Goal: Information Seeking & Learning: Learn about a topic

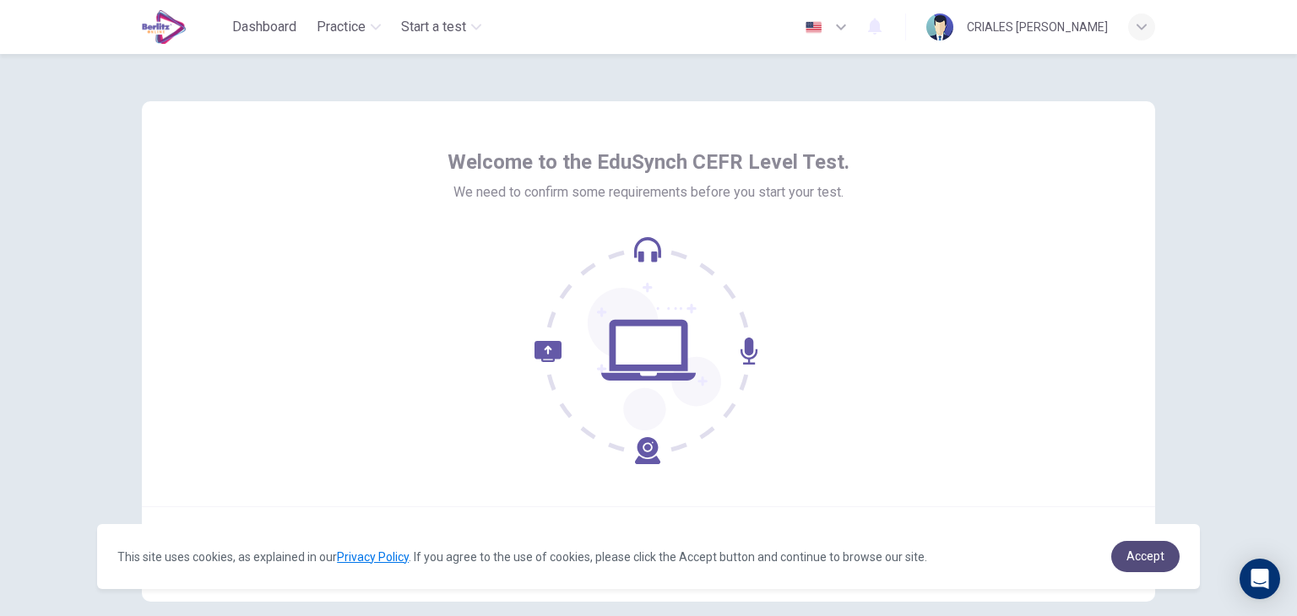
click at [1125, 565] on link "Accept" at bounding box center [1145, 556] width 68 height 31
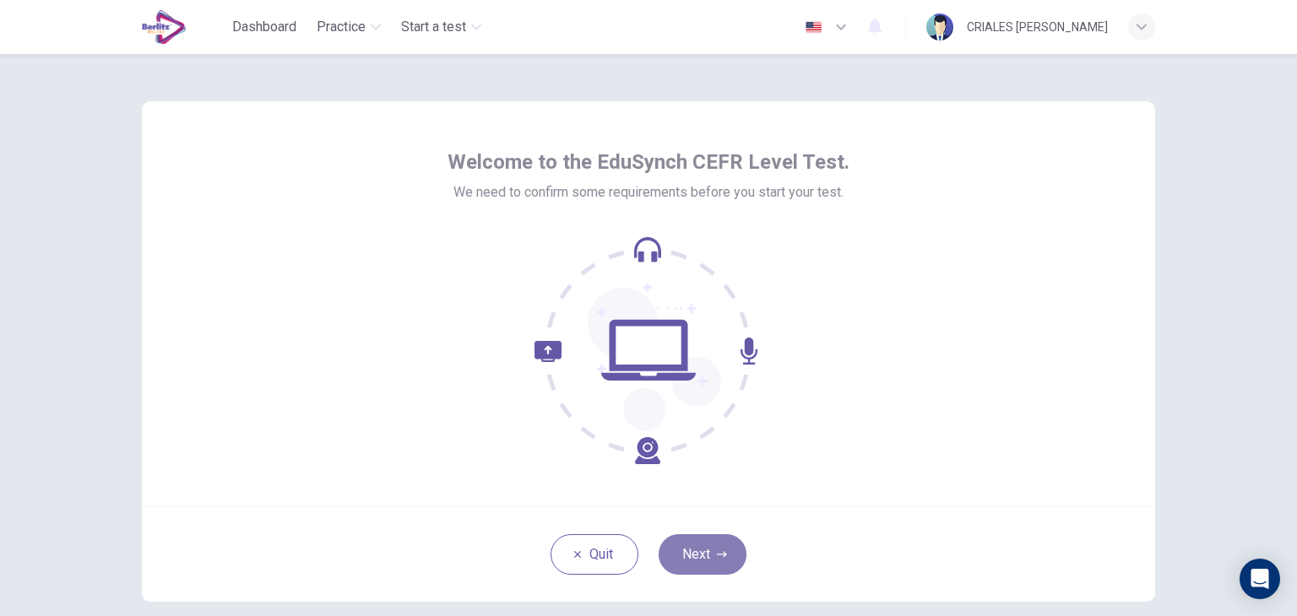
click at [704, 540] on button "Next" at bounding box center [703, 554] width 88 height 41
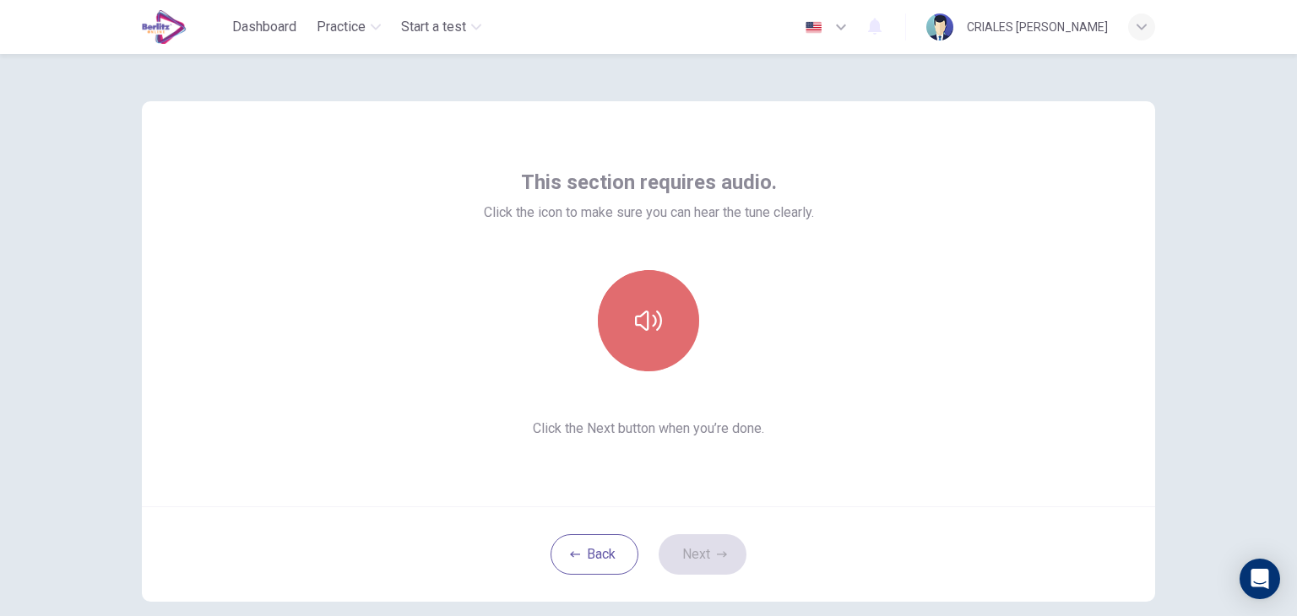
click at [648, 335] on button "button" at bounding box center [648, 320] width 101 height 101
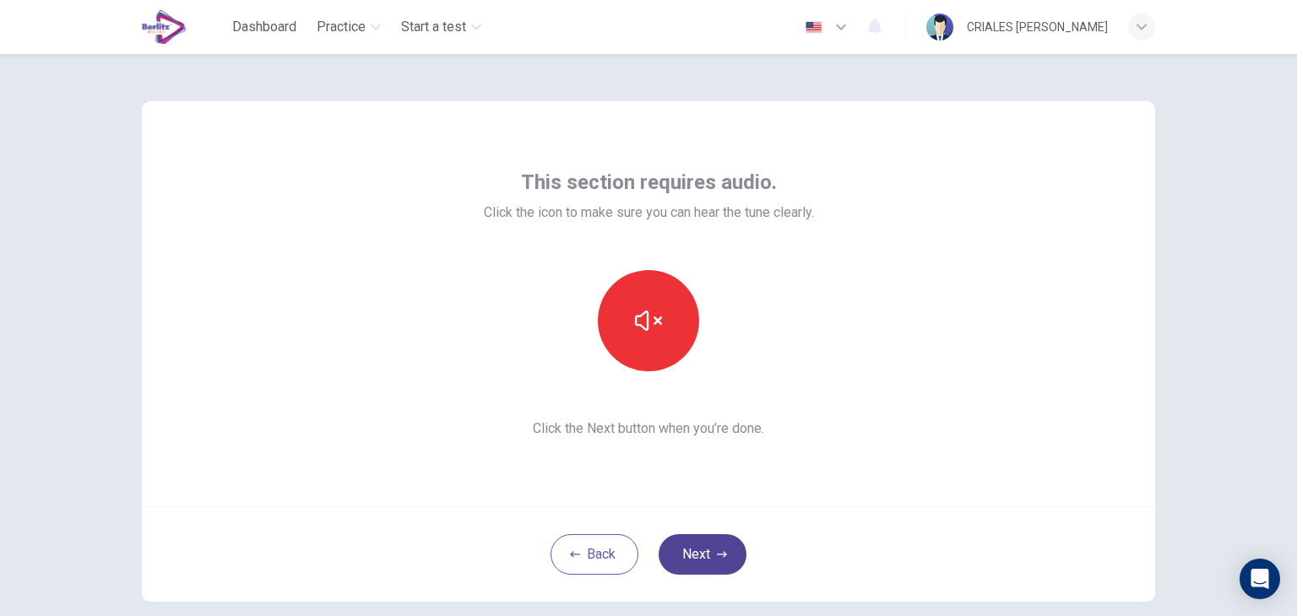
click at [705, 554] on button "Next" at bounding box center [703, 554] width 88 height 41
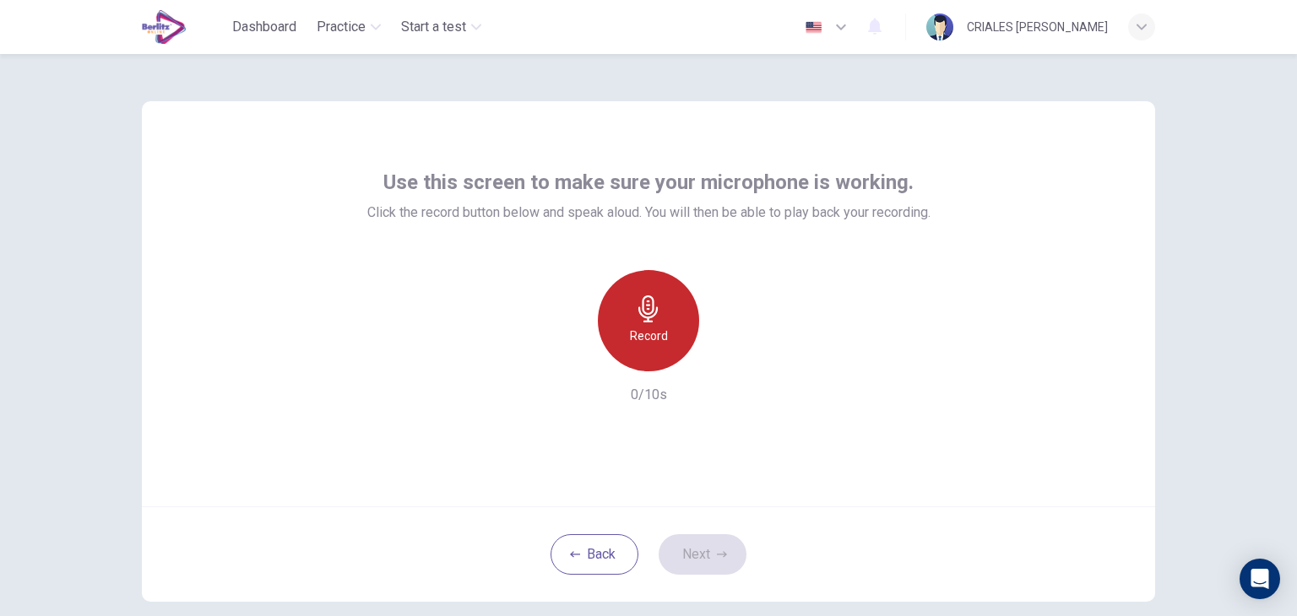
click at [641, 335] on h6 "Record" at bounding box center [649, 336] width 38 height 20
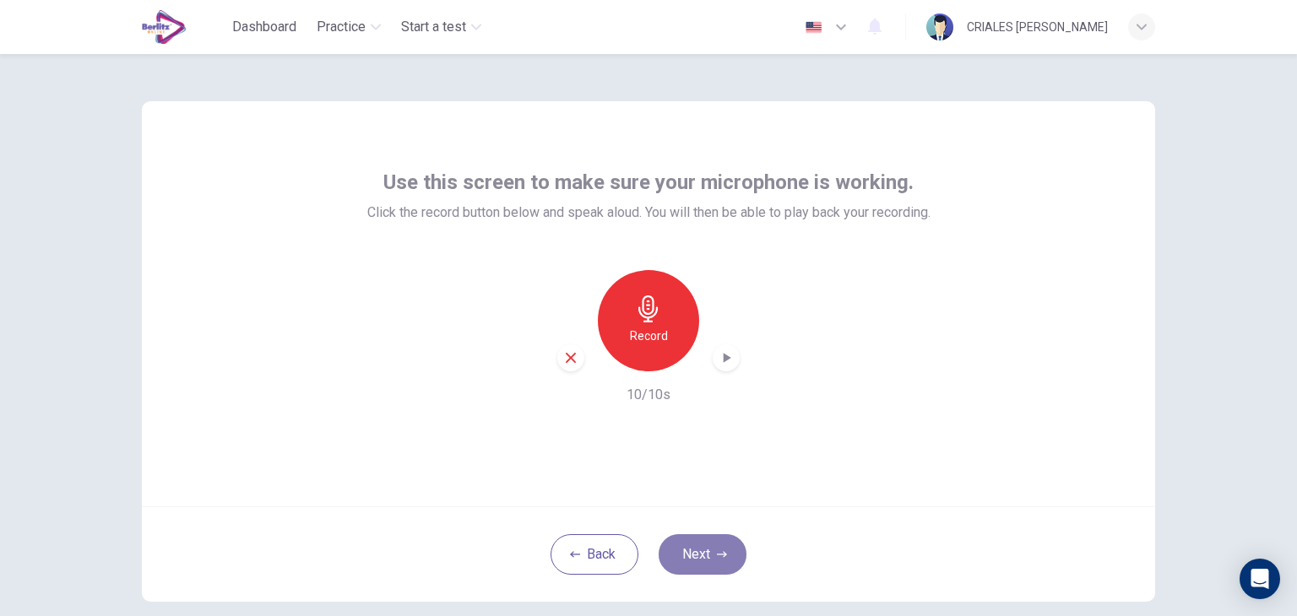
click at [693, 555] on button "Next" at bounding box center [703, 554] width 88 height 41
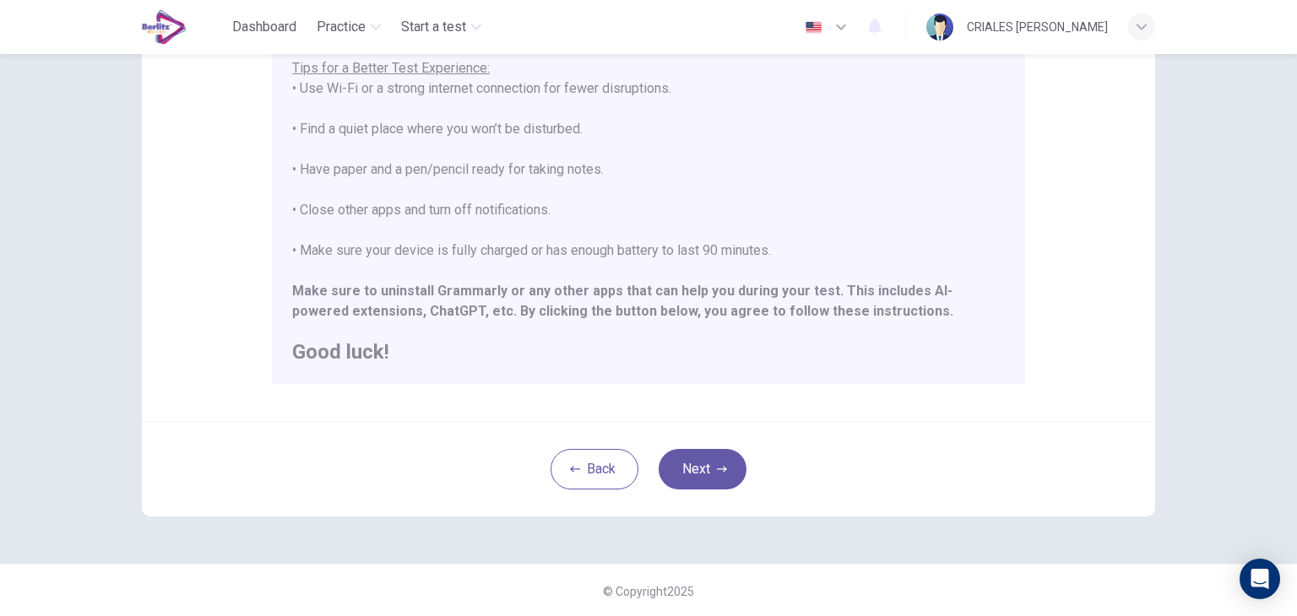
scroll to position [321, 0]
click at [688, 453] on button "Next" at bounding box center [703, 469] width 88 height 41
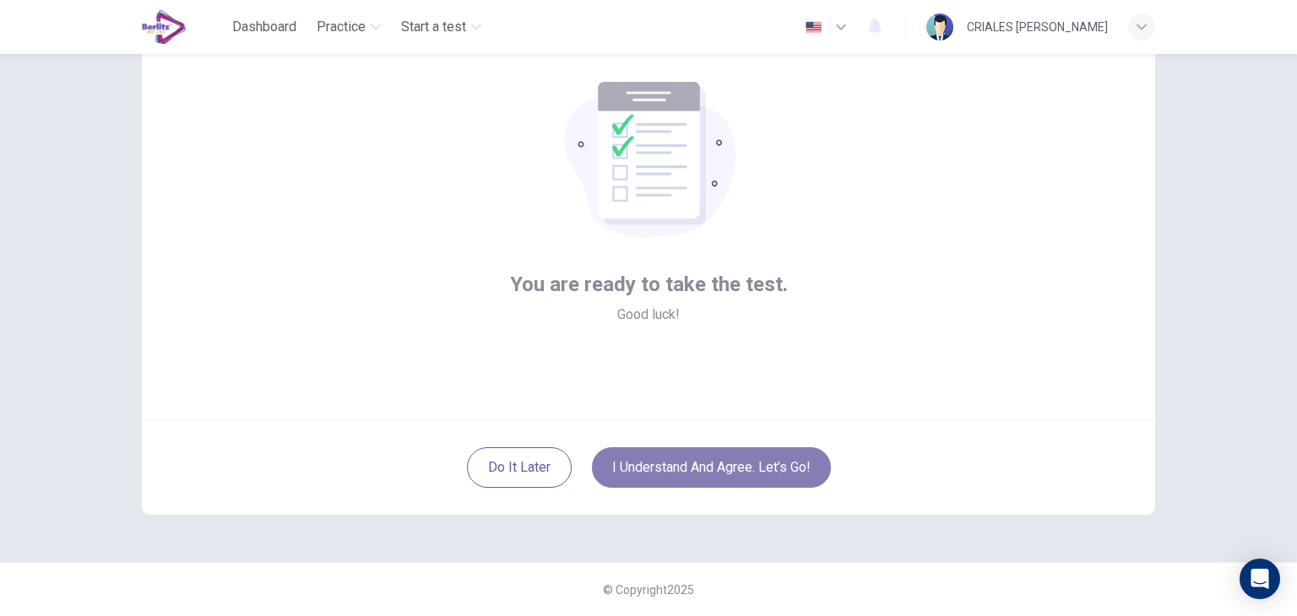
click at [688, 453] on button "I understand and agree. Let’s go!" at bounding box center [711, 467] width 239 height 41
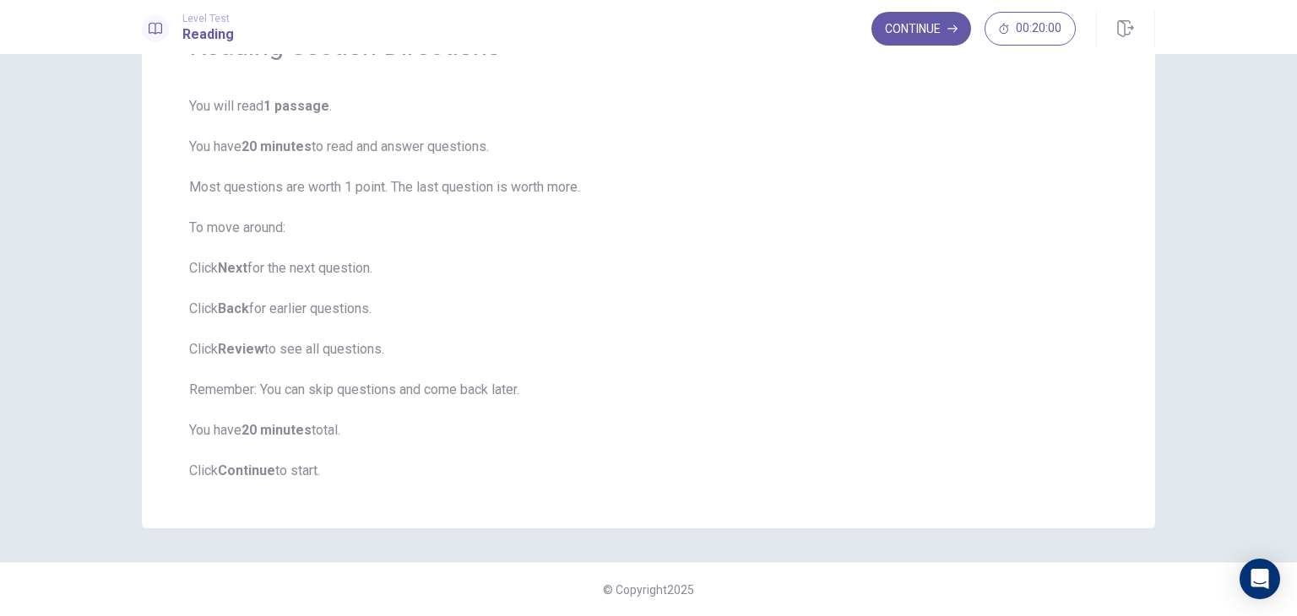
scroll to position [106, 0]
click at [919, 28] on button "Continue" at bounding box center [921, 29] width 100 height 34
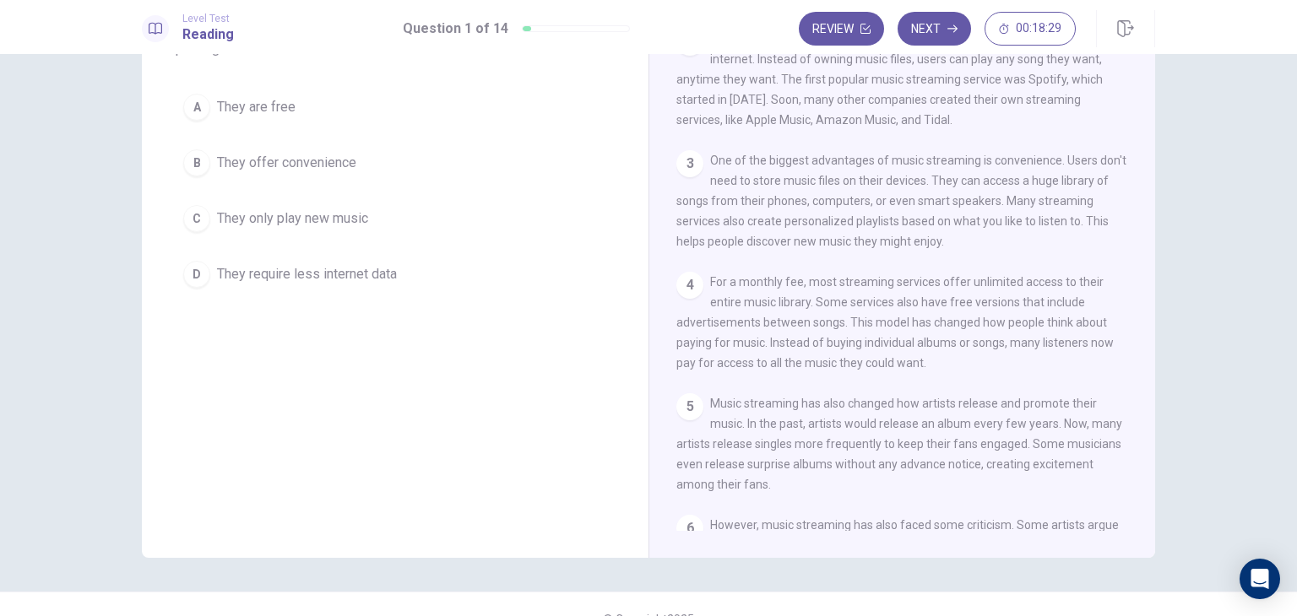
scroll to position [142, 0]
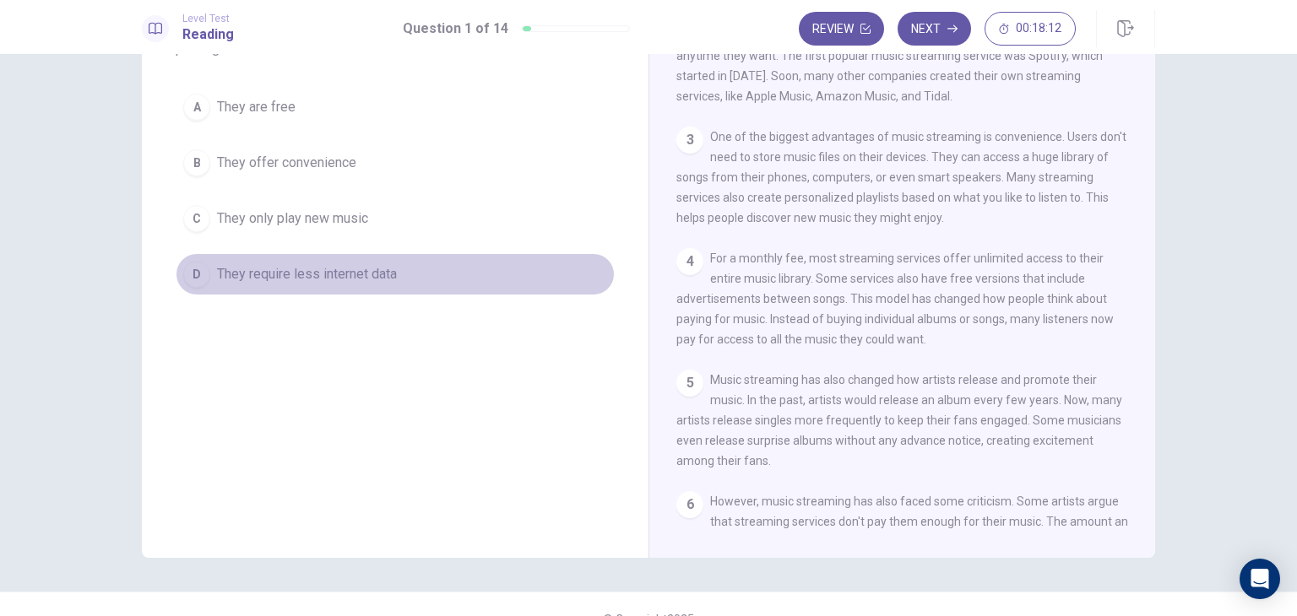
click at [197, 274] on div "D" at bounding box center [196, 274] width 27 height 27
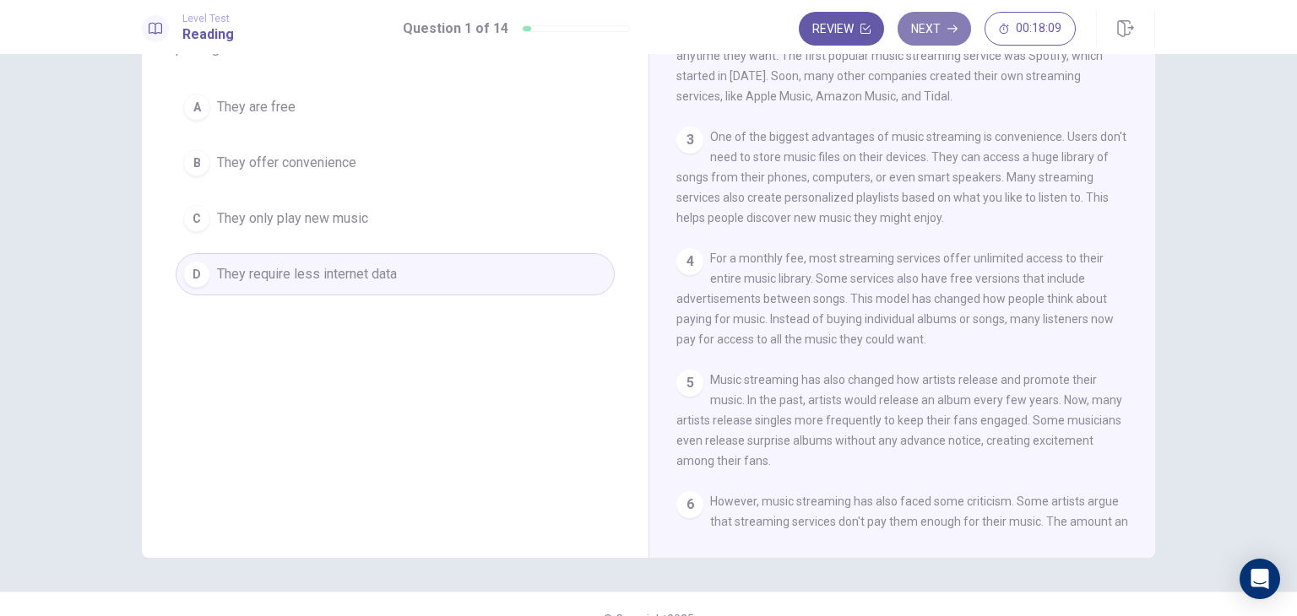
click at [930, 38] on button "Next" at bounding box center [934, 29] width 73 height 34
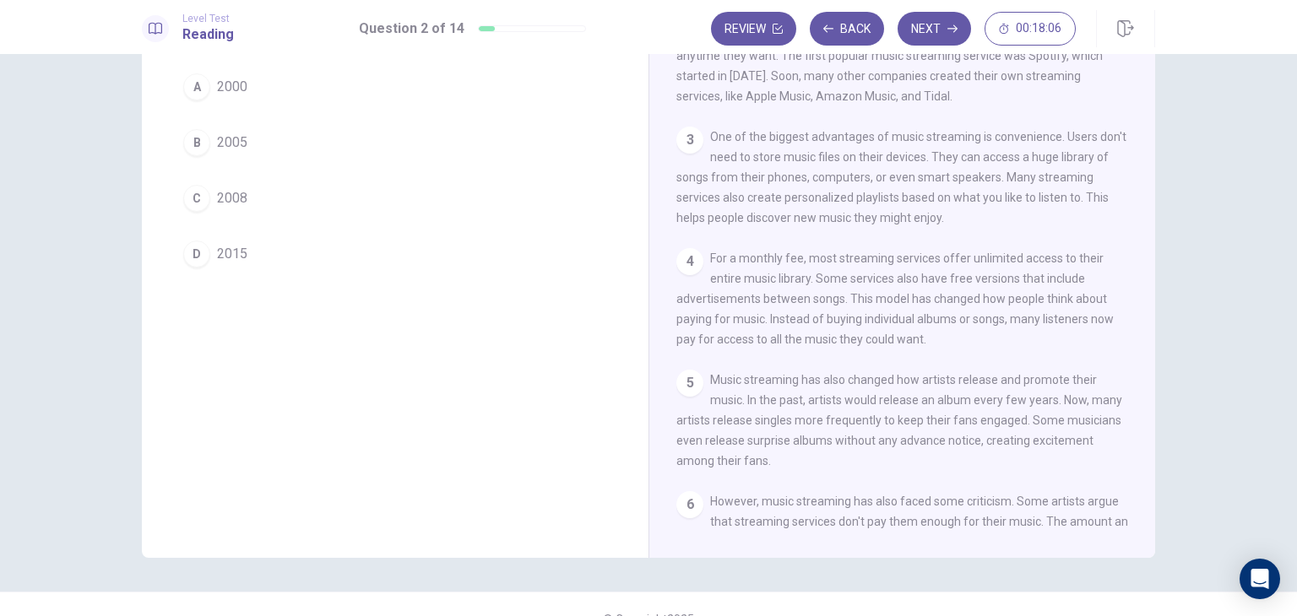
click at [203, 193] on div "C" at bounding box center [196, 198] width 27 height 27
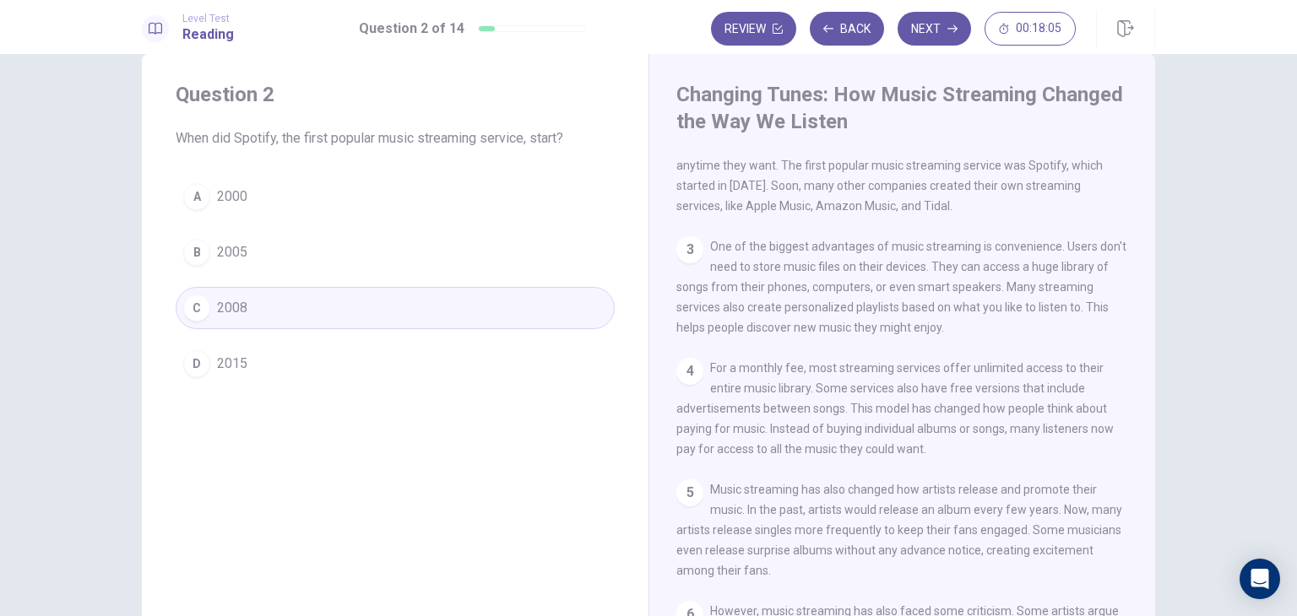
scroll to position [14, 0]
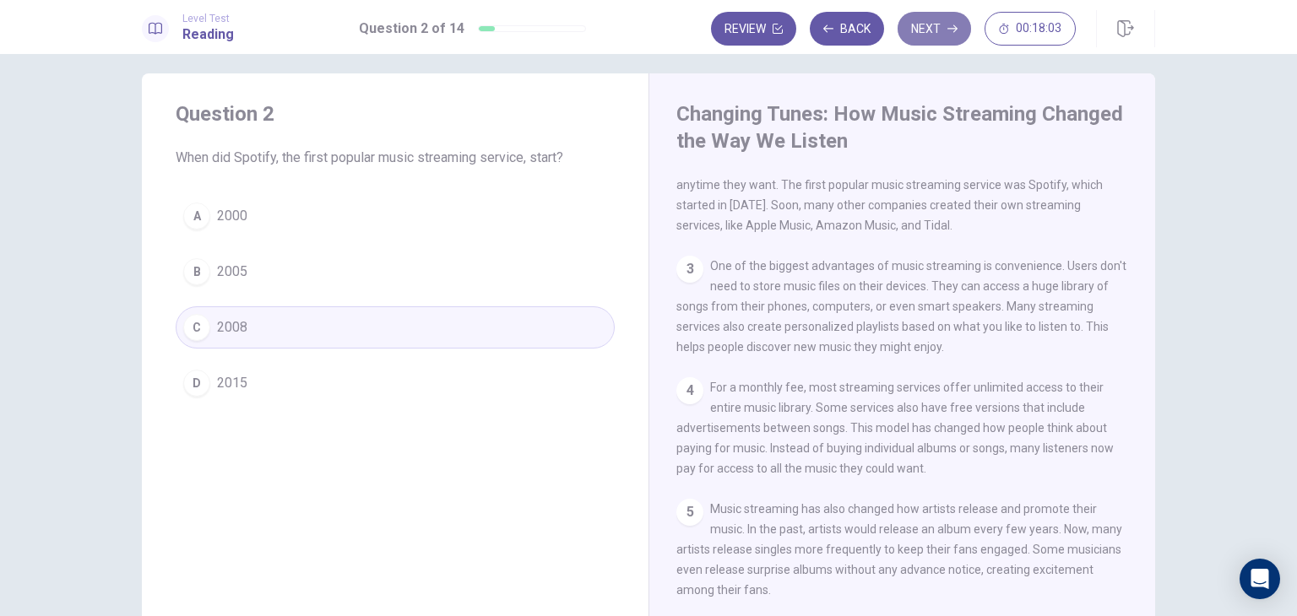
click at [912, 25] on button "Next" at bounding box center [934, 29] width 73 height 34
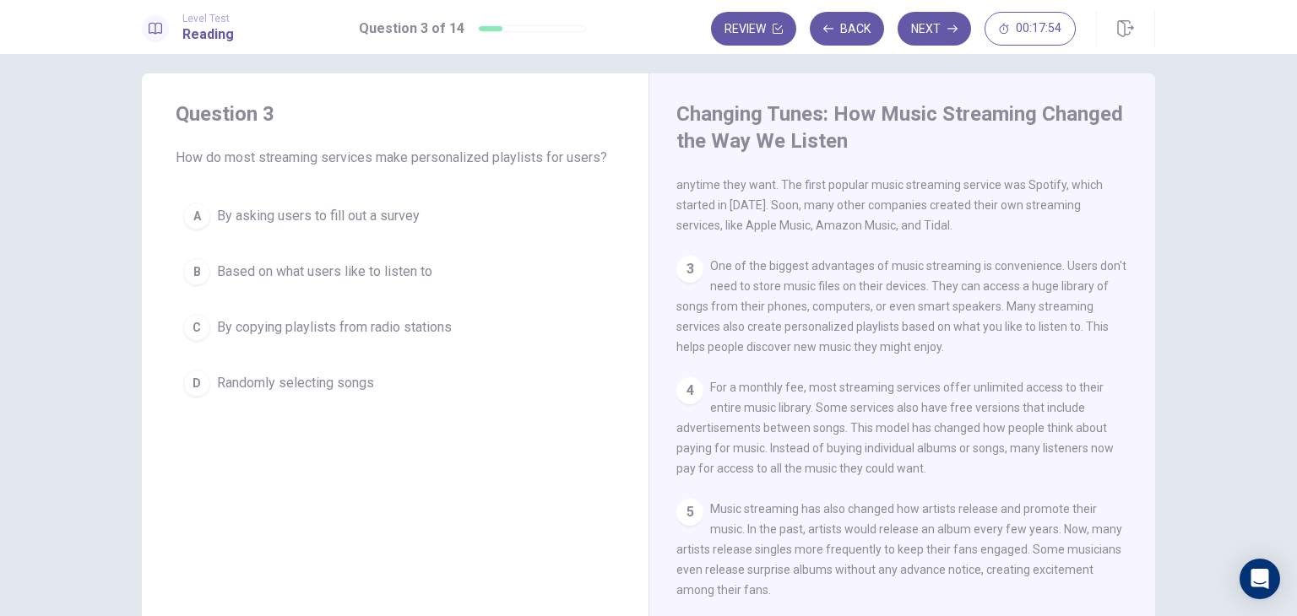
click at [193, 327] on div "C" at bounding box center [196, 327] width 27 height 27
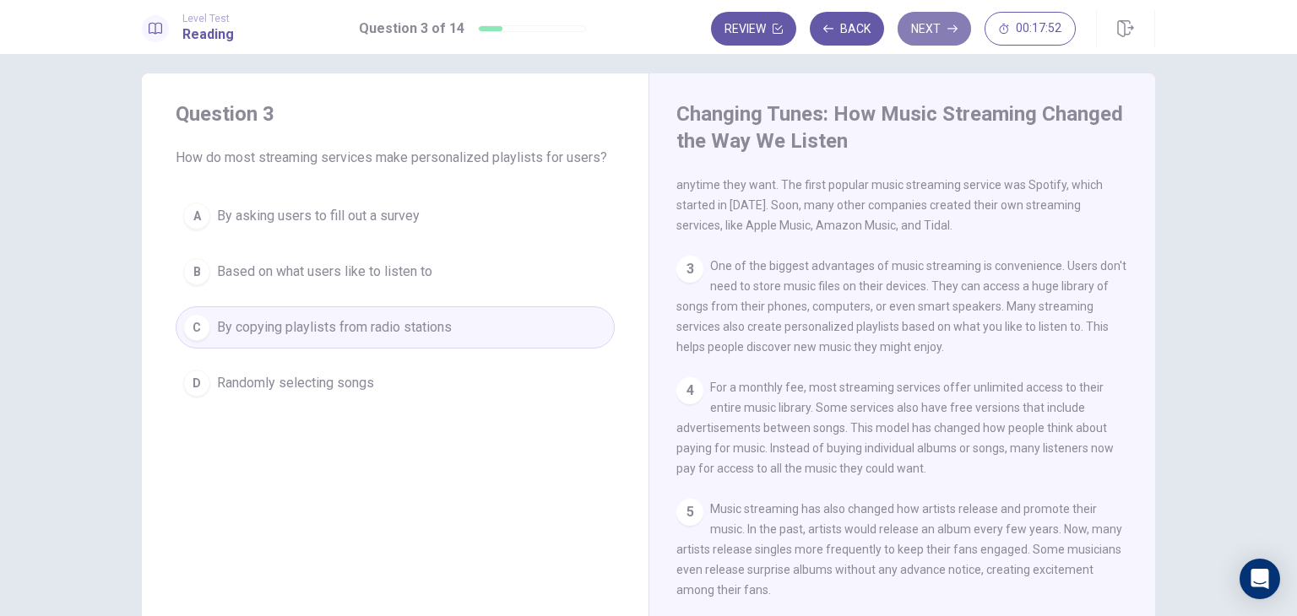
click at [924, 31] on button "Next" at bounding box center [934, 29] width 73 height 34
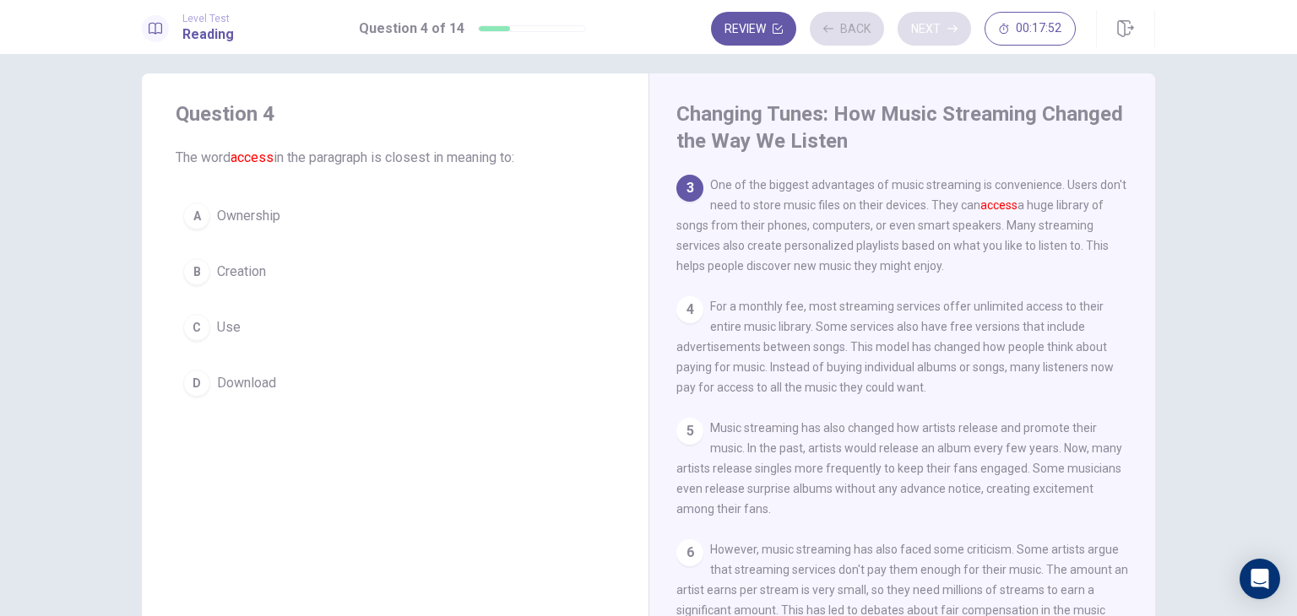
scroll to position [229, 0]
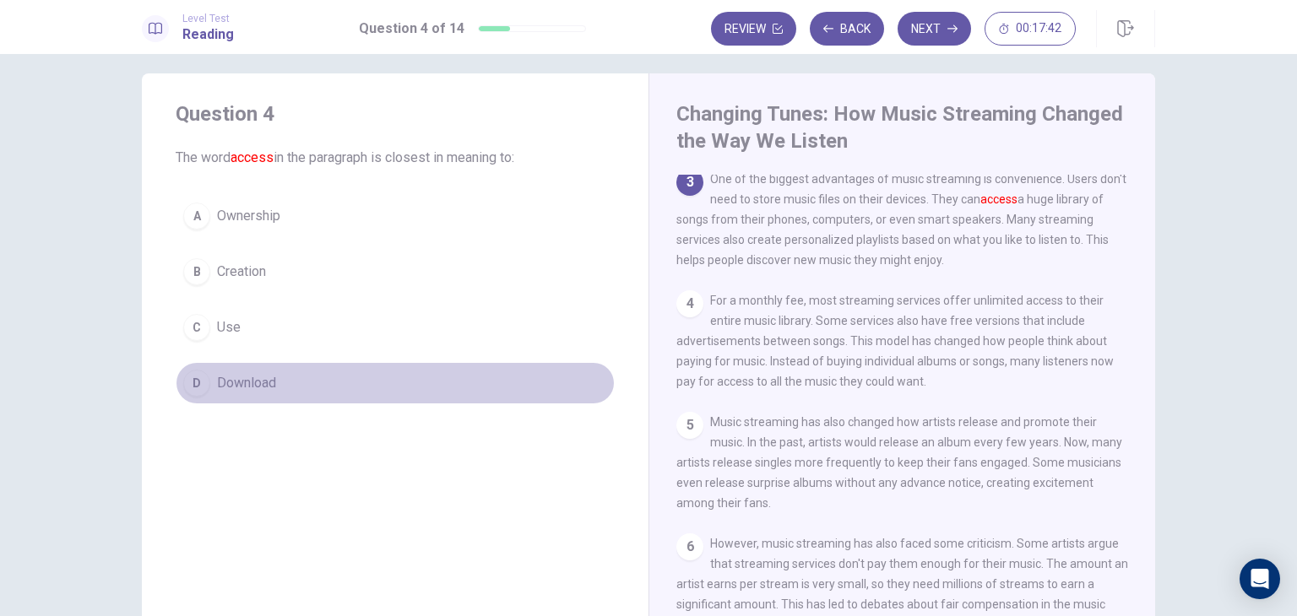
click at [186, 375] on div "D" at bounding box center [196, 383] width 27 height 27
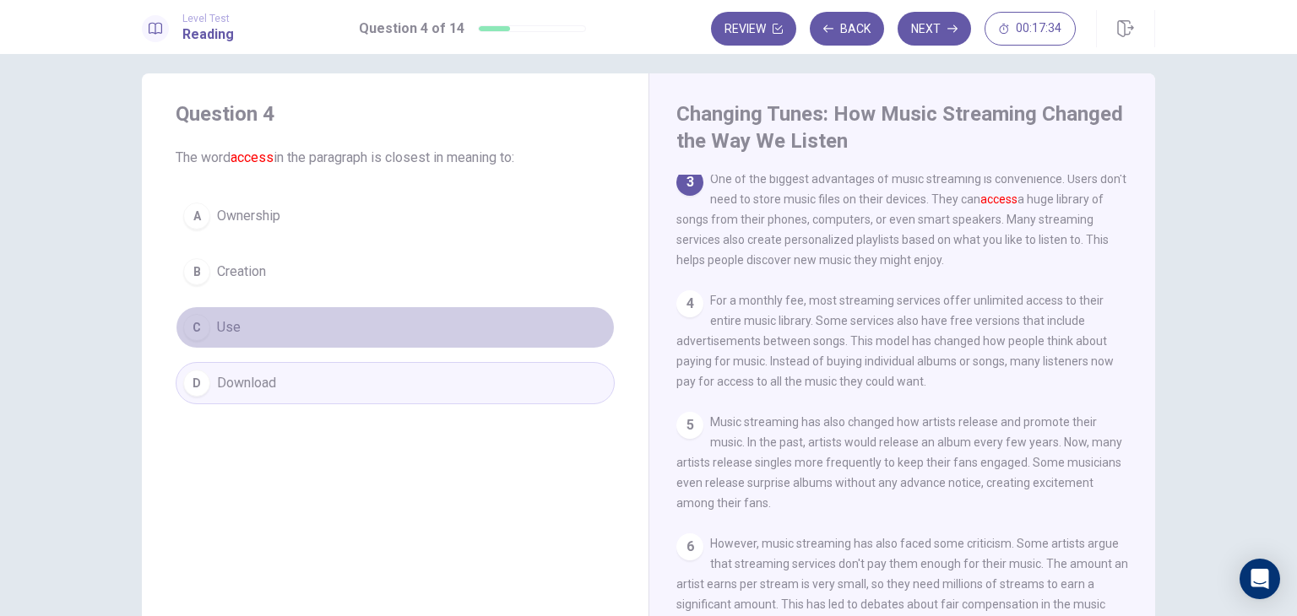
click at [193, 324] on div "C" at bounding box center [196, 327] width 27 height 27
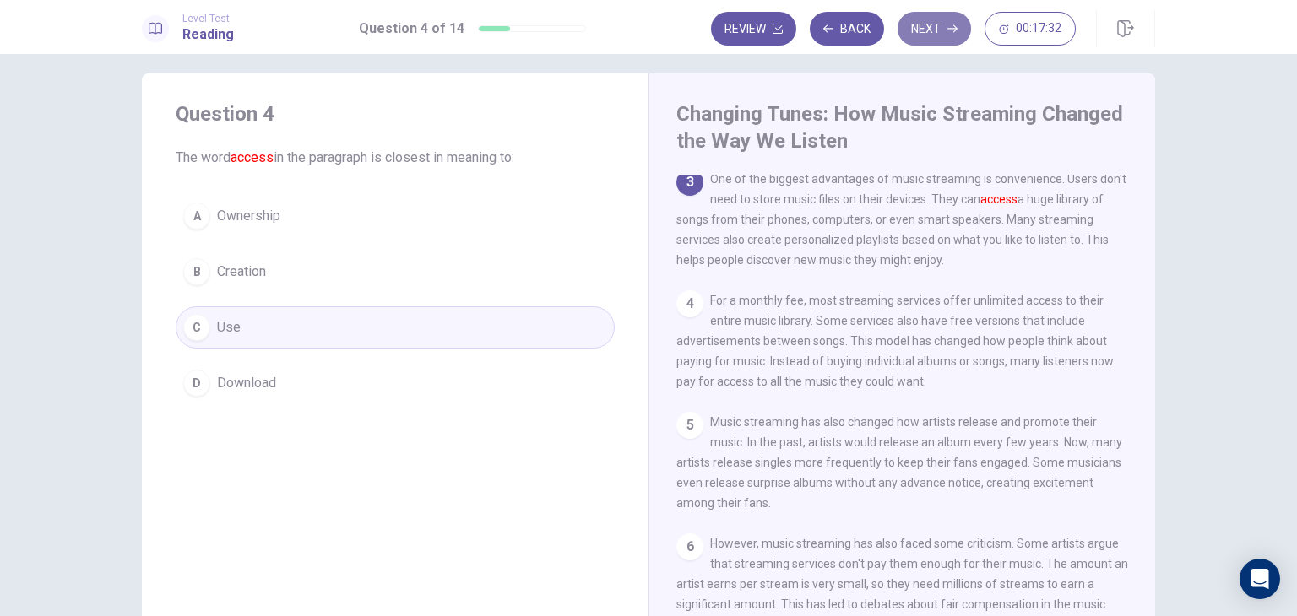
click at [939, 30] on button "Next" at bounding box center [934, 29] width 73 height 34
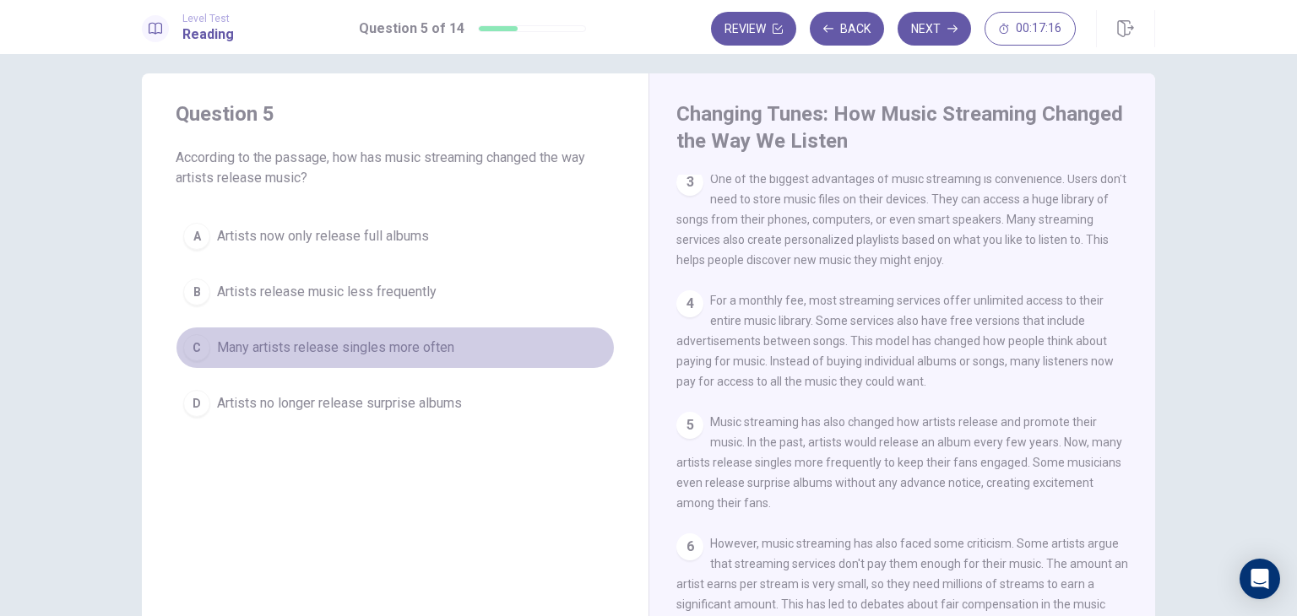
click at [187, 344] on div "C" at bounding box center [196, 347] width 27 height 27
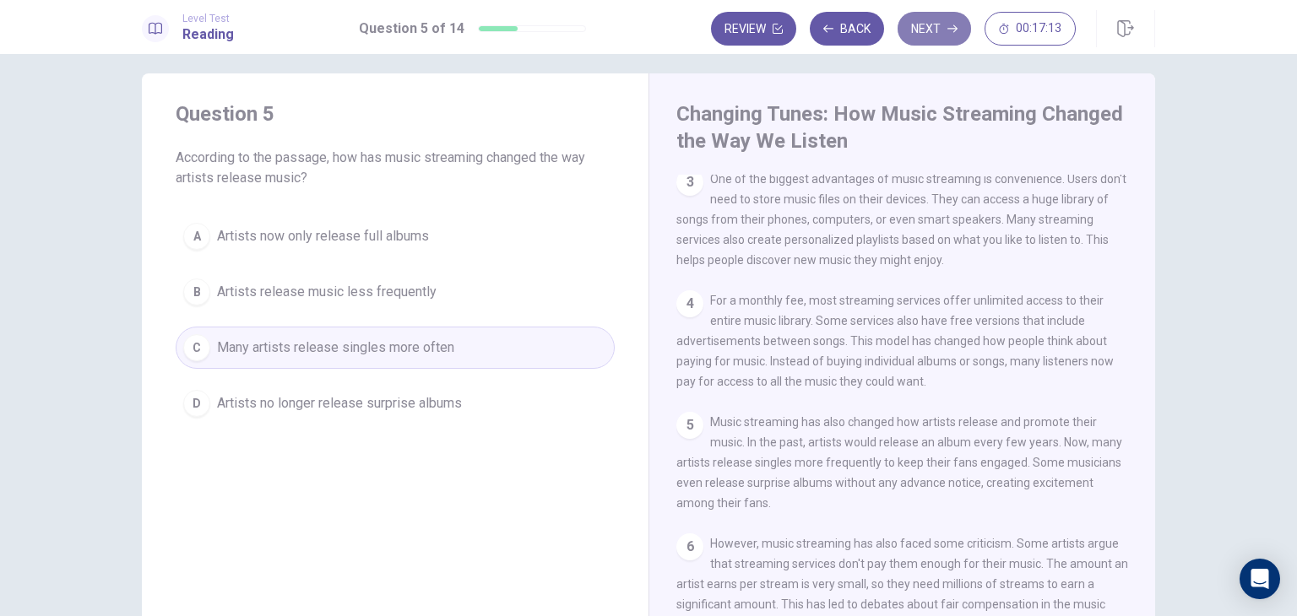
click at [934, 37] on button "Next" at bounding box center [934, 29] width 73 height 34
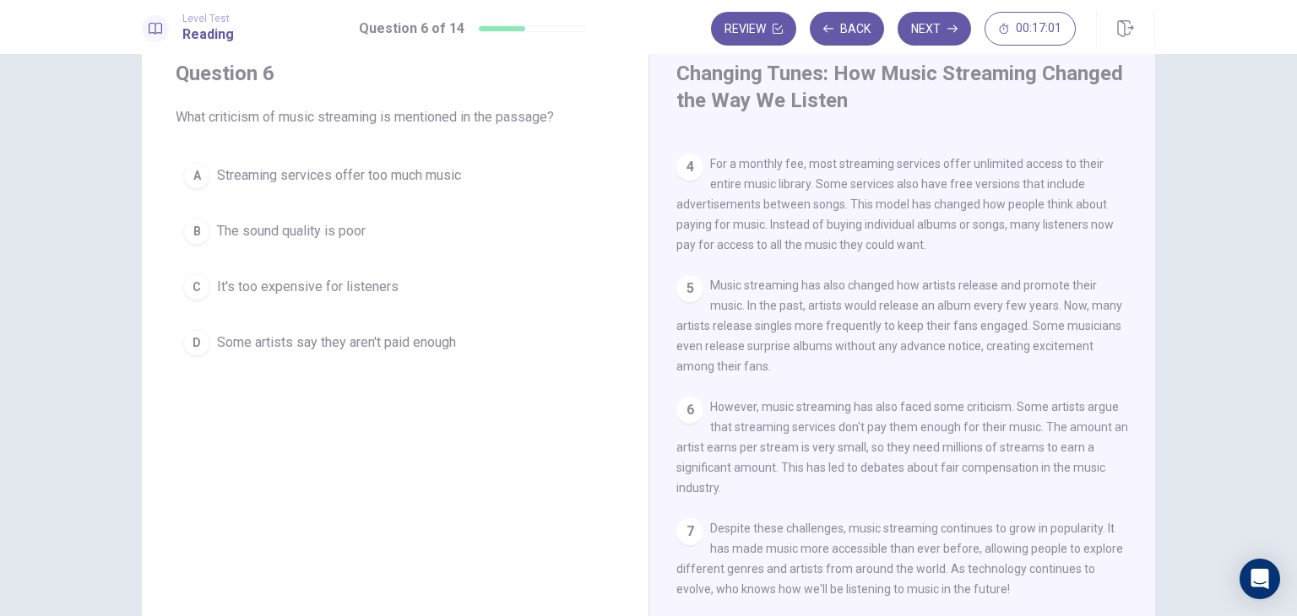
scroll to position [55, 0]
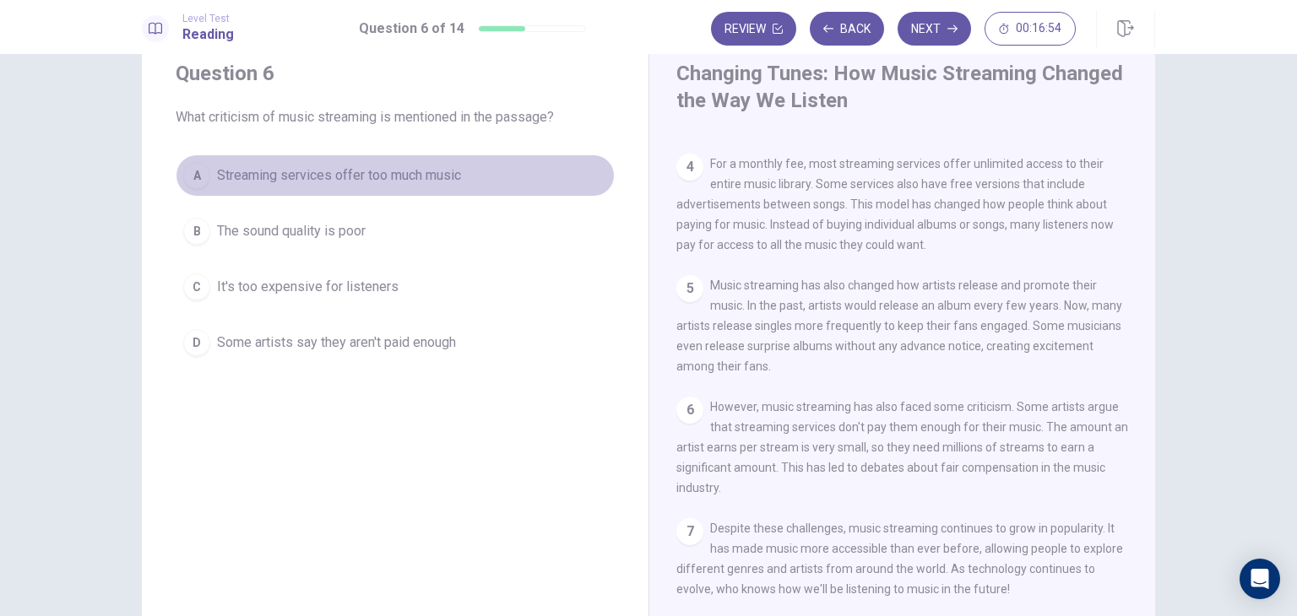
click at [193, 167] on div "A" at bounding box center [196, 175] width 27 height 27
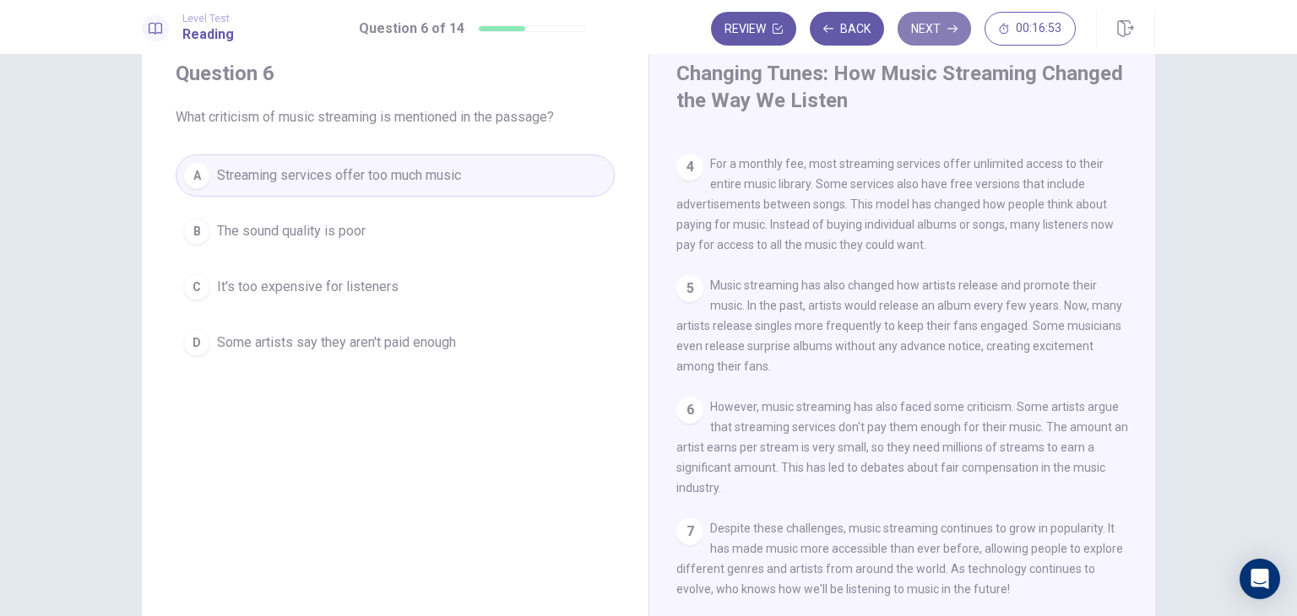
click at [952, 34] on button "Next" at bounding box center [934, 29] width 73 height 34
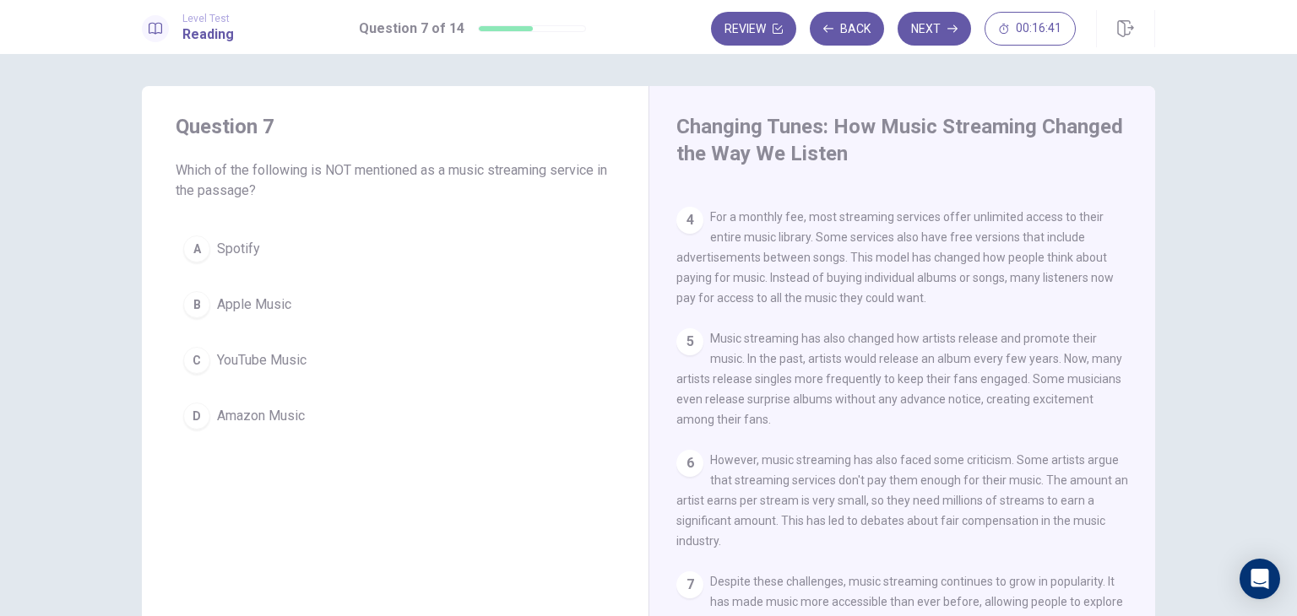
scroll to position [1, 0]
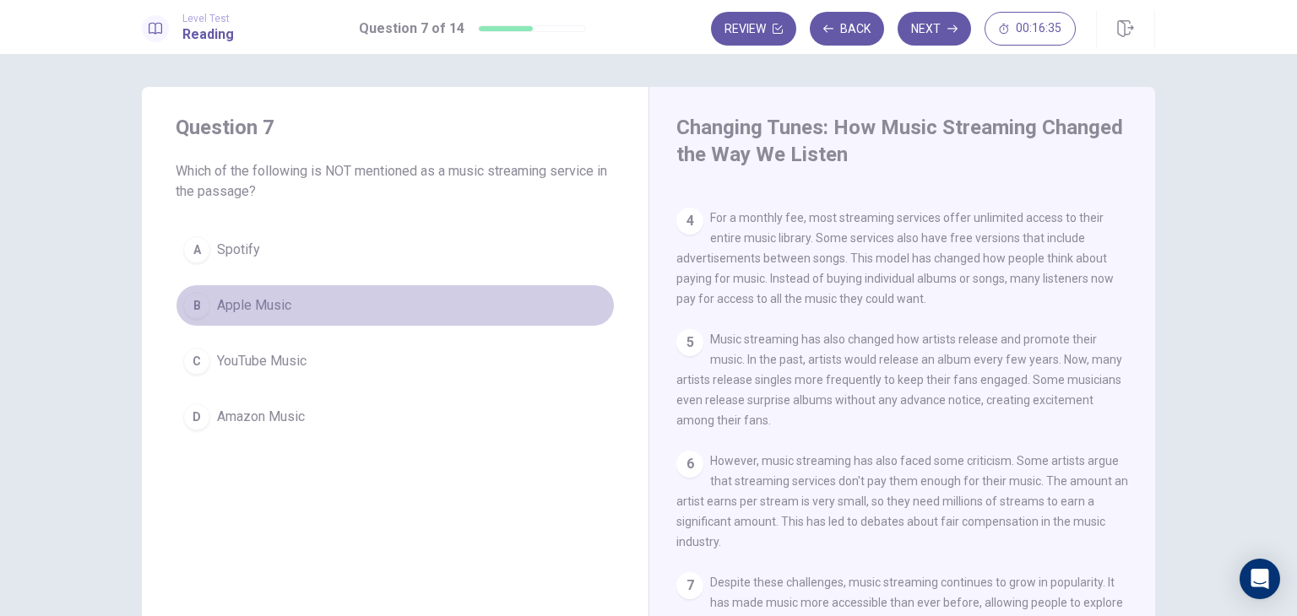
click at [187, 312] on div "B" at bounding box center [196, 305] width 27 height 27
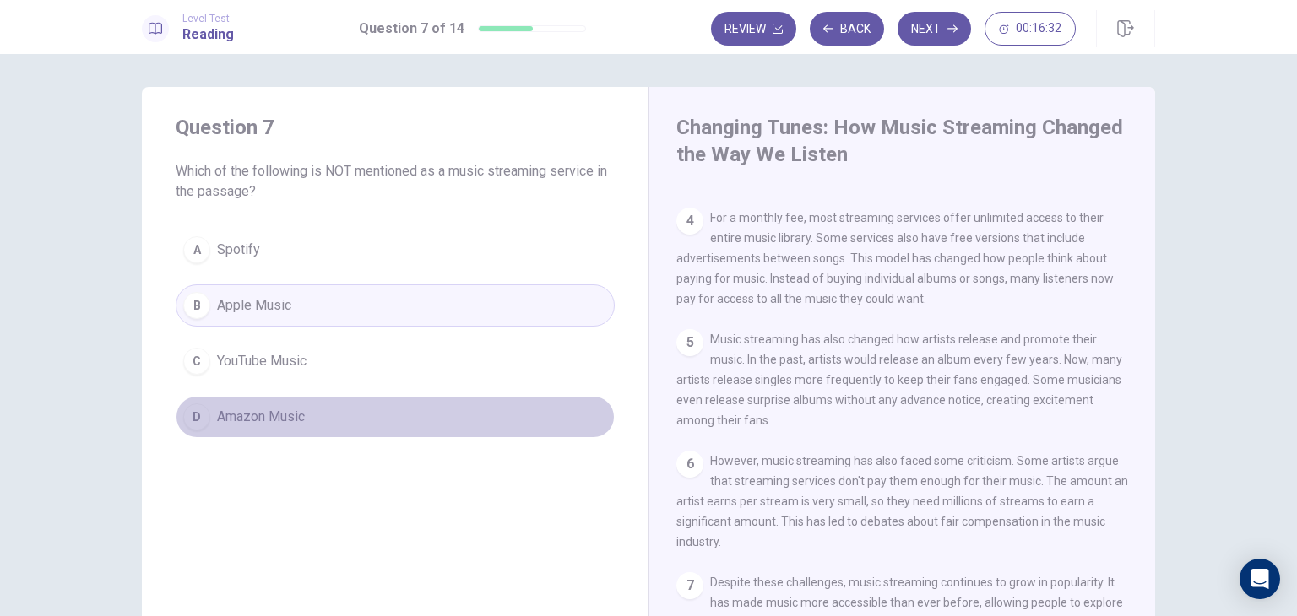
click at [189, 416] on div "D" at bounding box center [196, 417] width 27 height 27
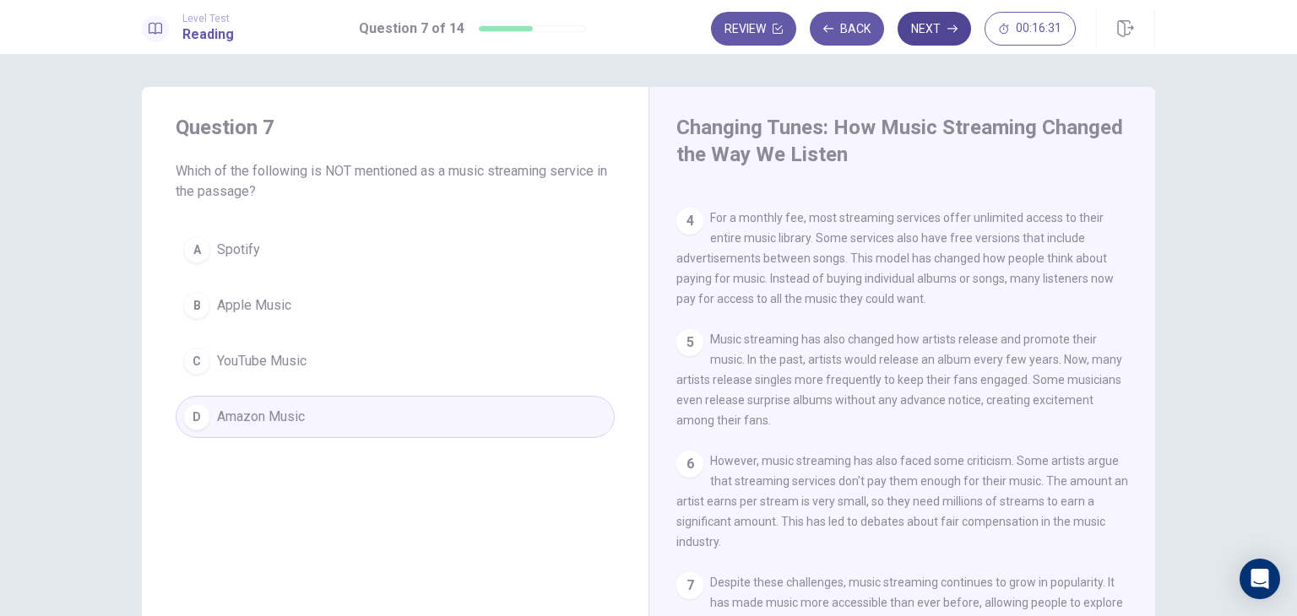
click at [950, 29] on icon "button" at bounding box center [952, 29] width 10 height 10
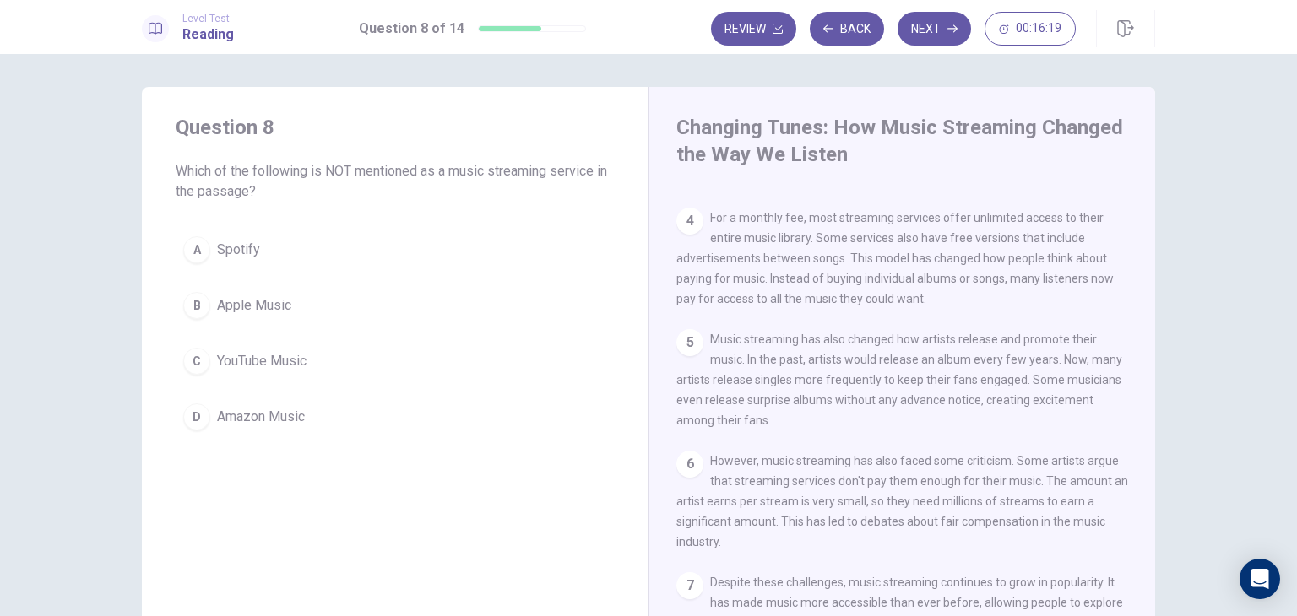
click at [193, 305] on div "B" at bounding box center [196, 305] width 27 height 27
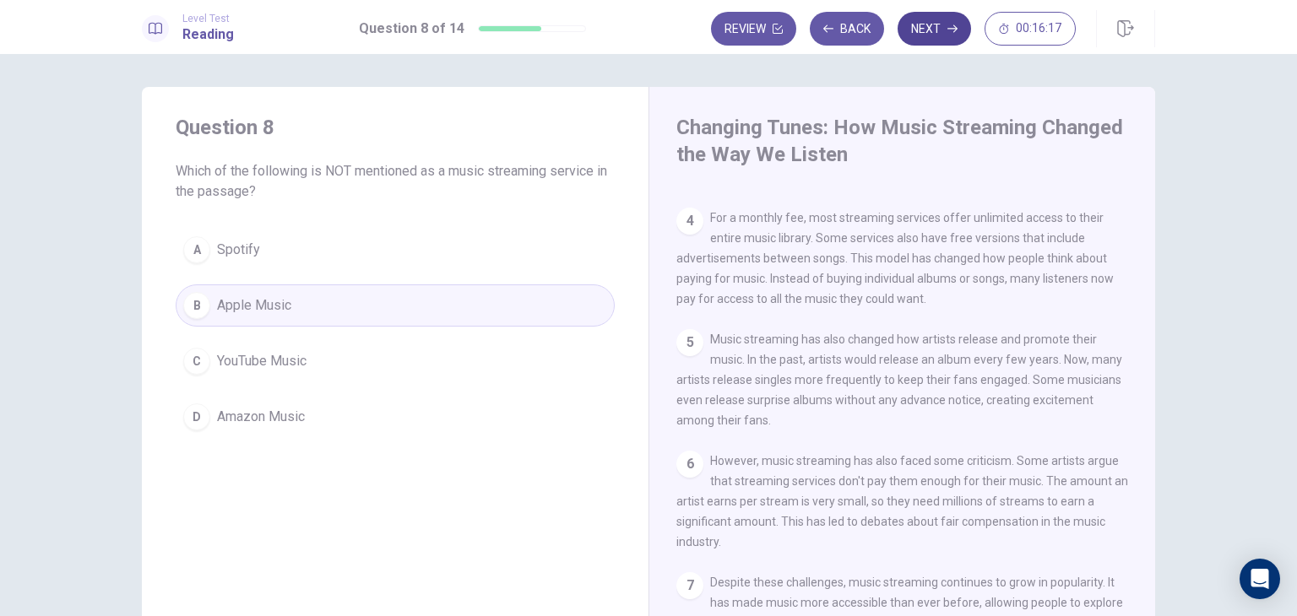
click at [931, 25] on button "Next" at bounding box center [934, 29] width 73 height 34
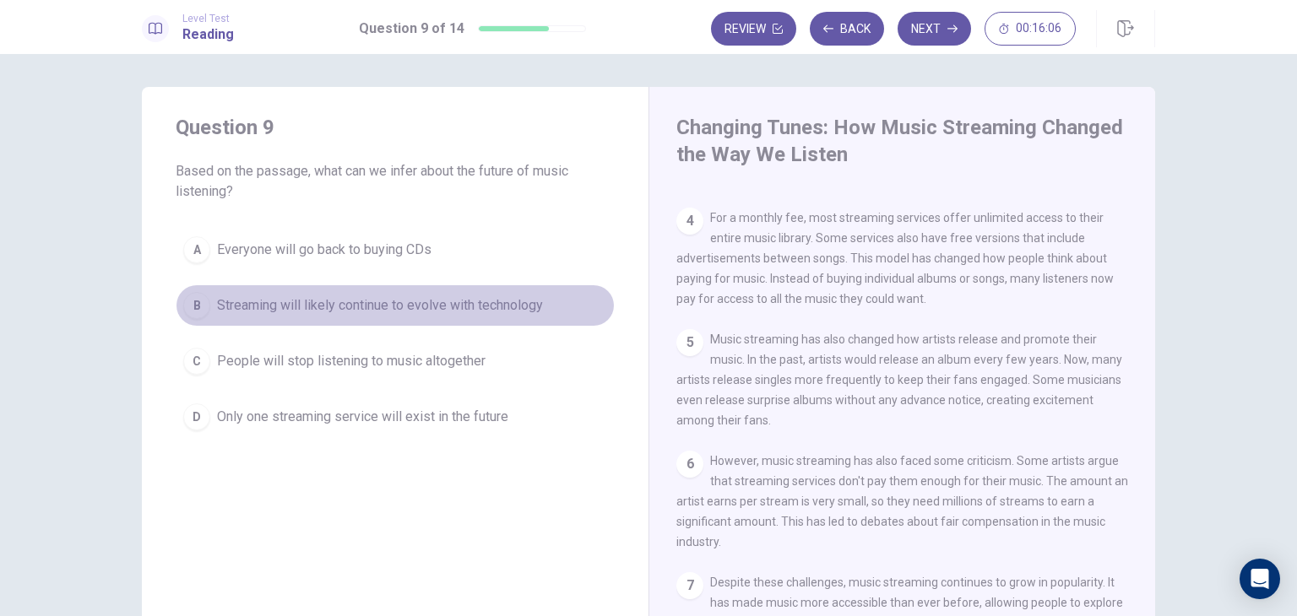
click at [193, 303] on div "B" at bounding box center [196, 305] width 27 height 27
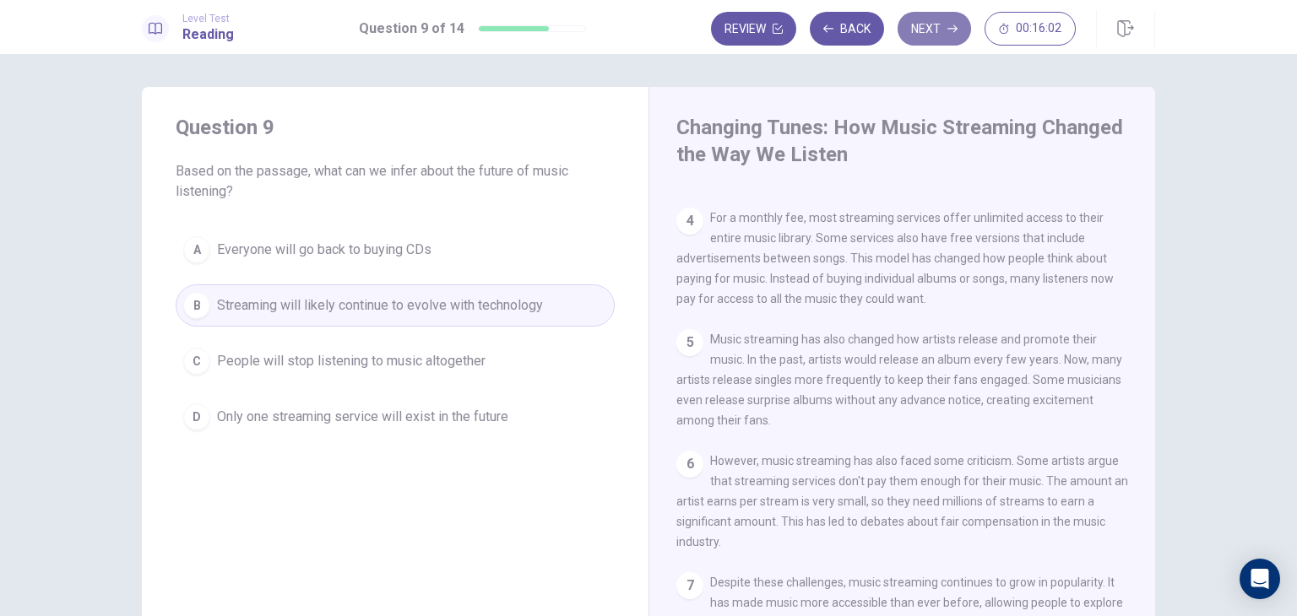
click at [949, 28] on icon "button" at bounding box center [952, 29] width 10 height 8
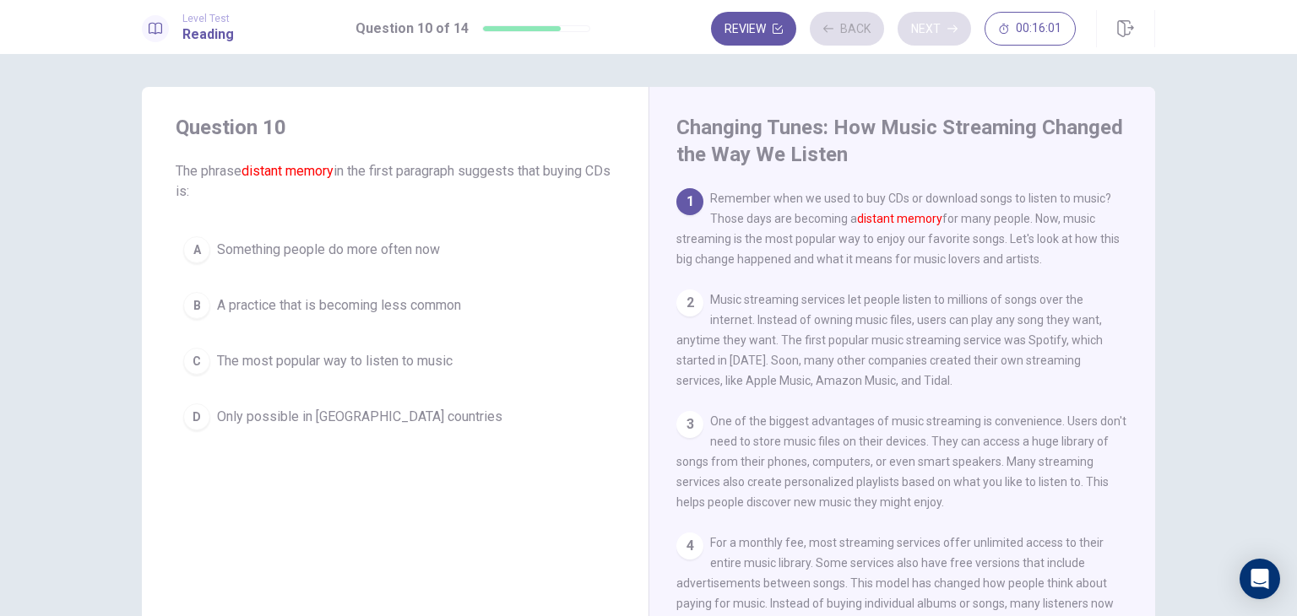
scroll to position [0, 0]
click at [197, 361] on div "C" at bounding box center [196, 361] width 27 height 27
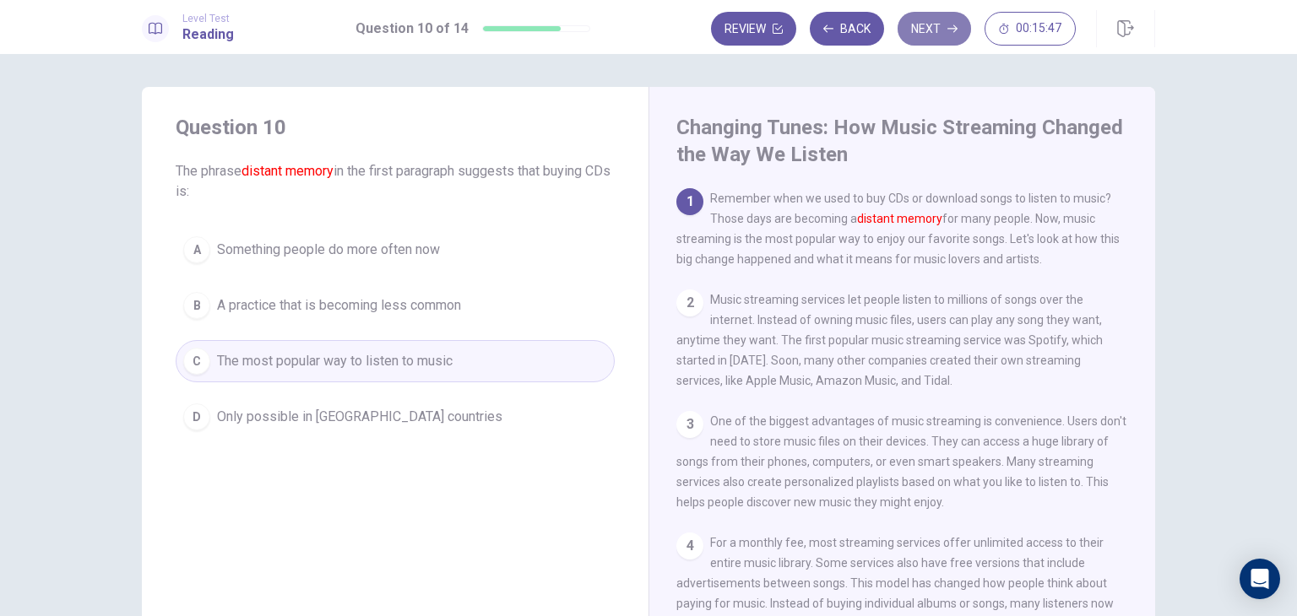
click at [941, 24] on button "Next" at bounding box center [934, 29] width 73 height 34
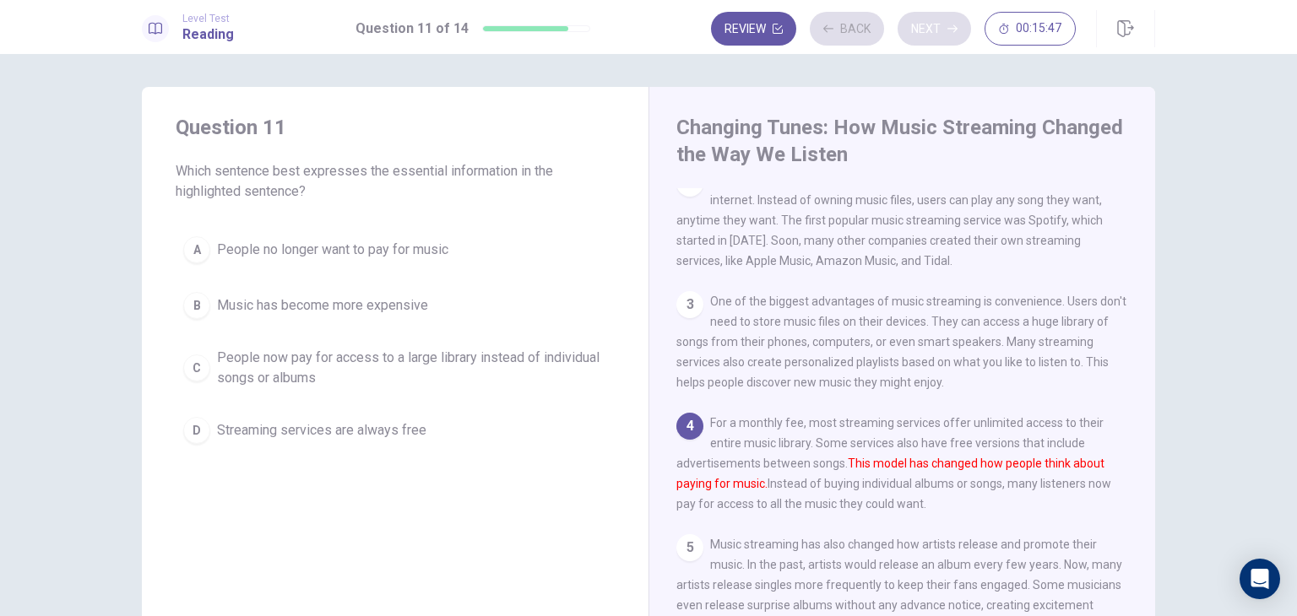
scroll to position [142, 0]
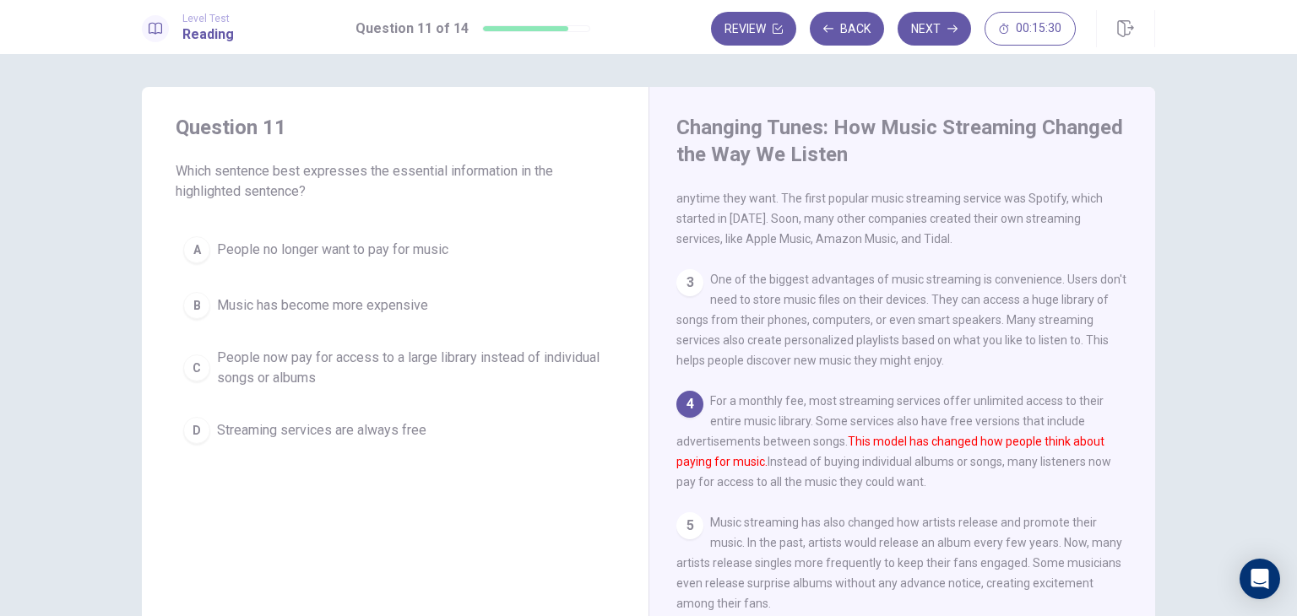
click at [192, 432] on div "D" at bounding box center [196, 430] width 27 height 27
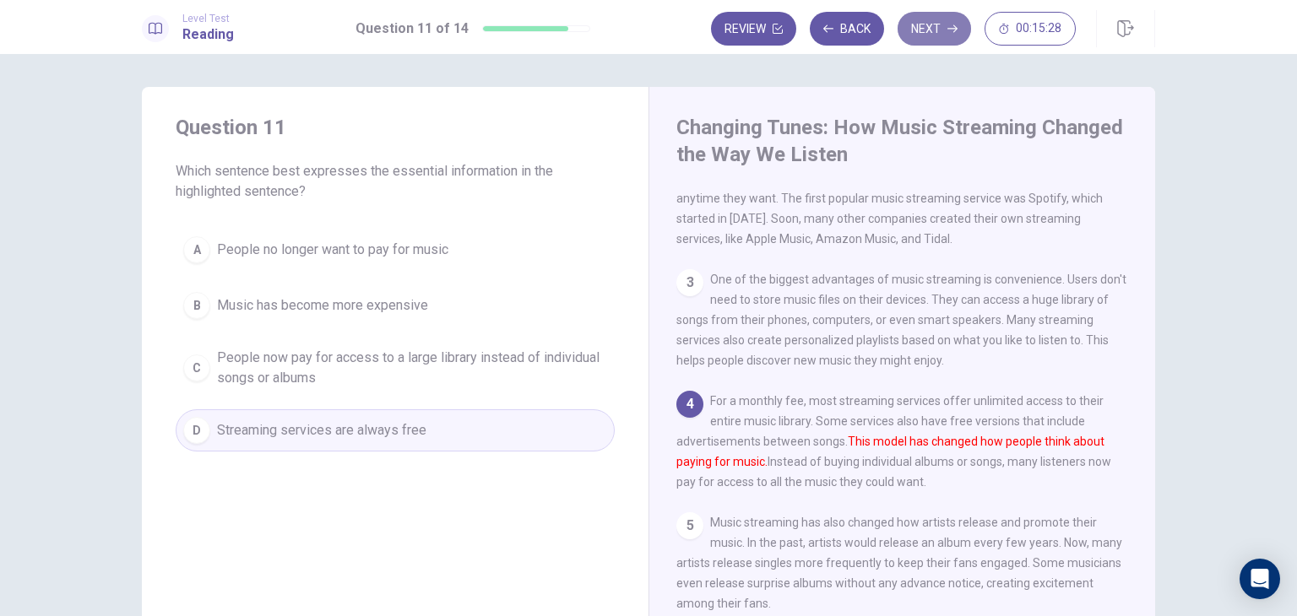
click at [936, 24] on button "Next" at bounding box center [934, 29] width 73 height 34
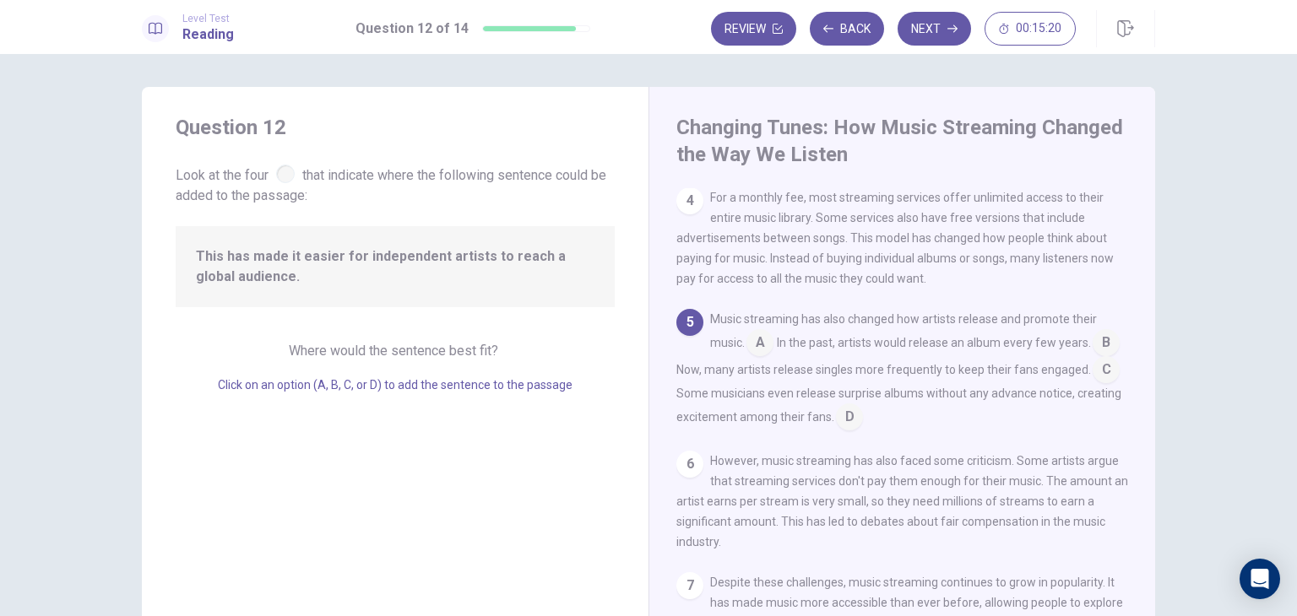
scroll to position [364, 0]
click at [863, 416] on input at bounding box center [849, 418] width 27 height 27
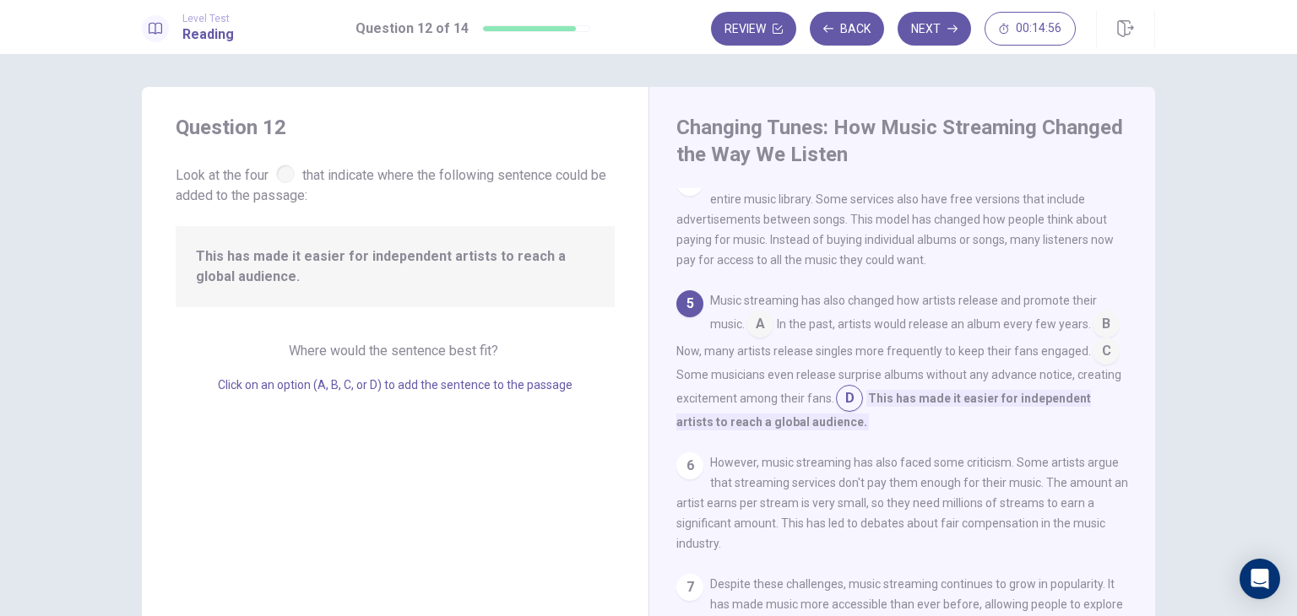
click at [1093, 339] on input at bounding box center [1106, 325] width 27 height 27
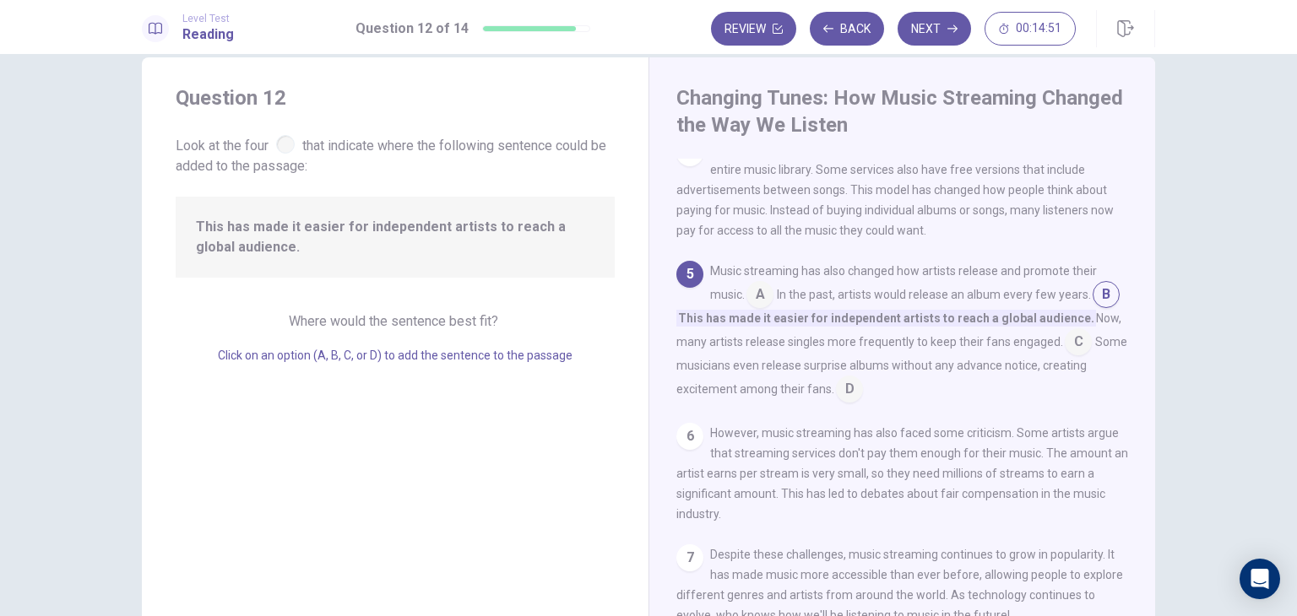
scroll to position [30, 0]
click at [930, 35] on button "Next" at bounding box center [934, 29] width 73 height 34
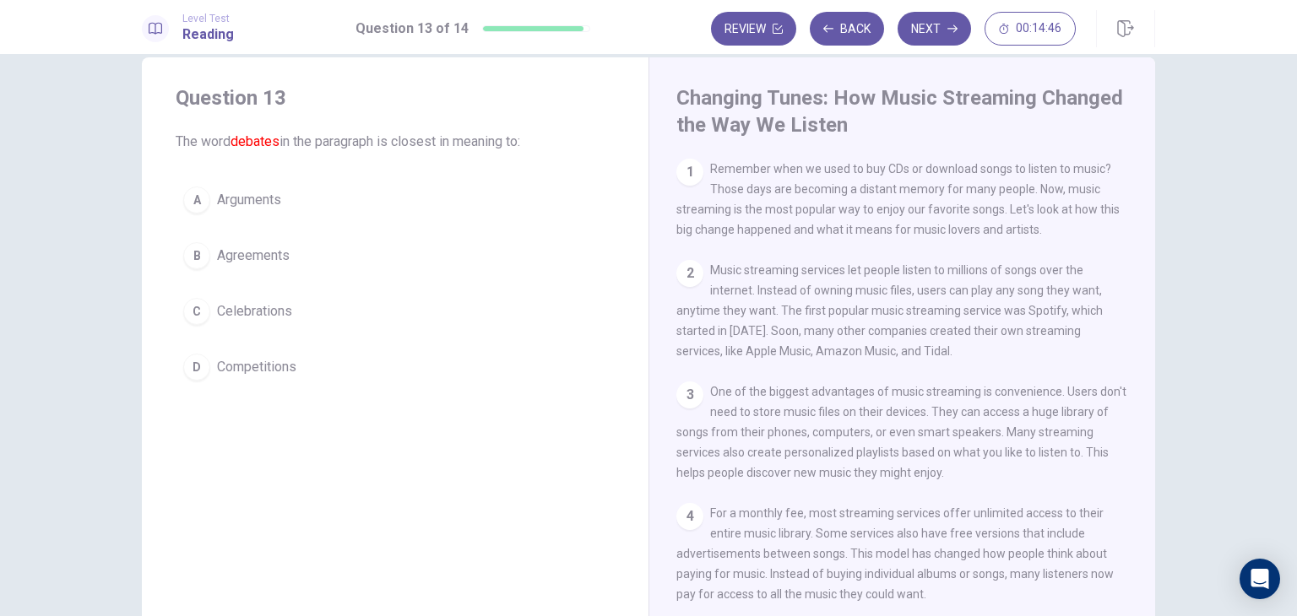
click at [256, 143] on font "debates" at bounding box center [255, 141] width 49 height 16
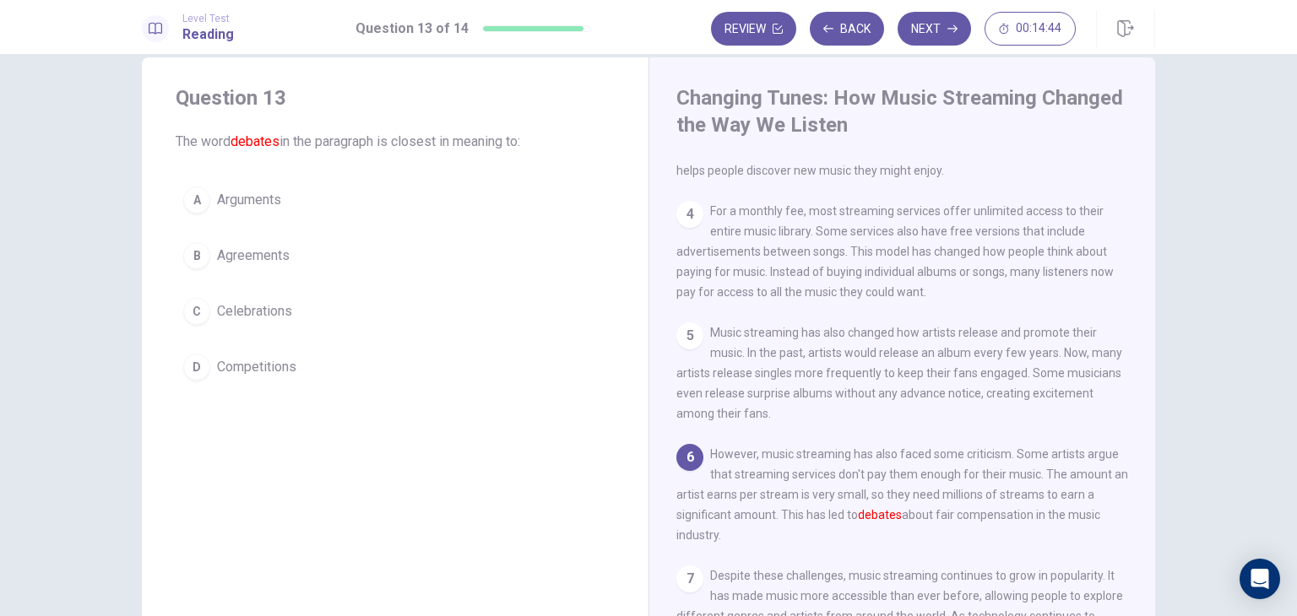
scroll to position [347, 0]
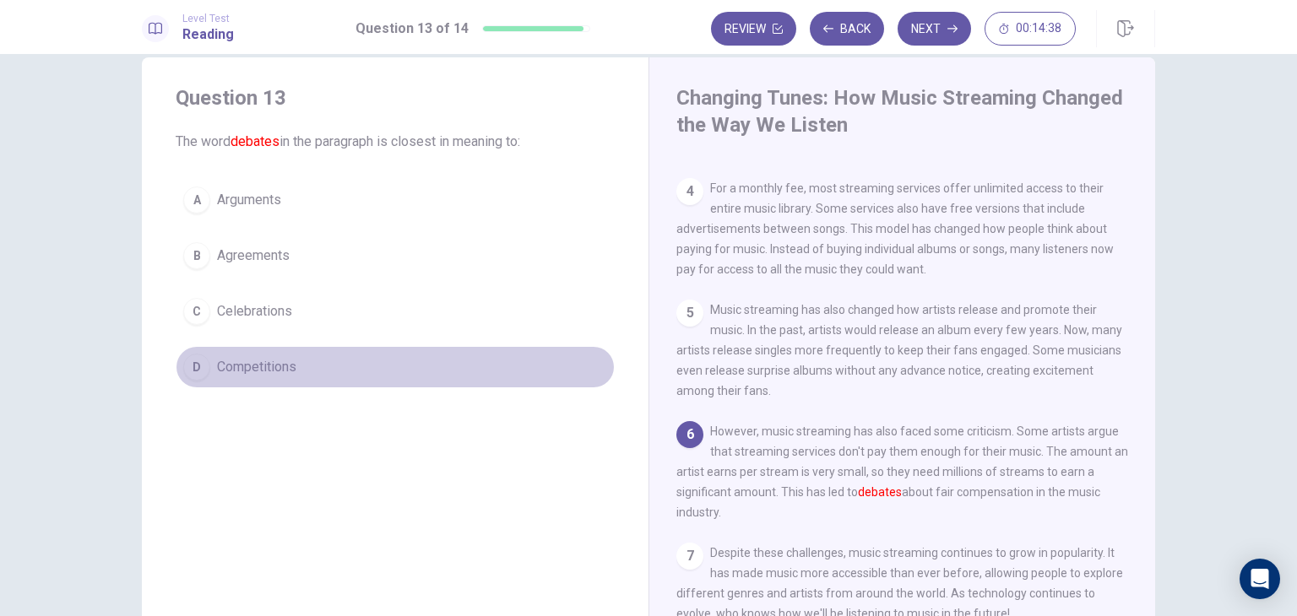
click at [192, 365] on div "D" at bounding box center [196, 367] width 27 height 27
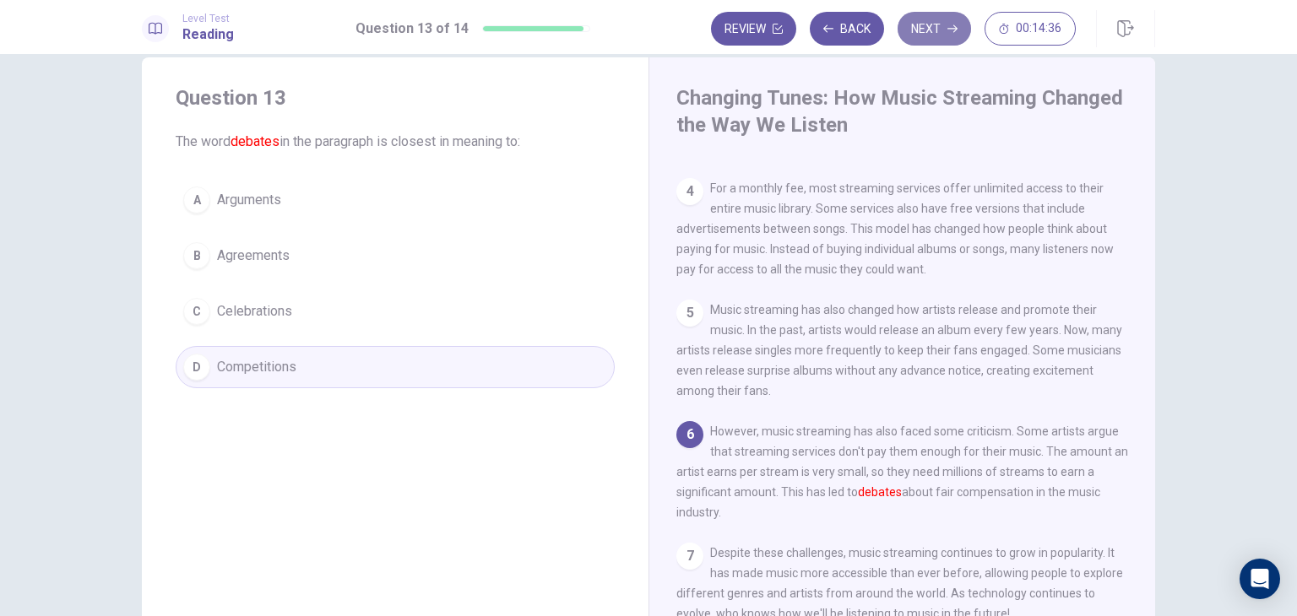
click at [925, 28] on button "Next" at bounding box center [934, 29] width 73 height 34
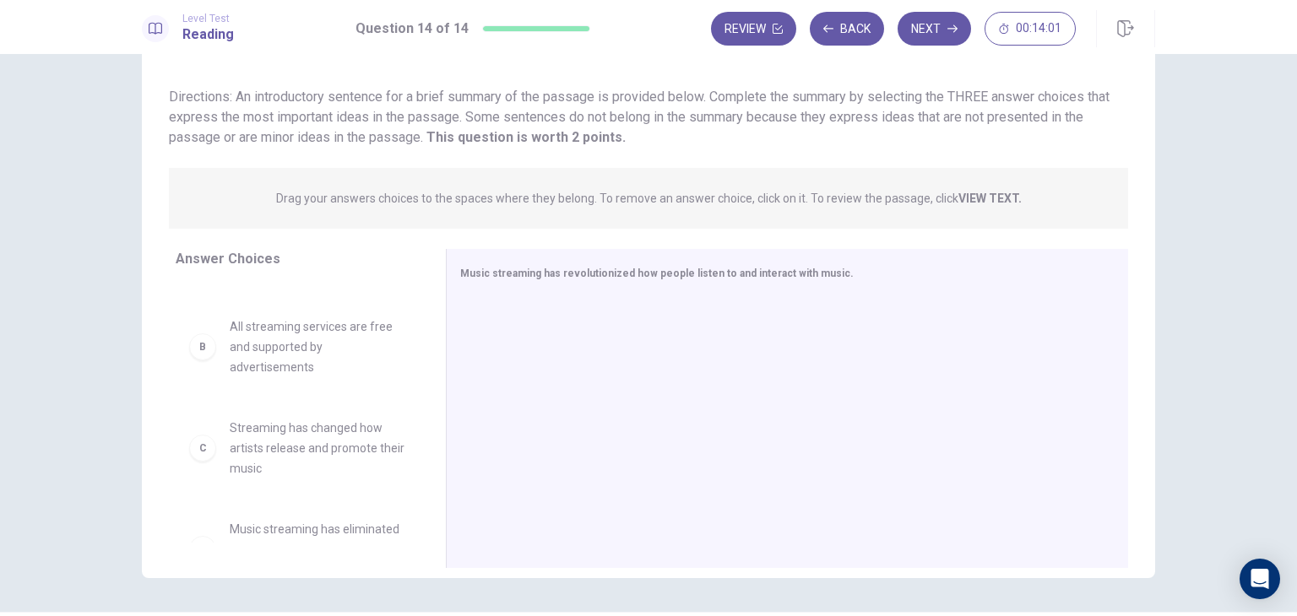
scroll to position [81, 0]
drag, startPoint x: 203, startPoint y: 453, endPoint x: 574, endPoint y: 416, distance: 373.4
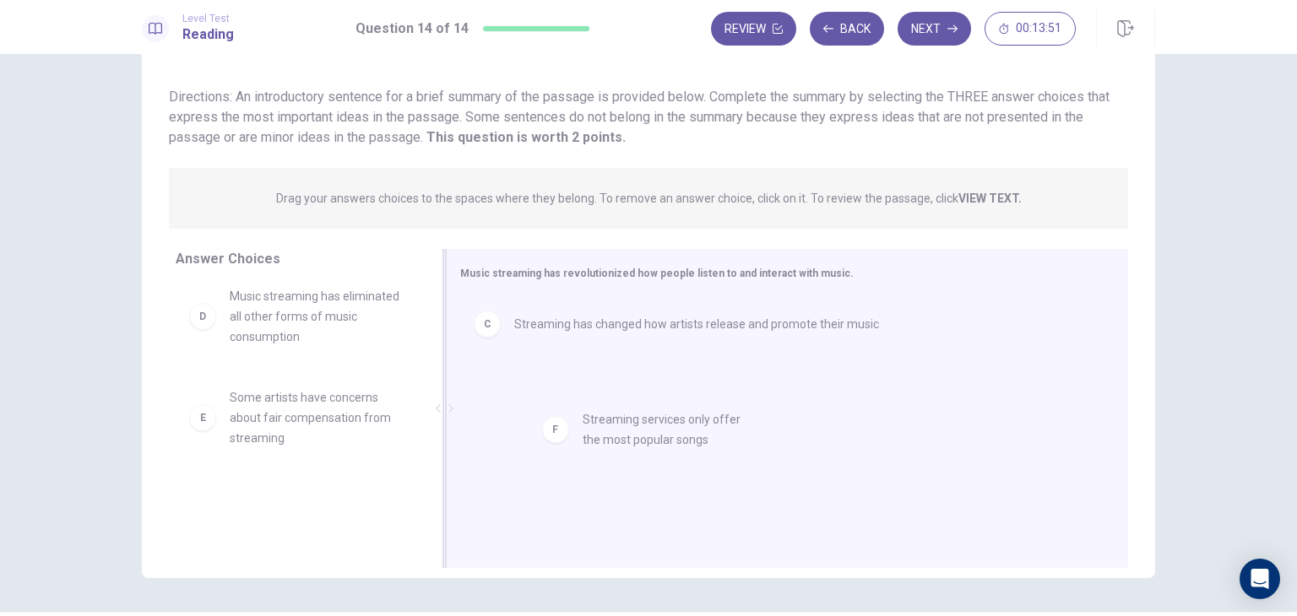
drag, startPoint x: 181, startPoint y: 520, endPoint x: 542, endPoint y: 440, distance: 370.2
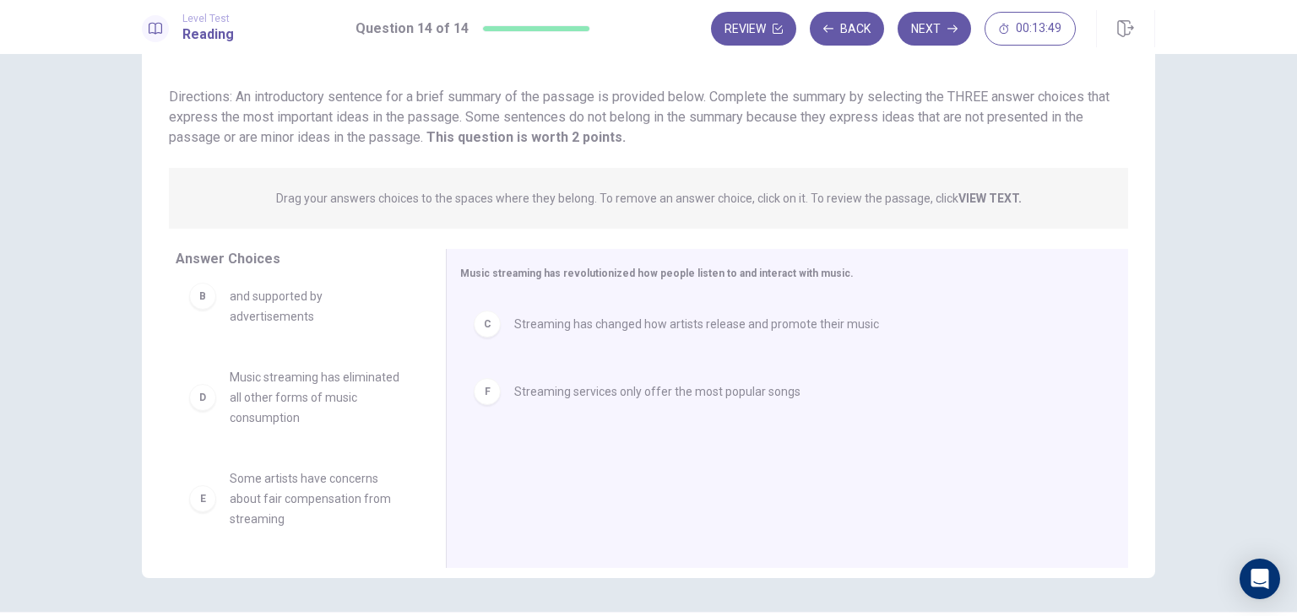
scroll to position [0, 0]
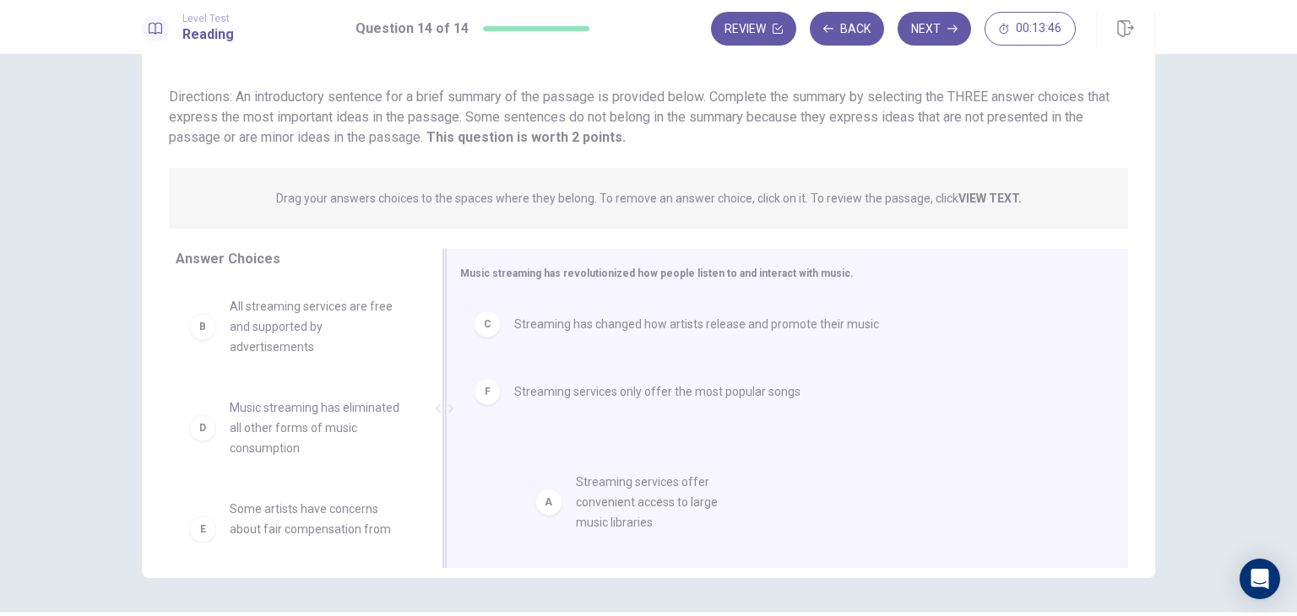
drag, startPoint x: 205, startPoint y: 328, endPoint x: 557, endPoint y: 503, distance: 393.1
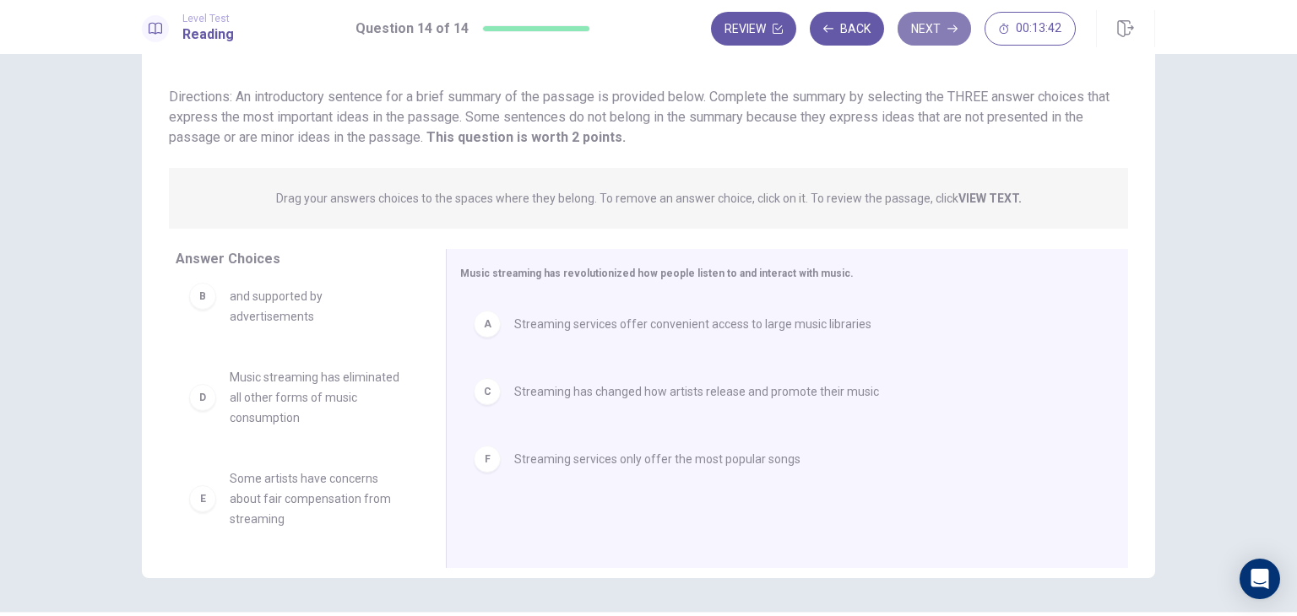
click at [932, 21] on button "Next" at bounding box center [934, 29] width 73 height 34
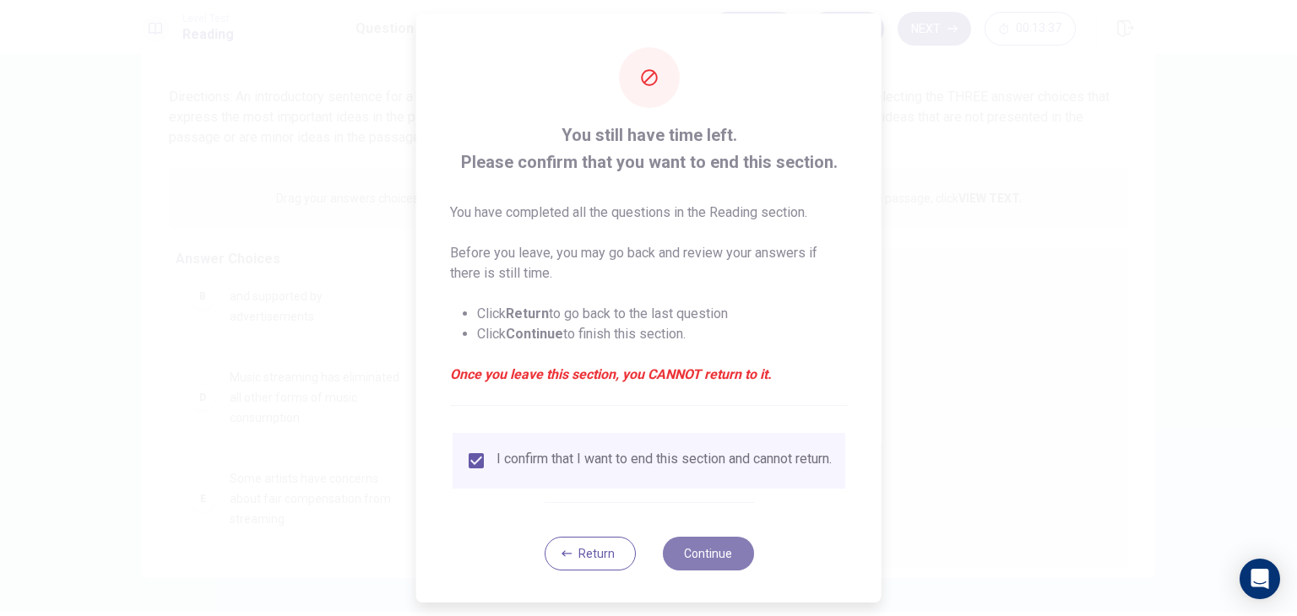
click at [724, 565] on button "Continue" at bounding box center [707, 554] width 91 height 34
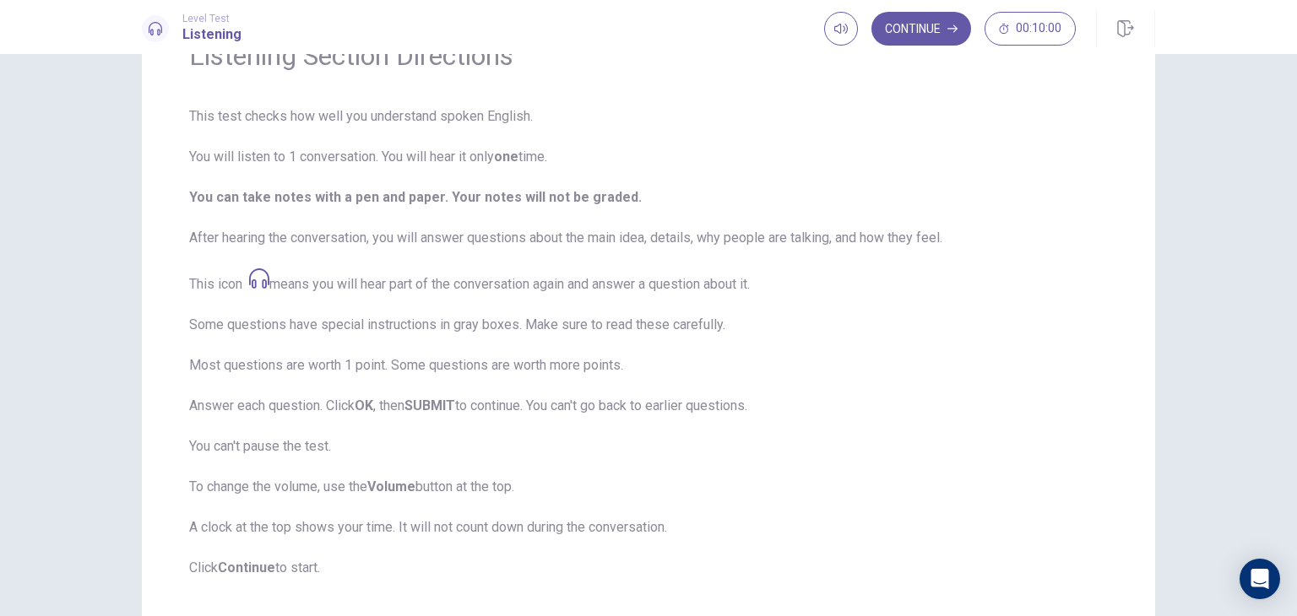
scroll to position [193, 0]
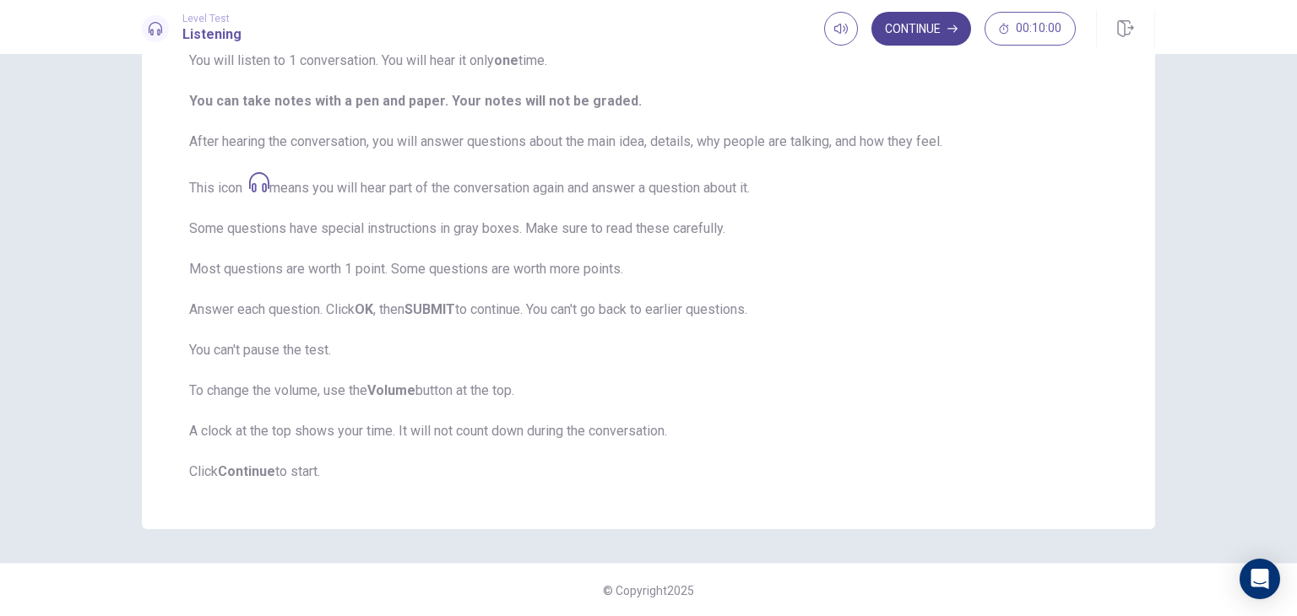
click at [914, 29] on button "Continue" at bounding box center [921, 29] width 100 height 34
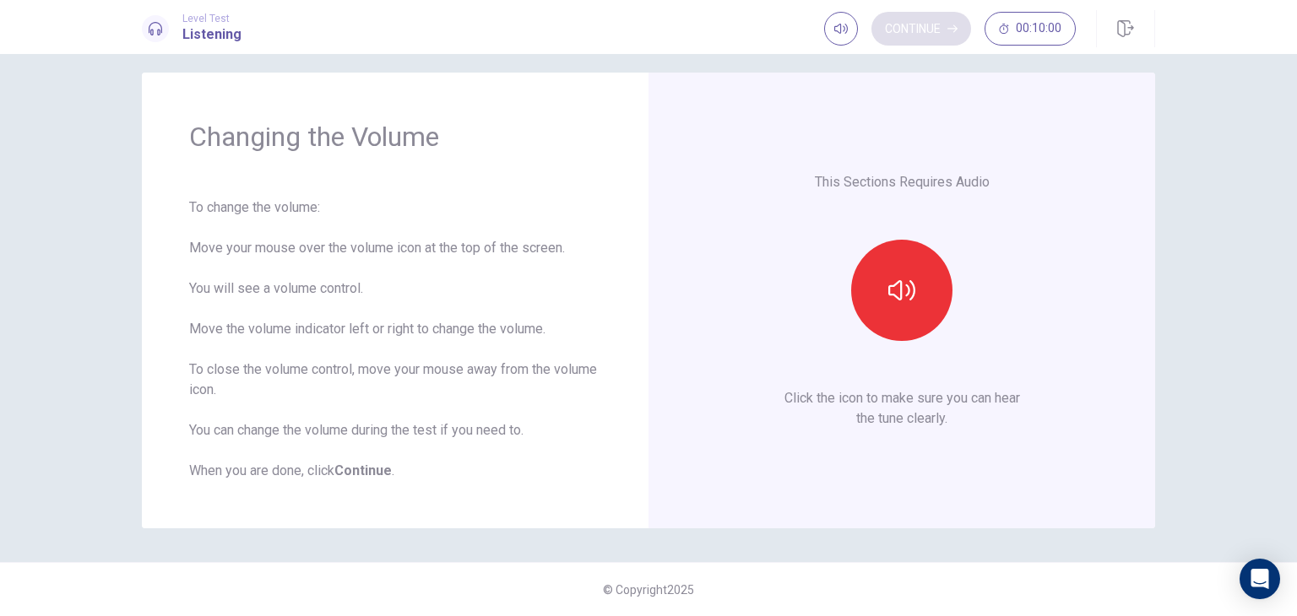
scroll to position [15, 0]
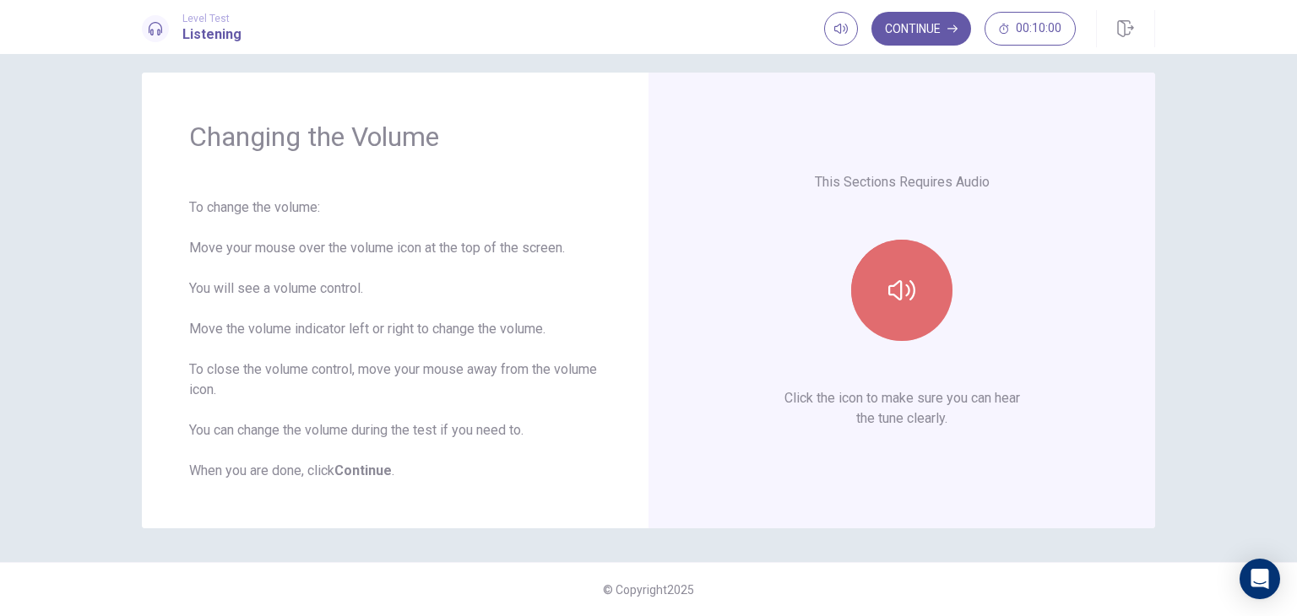
click at [888, 280] on icon "button" at bounding box center [901, 290] width 27 height 27
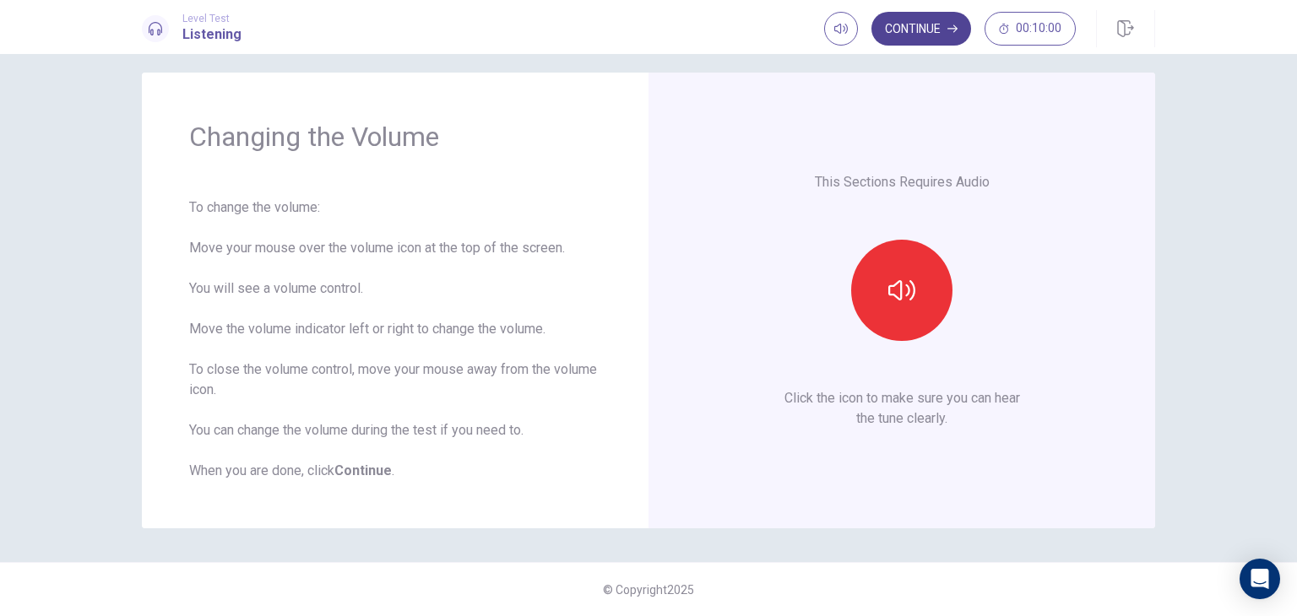
click at [928, 30] on button "Continue" at bounding box center [921, 29] width 100 height 34
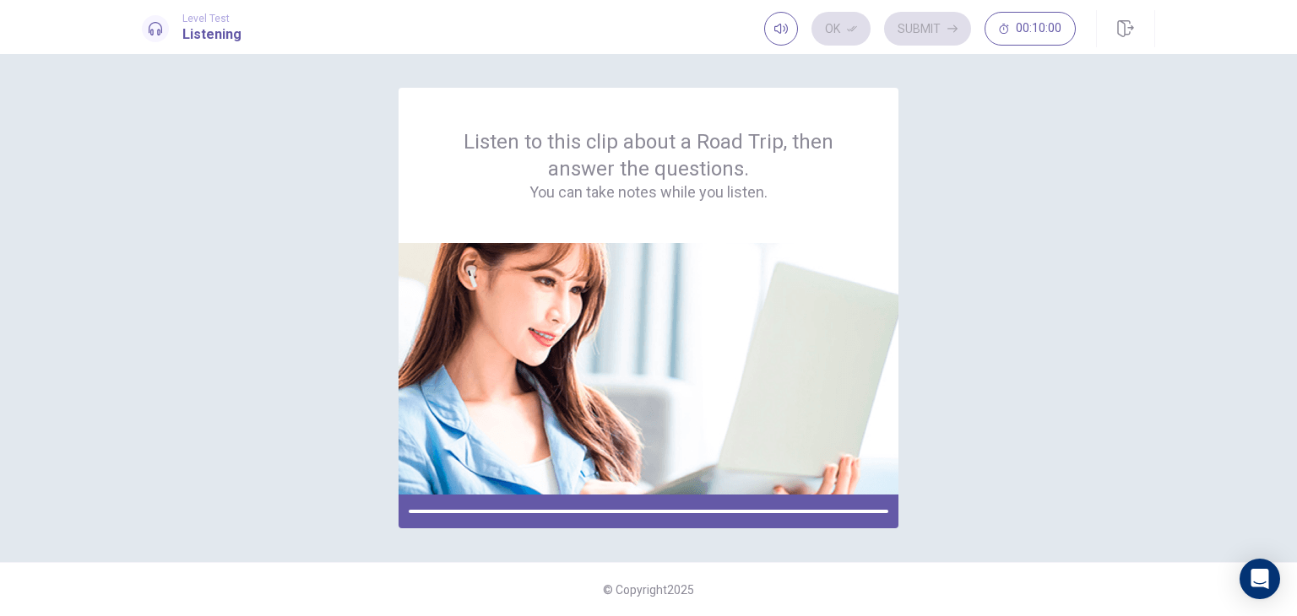
scroll to position [0, 0]
click at [780, 31] on icon "button" at bounding box center [781, 29] width 14 height 14
type input "*"
drag, startPoint x: 812, startPoint y: 62, endPoint x: 848, endPoint y: 58, distance: 35.6
click at [848, 58] on body "This site uses cookies, as explained in our Privacy Policy . If you agree to th…" at bounding box center [648, 308] width 1297 height 616
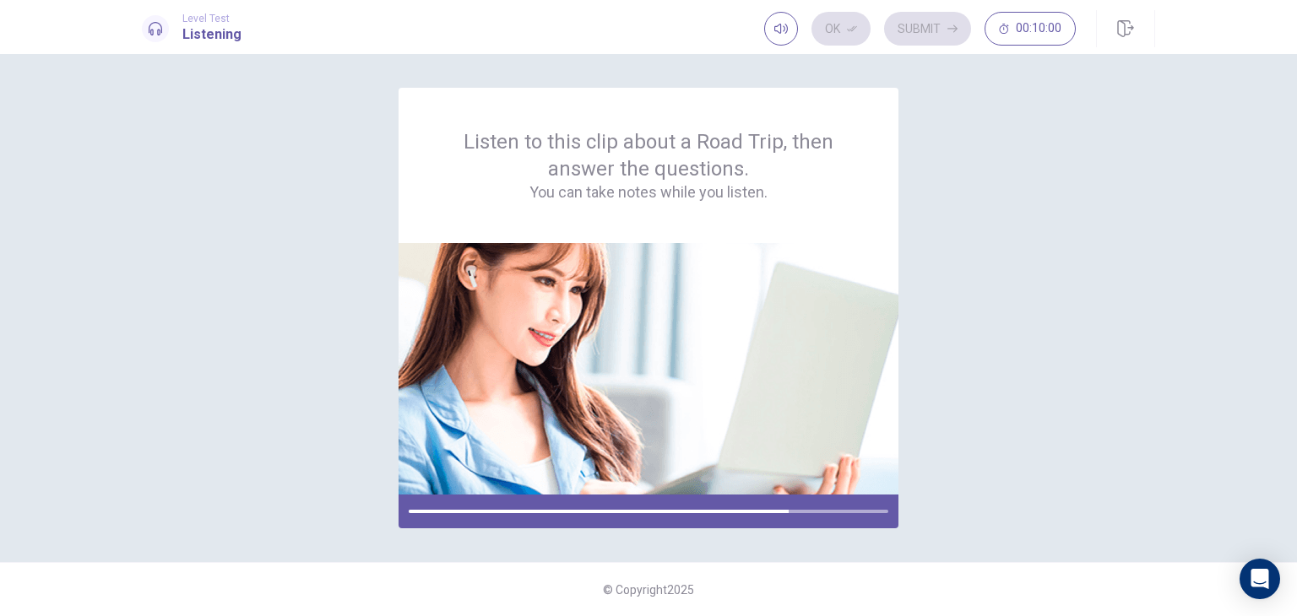
click at [881, 71] on div "Listen to this clip about a Road Trip, then answer the questions. You can take …" at bounding box center [648, 335] width 1297 height 562
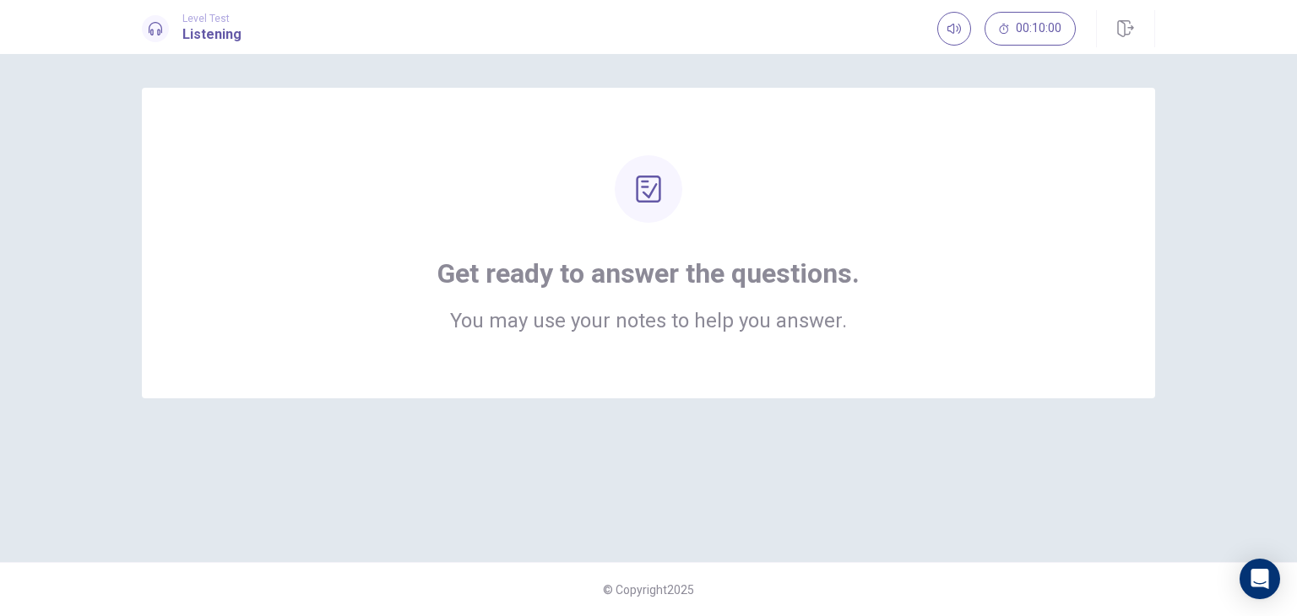
click at [792, 350] on div "Get ready to answer the questions. You may use your notes to help you answer." at bounding box center [648, 243] width 1013 height 311
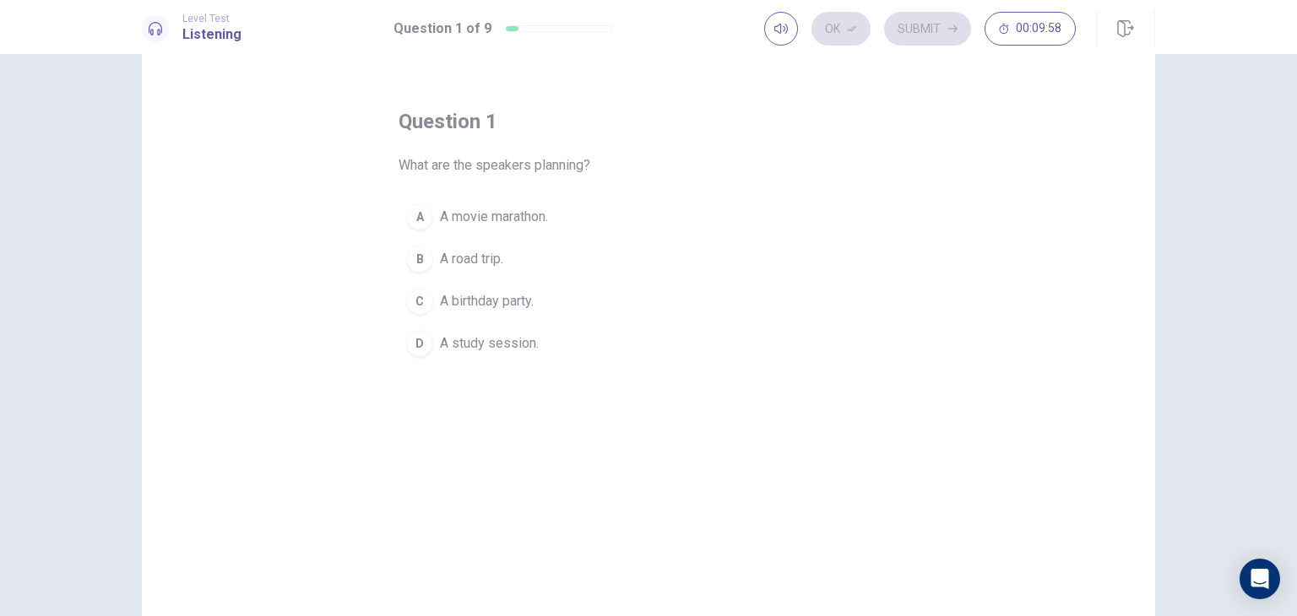
scroll to position [49, 0]
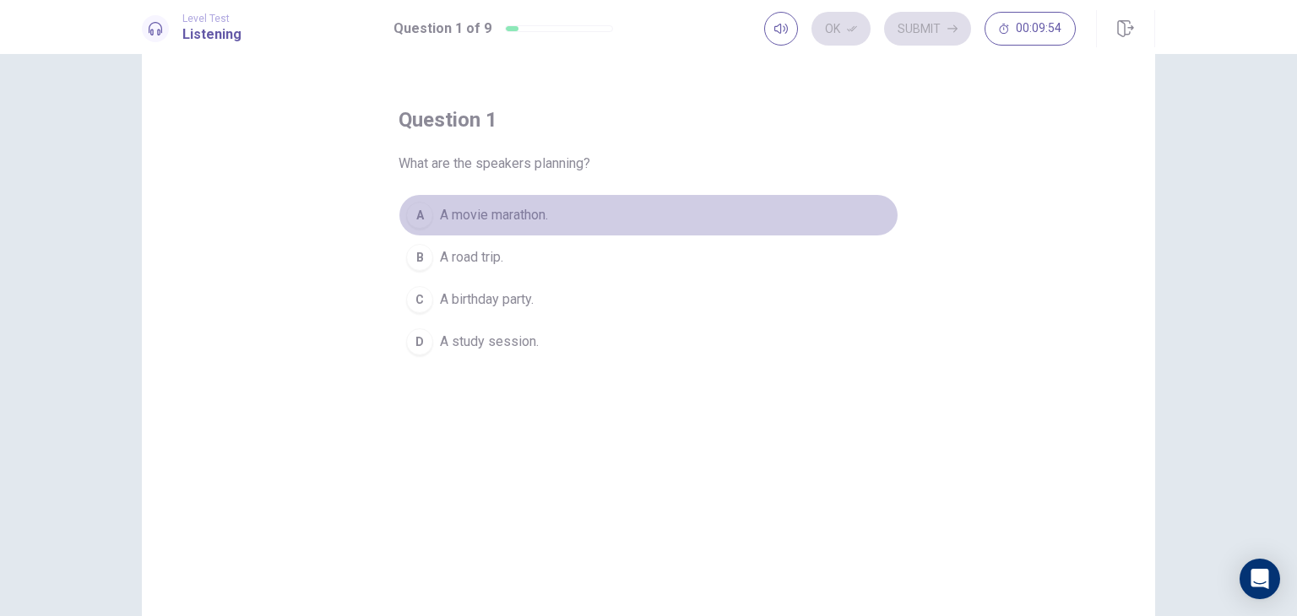
click at [416, 214] on div "A" at bounding box center [419, 215] width 27 height 27
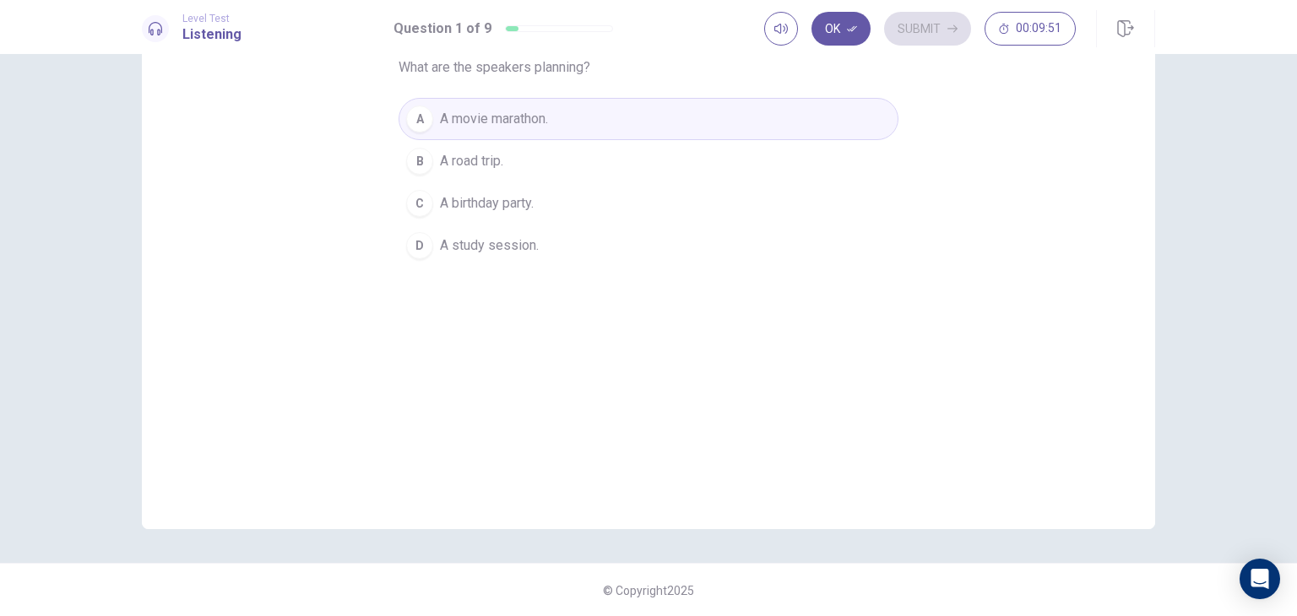
scroll to position [0, 0]
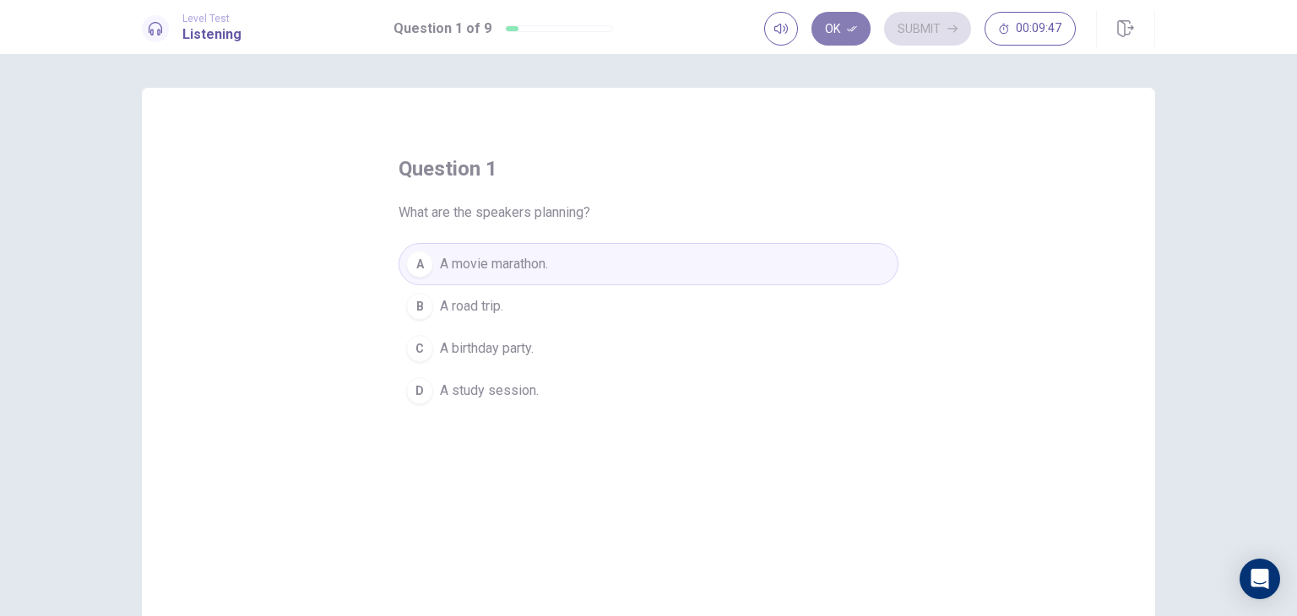
click at [837, 21] on button "Ok" at bounding box center [840, 29] width 59 height 34
click at [937, 28] on button "Submit" at bounding box center [927, 29] width 87 height 34
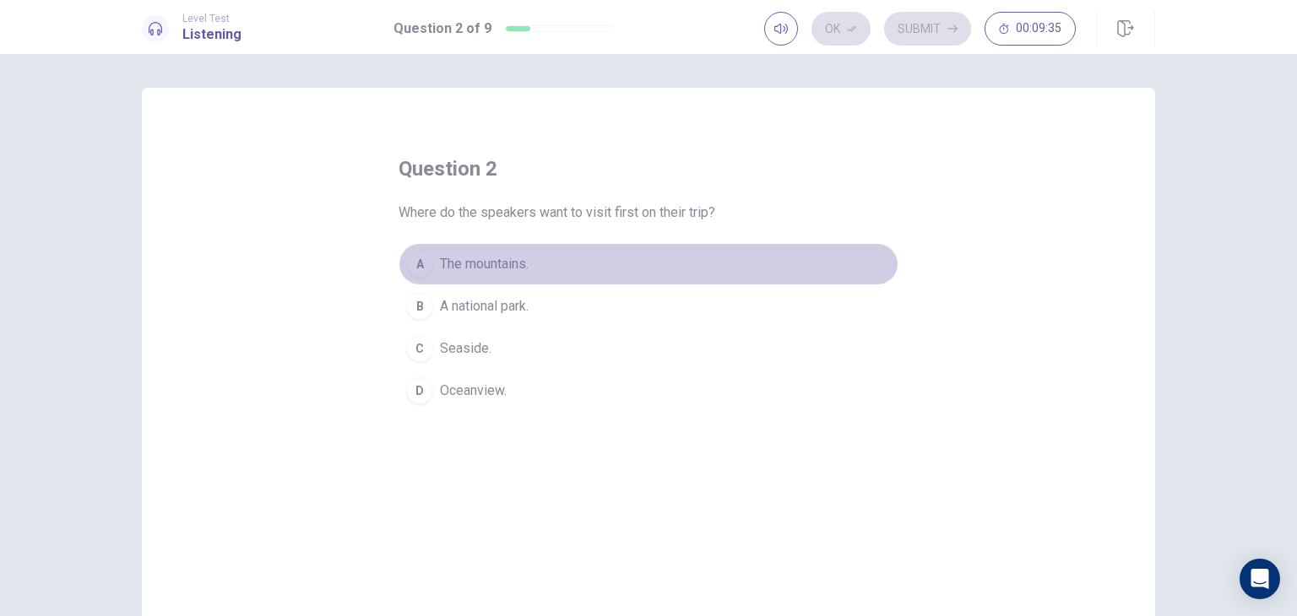
click at [415, 261] on div "A" at bounding box center [419, 264] width 27 height 27
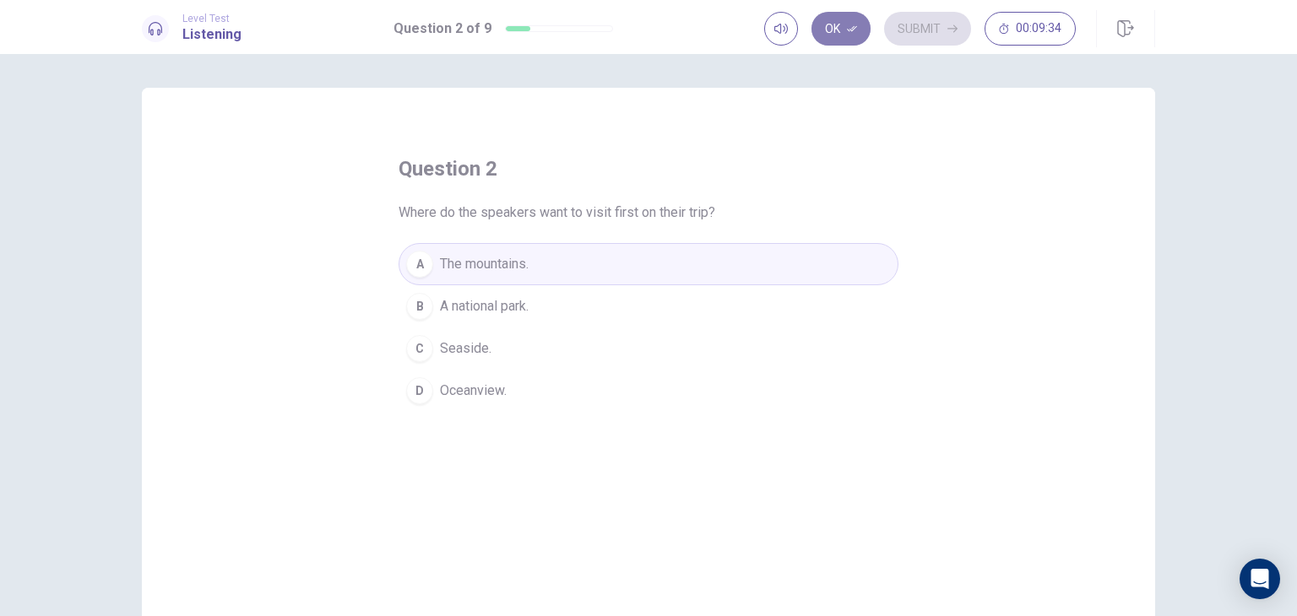
click at [848, 24] on icon "button" at bounding box center [852, 29] width 10 height 10
click at [932, 25] on button "Submit" at bounding box center [927, 29] width 87 height 34
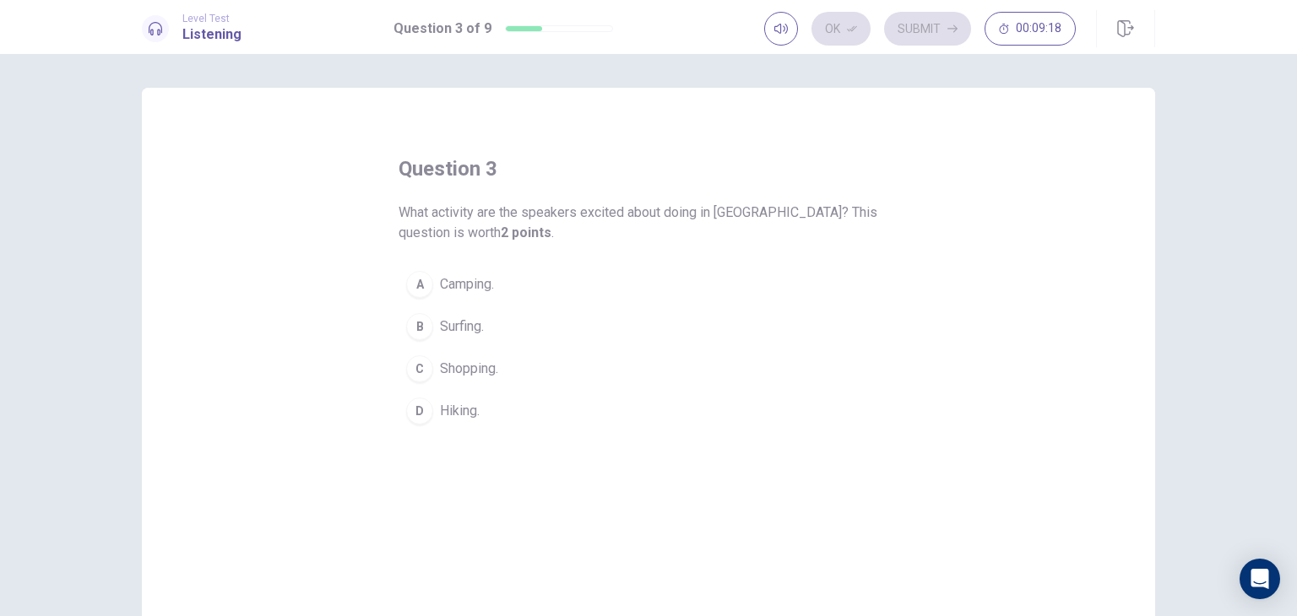
click at [408, 326] on div "B" at bounding box center [419, 326] width 27 height 27
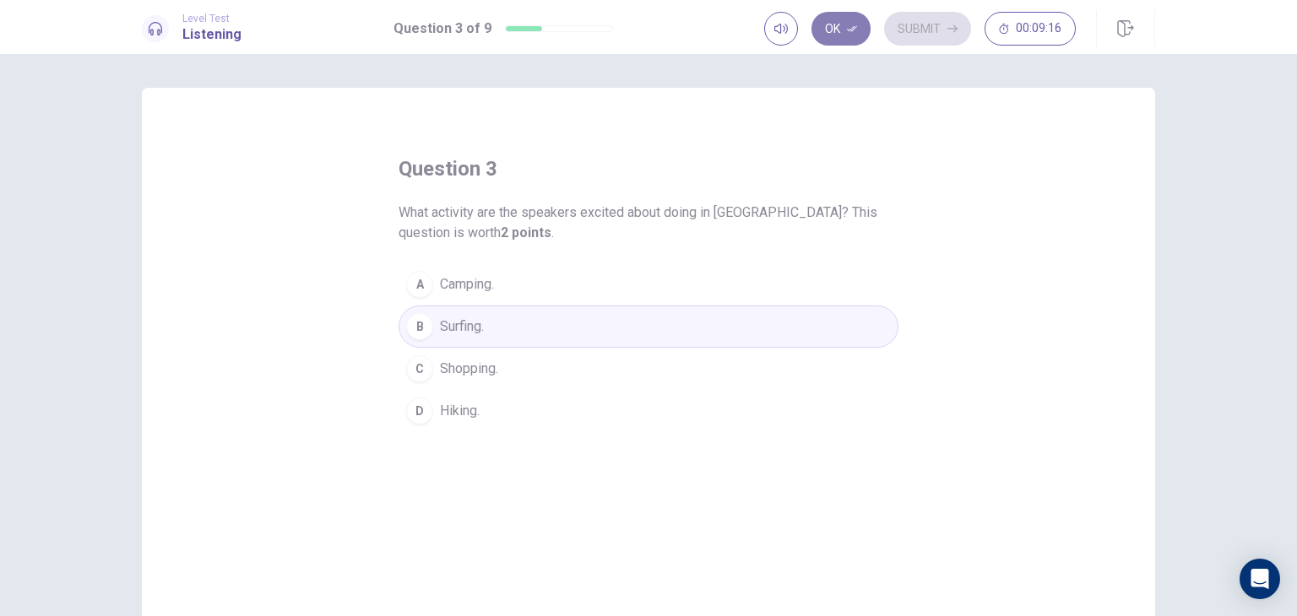
click at [830, 21] on button "Ok" at bounding box center [840, 29] width 59 height 34
click at [925, 24] on button "Submit" at bounding box center [927, 29] width 87 height 34
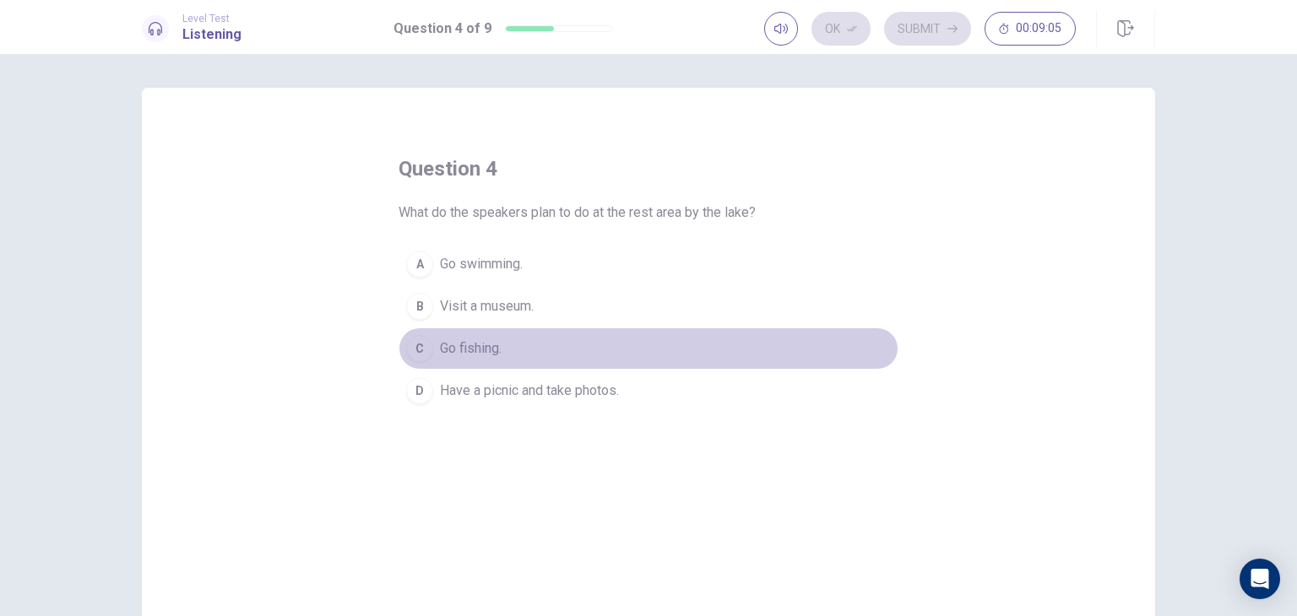
click at [416, 344] on div "C" at bounding box center [419, 348] width 27 height 27
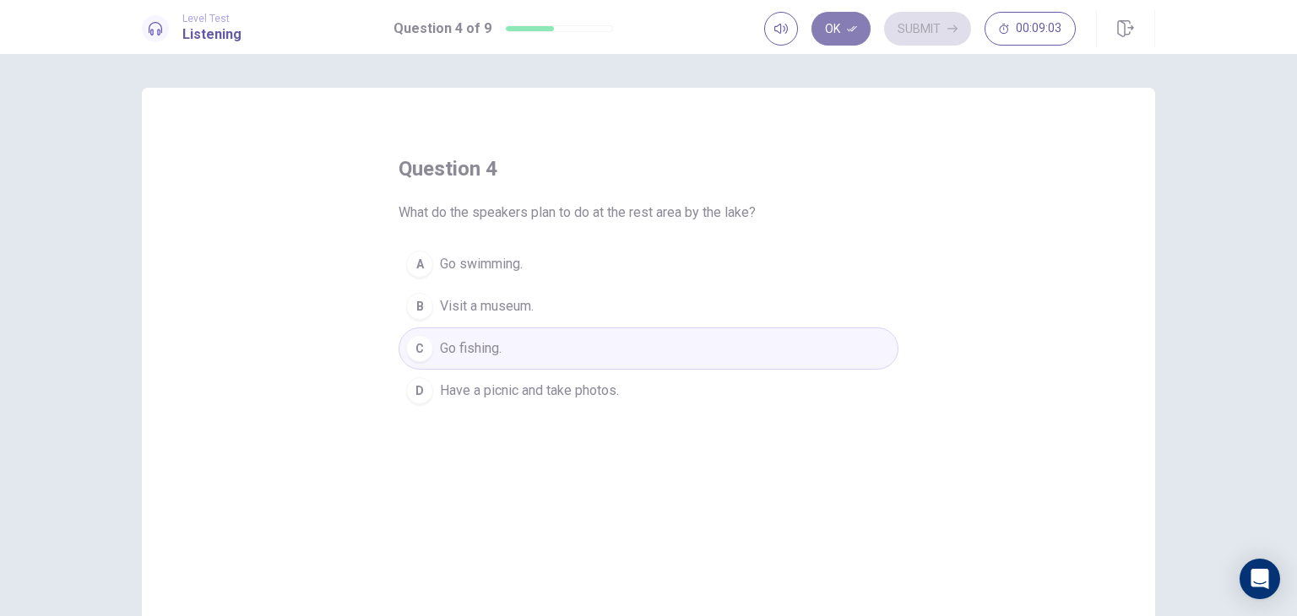
click at [834, 22] on button "Ok" at bounding box center [840, 29] width 59 height 34
click at [908, 25] on button "Submit" at bounding box center [927, 29] width 87 height 34
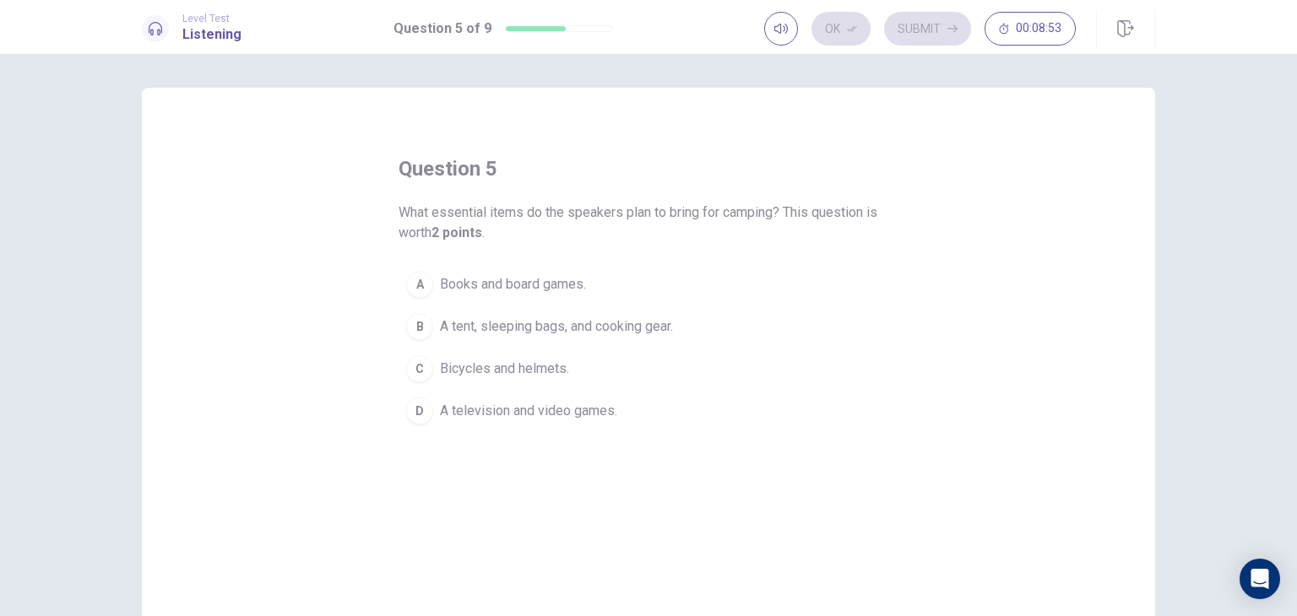
click at [415, 369] on div "C" at bounding box center [419, 368] width 27 height 27
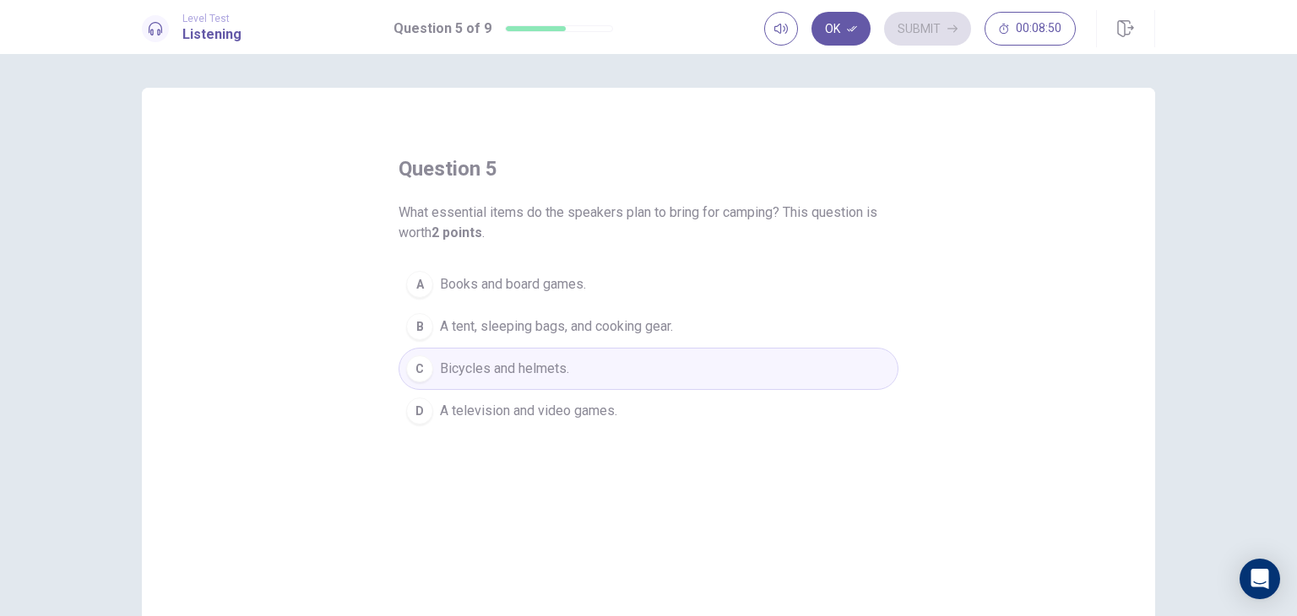
click at [416, 317] on div "B" at bounding box center [419, 326] width 27 height 27
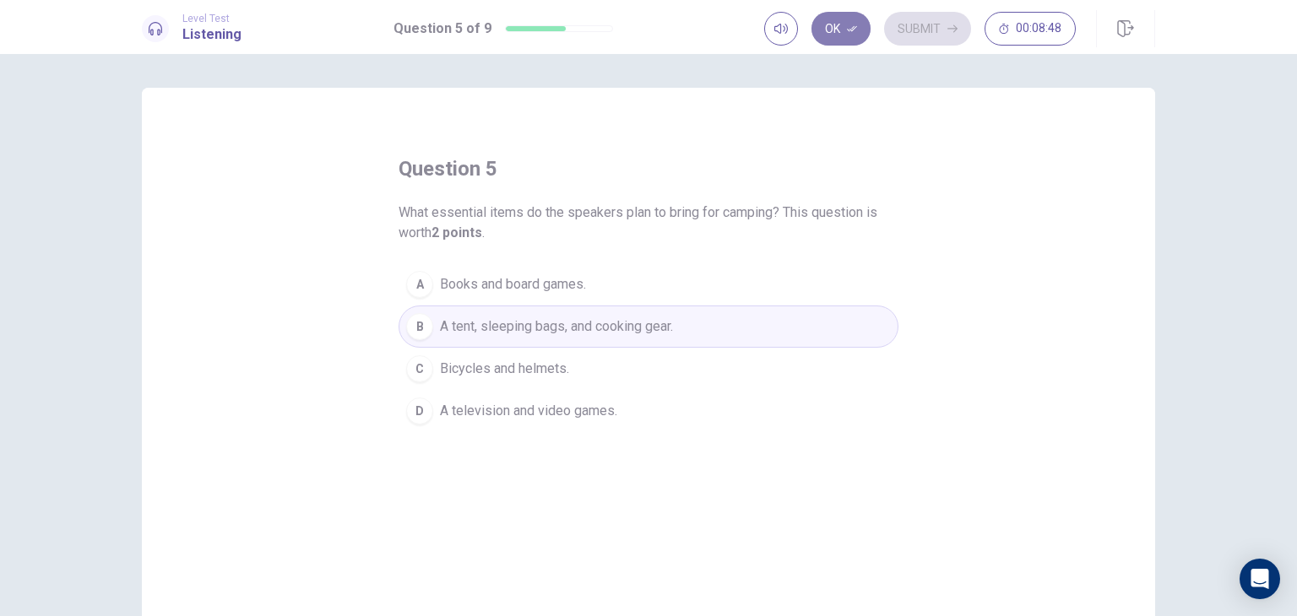
click at [830, 24] on button "Ok" at bounding box center [840, 29] width 59 height 34
click at [931, 19] on button "Submit" at bounding box center [927, 29] width 87 height 34
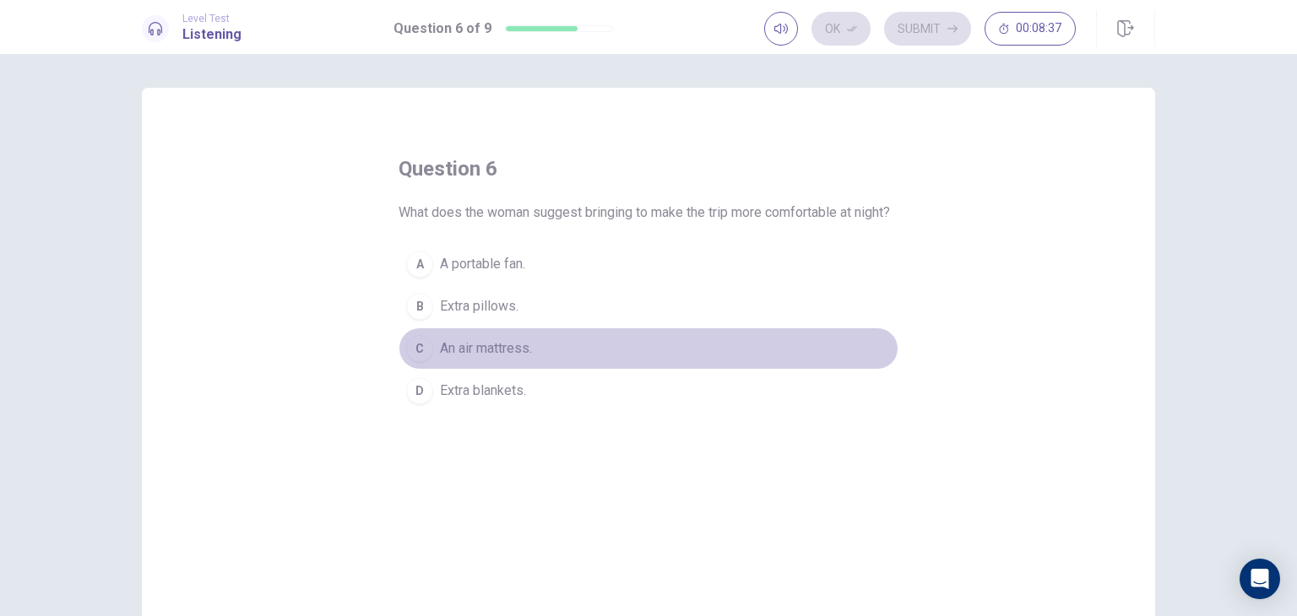
click at [413, 362] on div "C" at bounding box center [419, 348] width 27 height 27
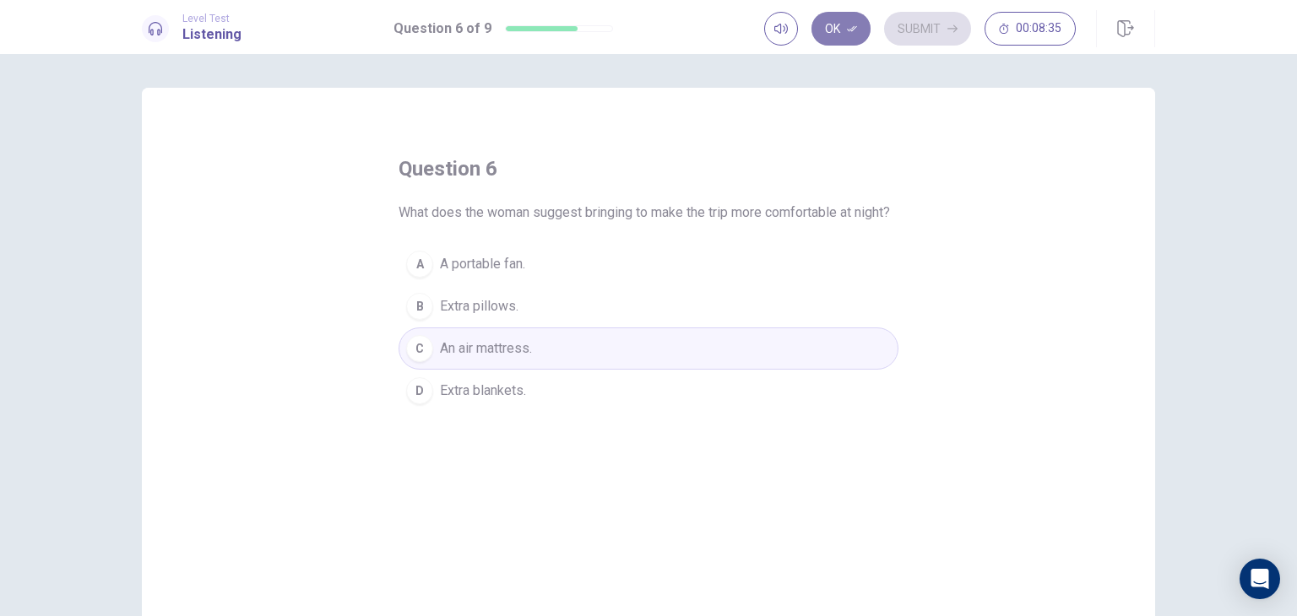
click at [843, 26] on button "Ok" at bounding box center [840, 29] width 59 height 34
click at [905, 30] on button "Submit" at bounding box center [927, 29] width 87 height 34
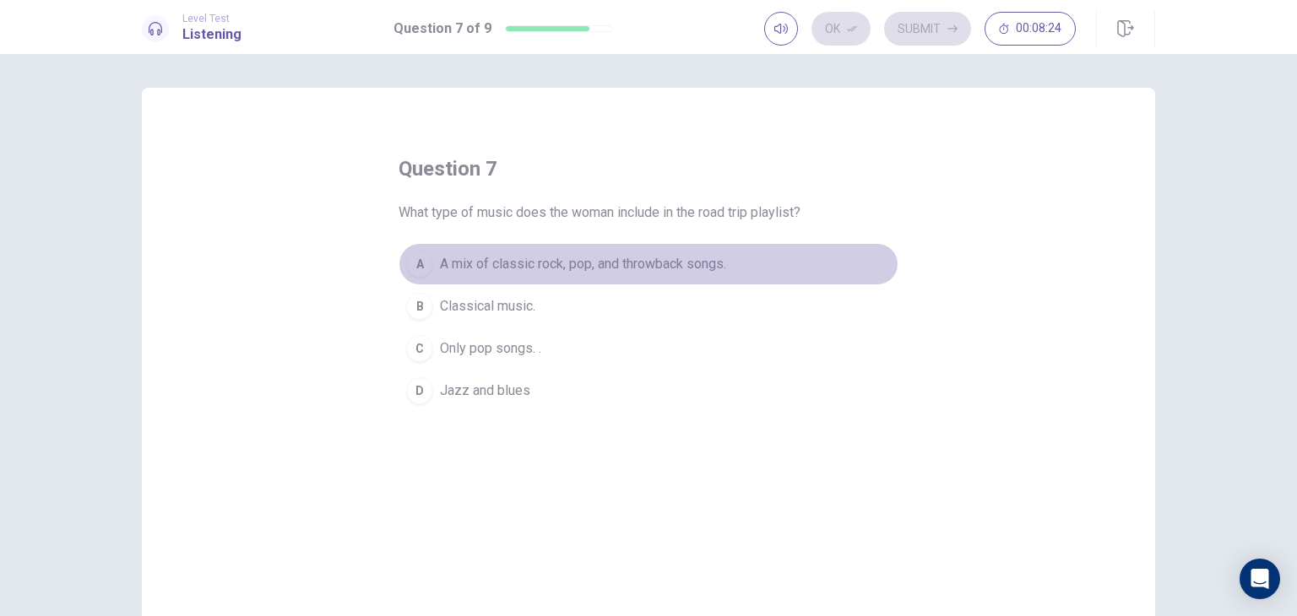
click at [419, 258] on div "A" at bounding box center [419, 264] width 27 height 27
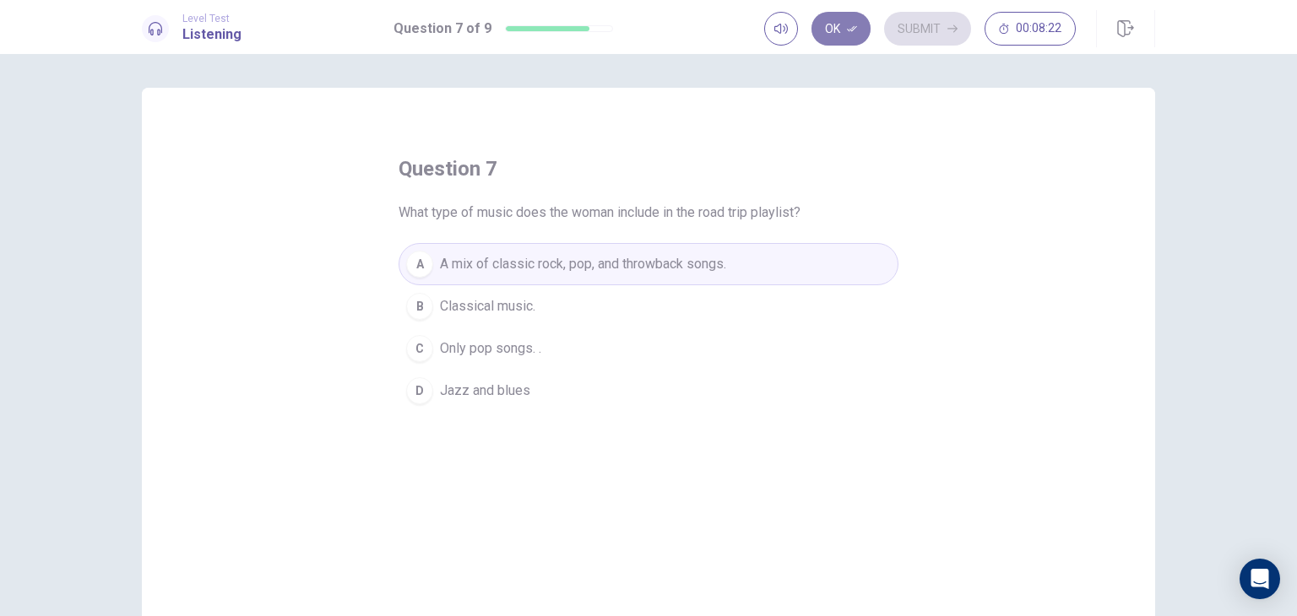
click at [838, 35] on button "Ok" at bounding box center [840, 29] width 59 height 34
click at [903, 28] on button "Submit" at bounding box center [927, 29] width 87 height 34
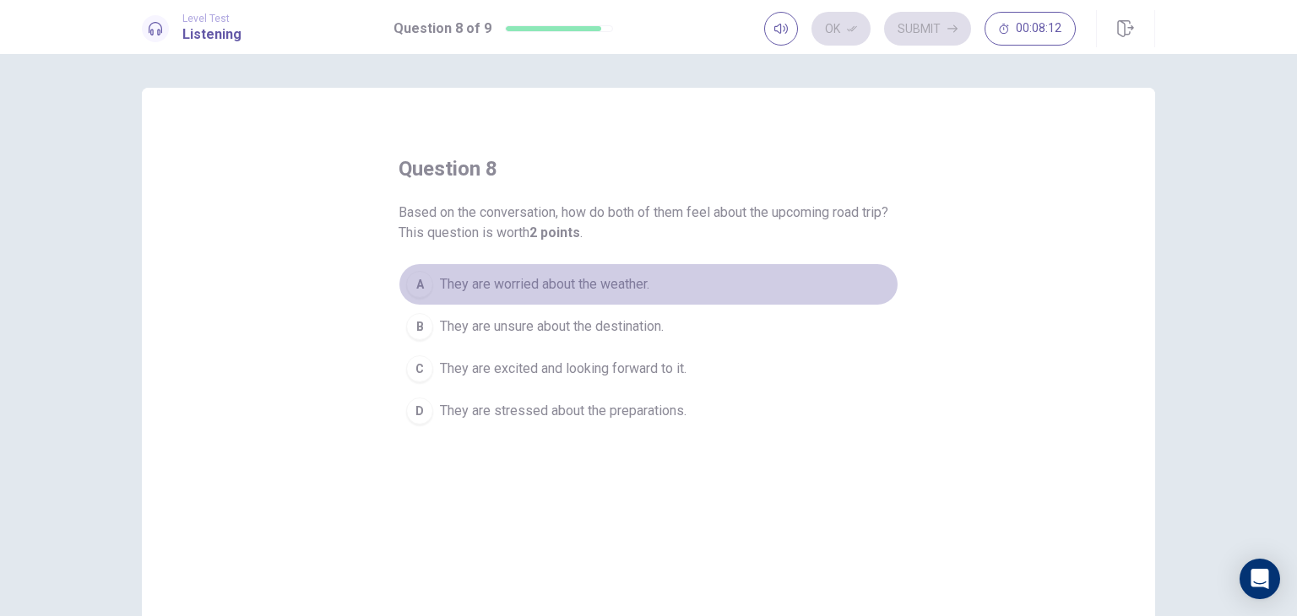
click at [444, 285] on span "They are worried about the weather." at bounding box center [544, 284] width 209 height 20
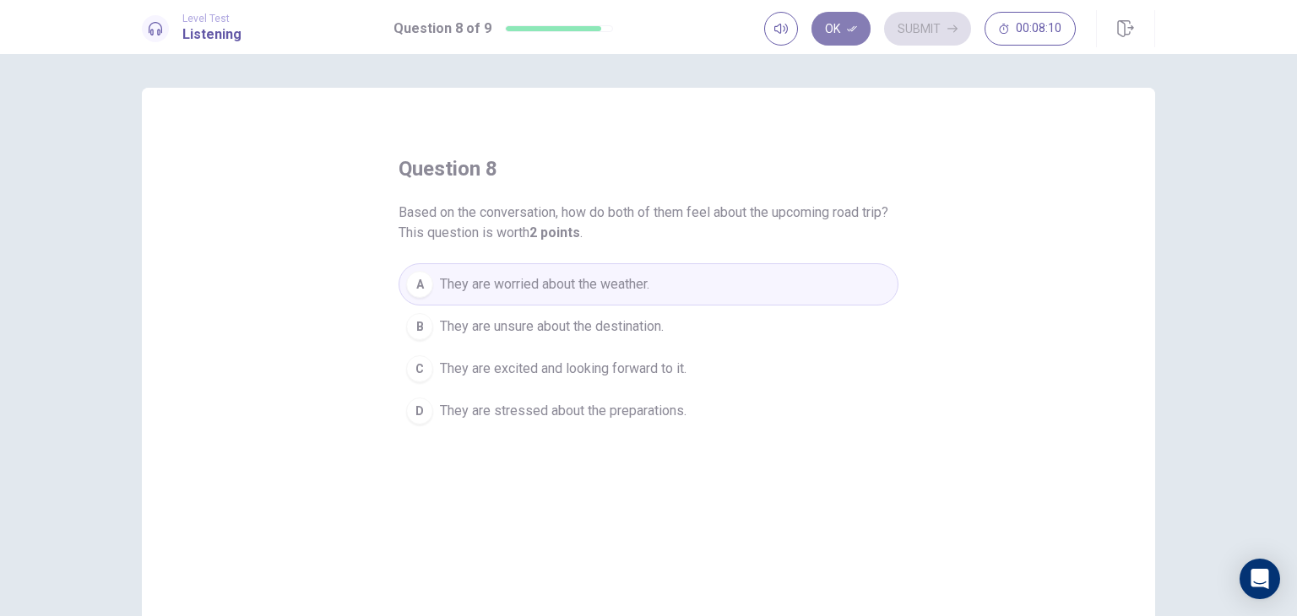
click at [848, 20] on button "Ok" at bounding box center [840, 29] width 59 height 34
click at [919, 35] on button "Submit" at bounding box center [927, 29] width 87 height 34
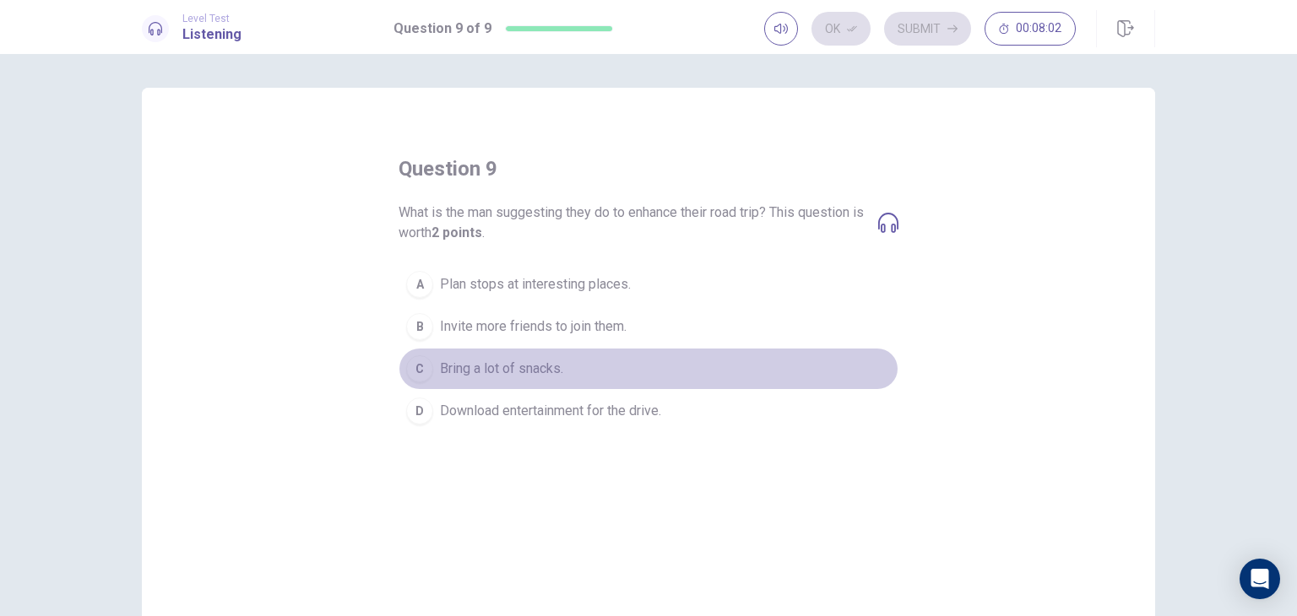
click at [414, 368] on div "C" at bounding box center [419, 368] width 27 height 27
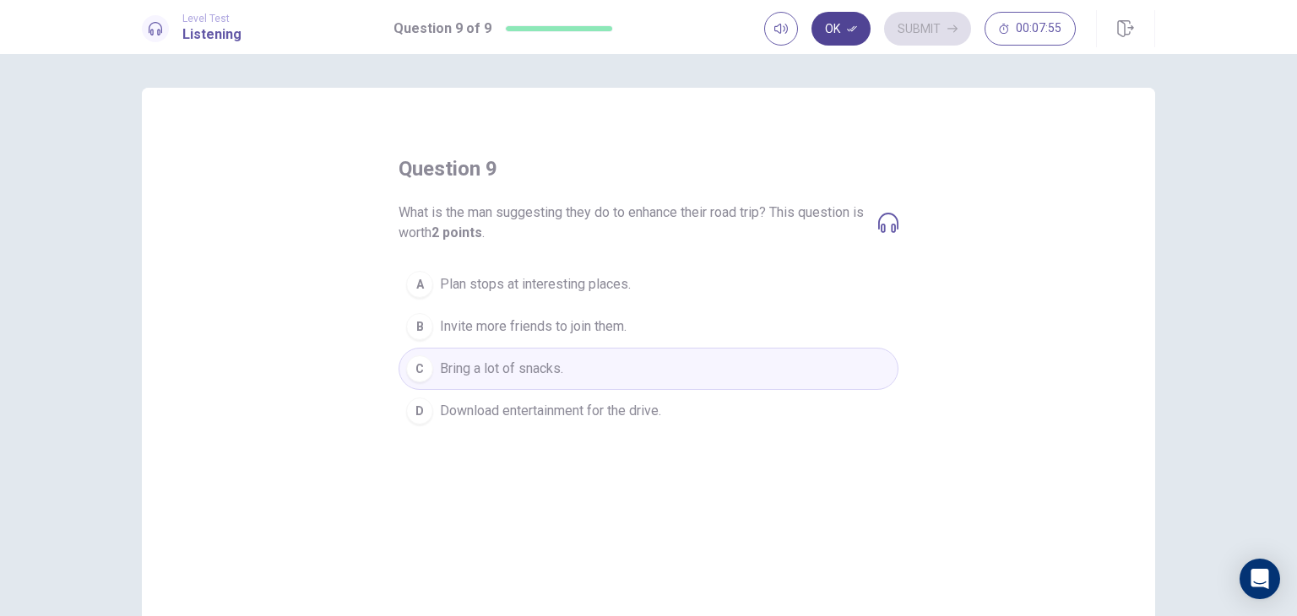
click at [838, 28] on button "Ok" at bounding box center [840, 29] width 59 height 34
click at [908, 30] on button "Submit" at bounding box center [927, 29] width 87 height 34
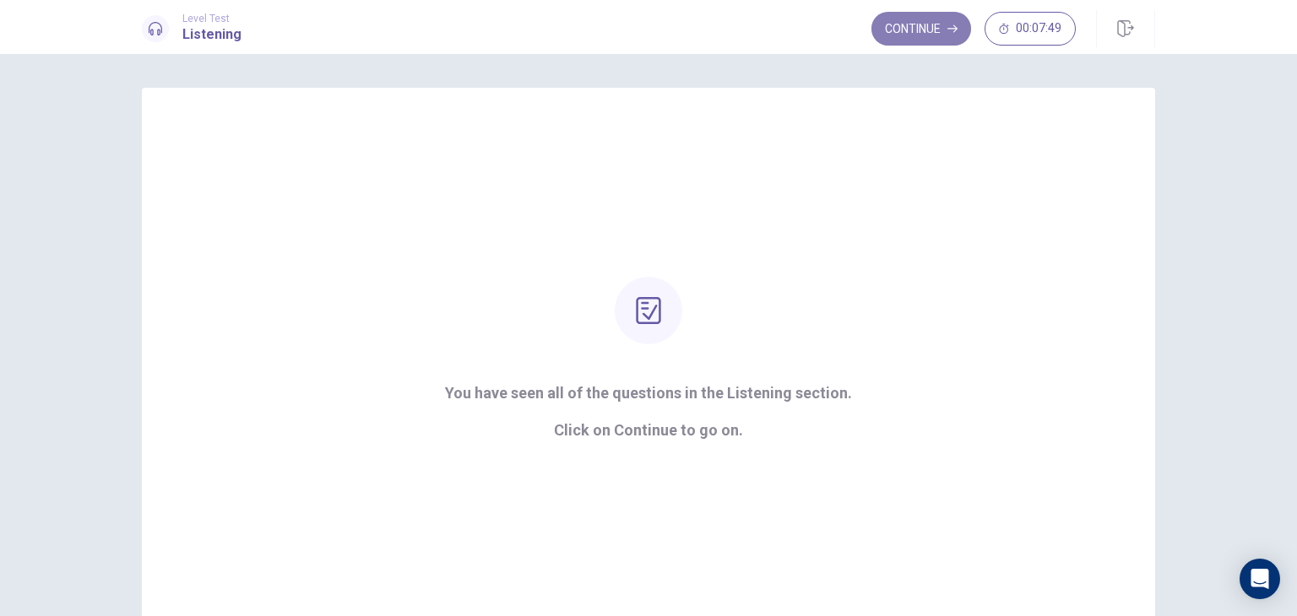
click at [929, 24] on button "Continue" at bounding box center [921, 29] width 100 height 34
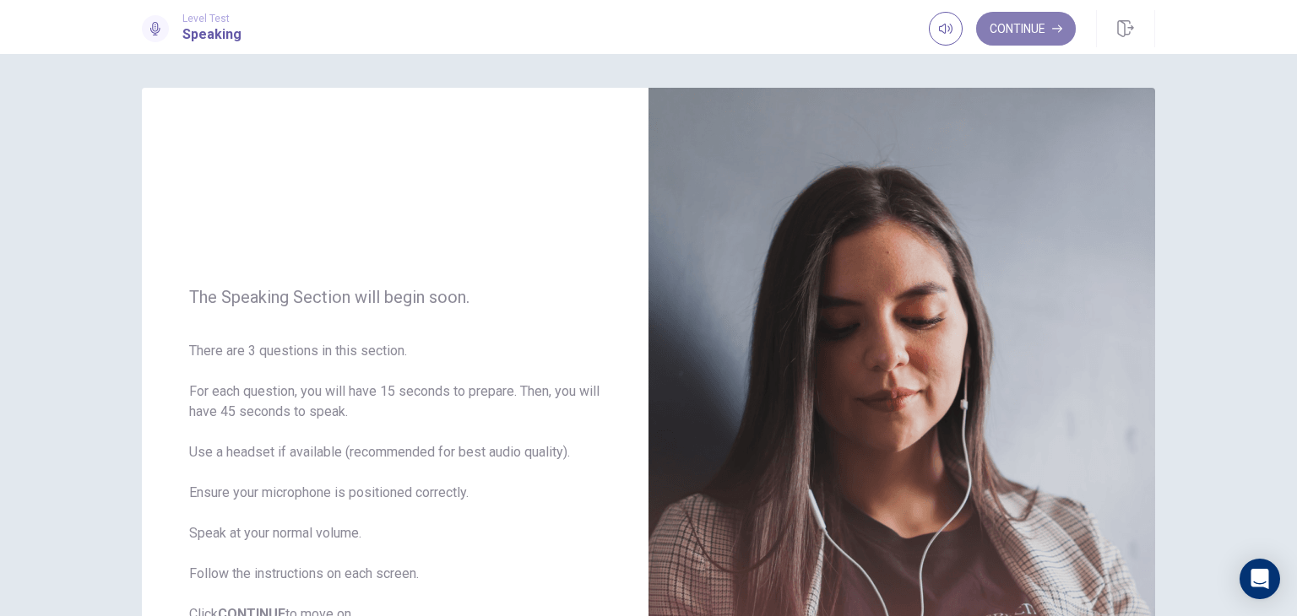
click at [1023, 30] on button "Continue" at bounding box center [1026, 29] width 100 height 34
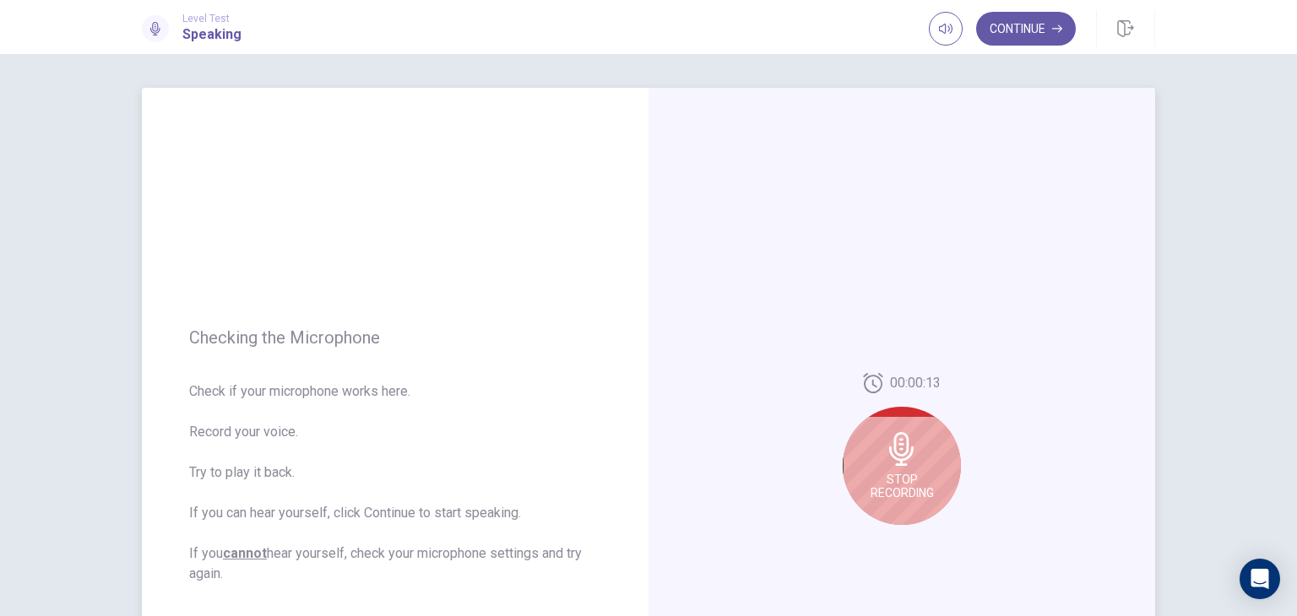
click at [912, 443] on icon at bounding box center [902, 449] width 34 height 34
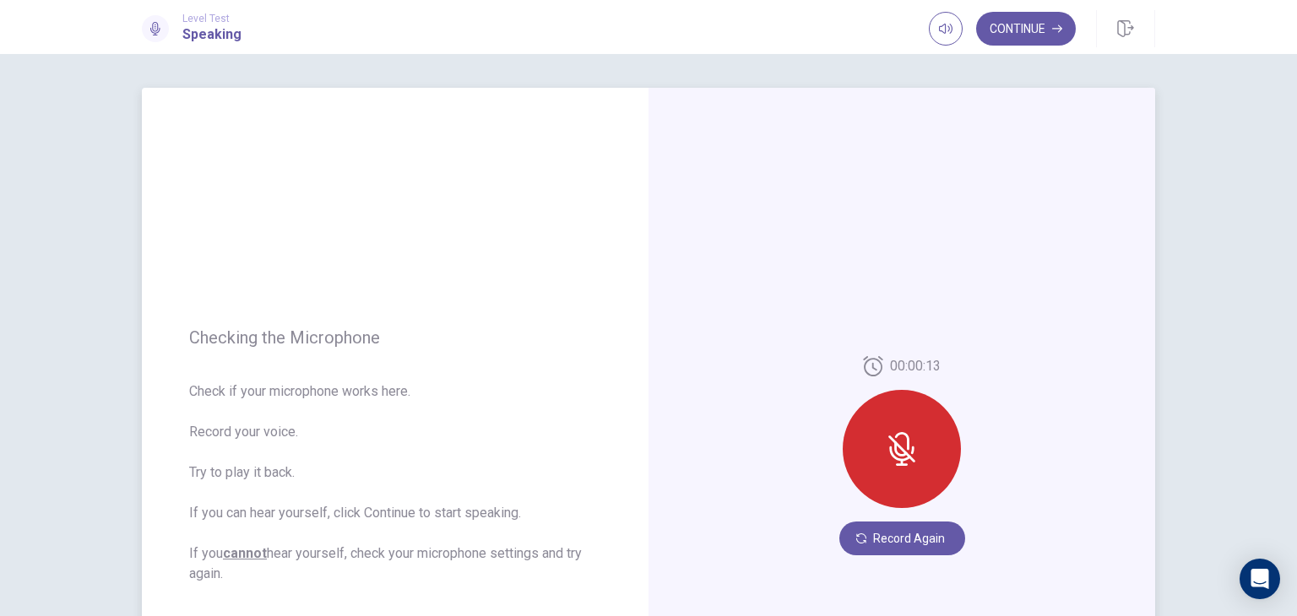
click at [912, 443] on icon at bounding box center [902, 449] width 34 height 34
click at [881, 541] on button "Record Again" at bounding box center [902, 539] width 126 height 34
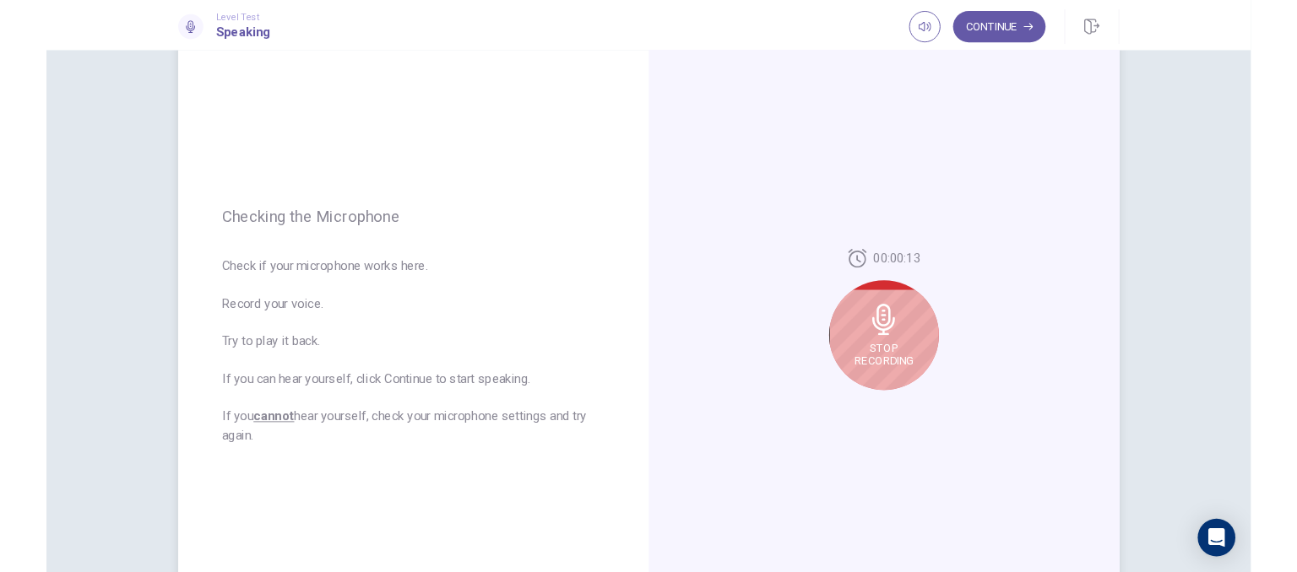
scroll to position [111, 0]
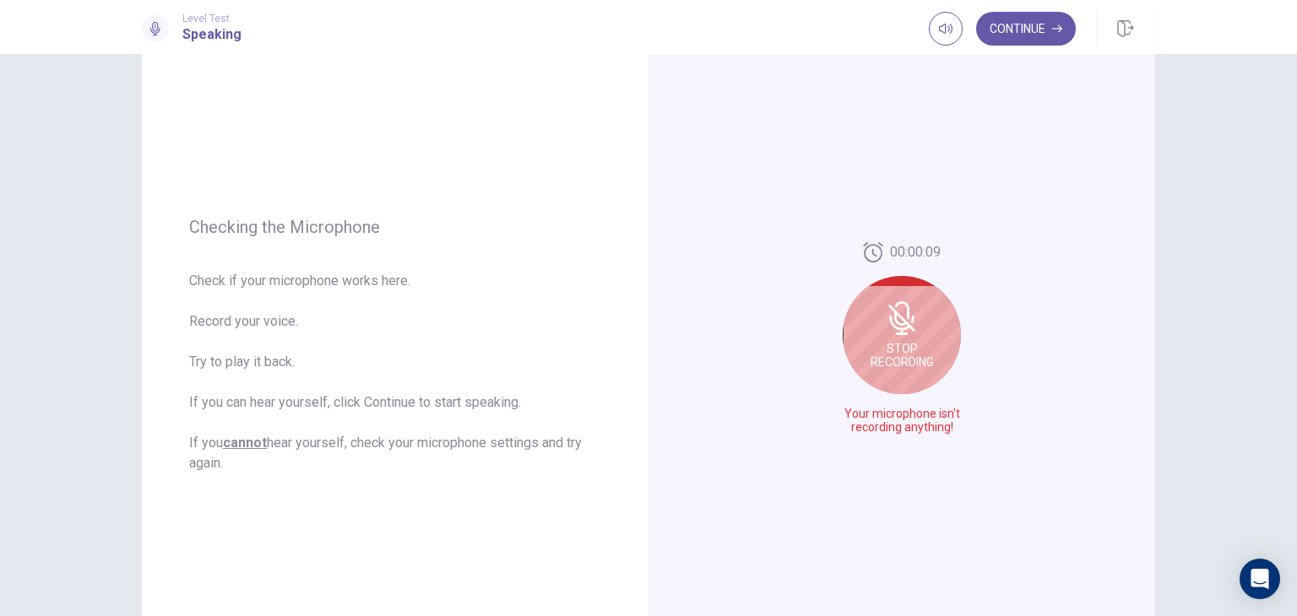
click at [889, 339] on div "Stop Recording" at bounding box center [902, 335] width 118 height 118
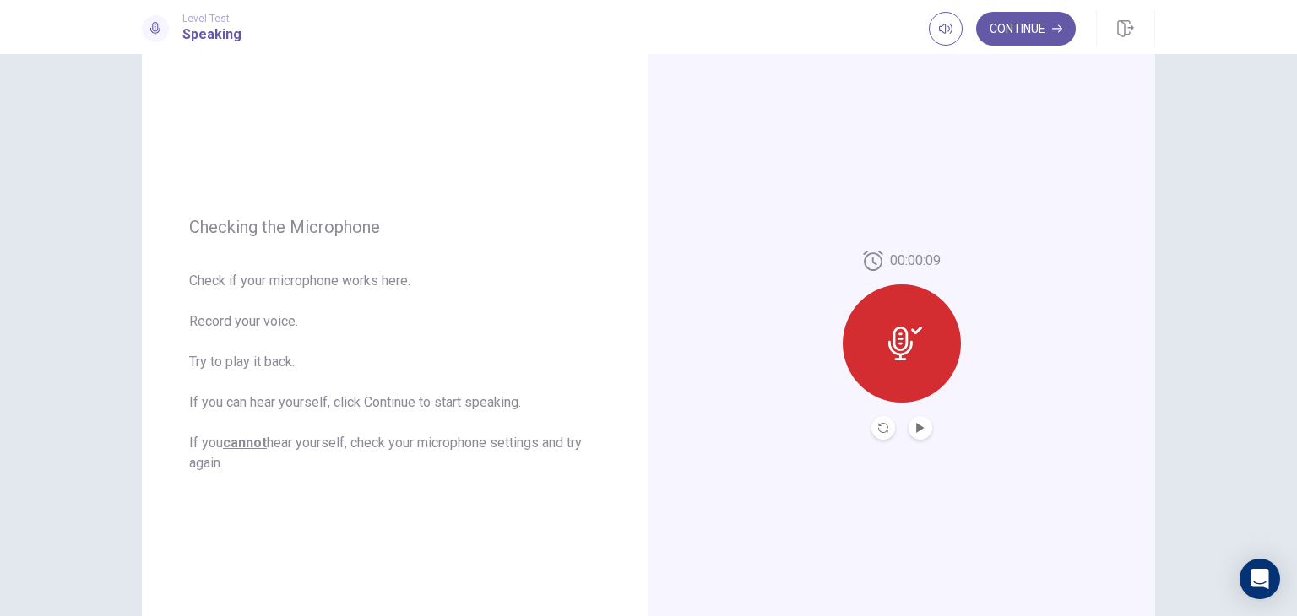
click at [889, 339] on icon at bounding box center [900, 344] width 24 height 34
click at [913, 419] on button "Play Audio" at bounding box center [920, 428] width 24 height 24
click at [918, 429] on icon "Pause Audio" at bounding box center [920, 428] width 8 height 10
click at [871, 427] on button "Record Again" at bounding box center [883, 428] width 24 height 24
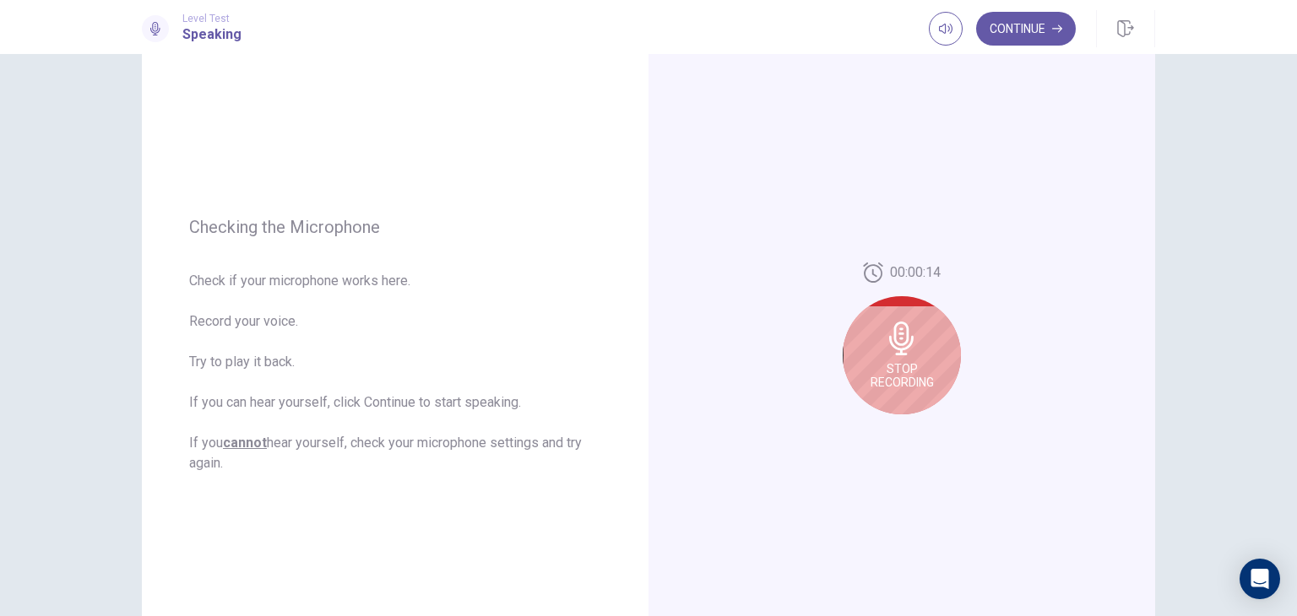
click at [899, 372] on span "Stop Recording" at bounding box center [902, 375] width 63 height 27
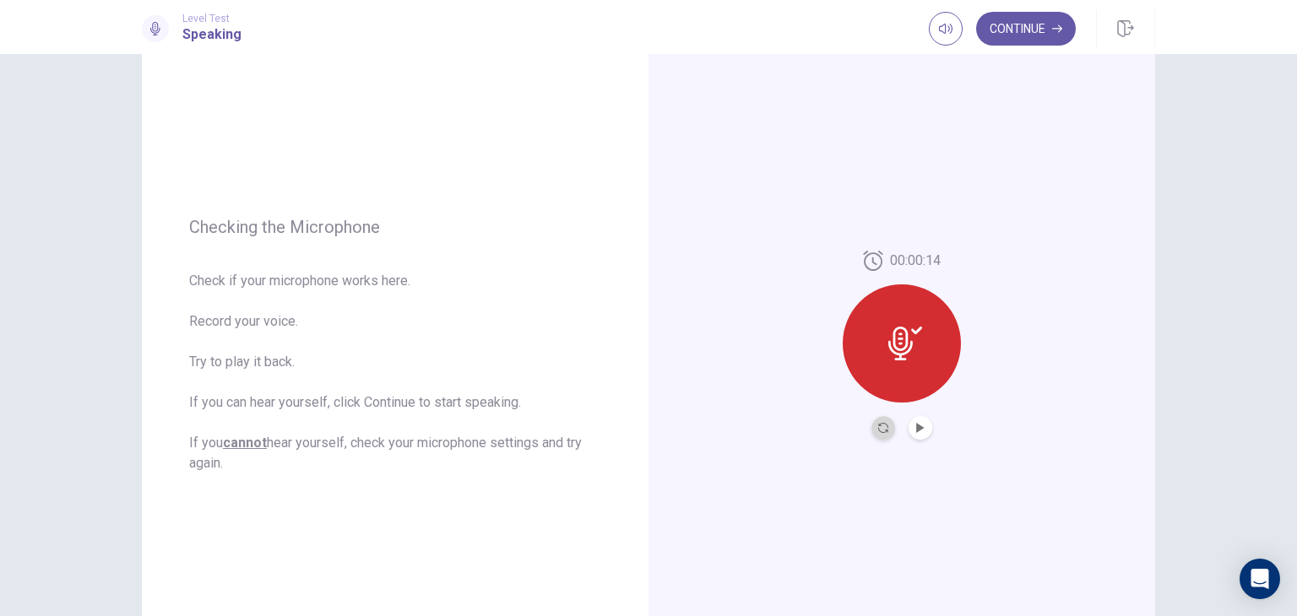
click at [885, 426] on button "Record Again" at bounding box center [883, 428] width 24 height 24
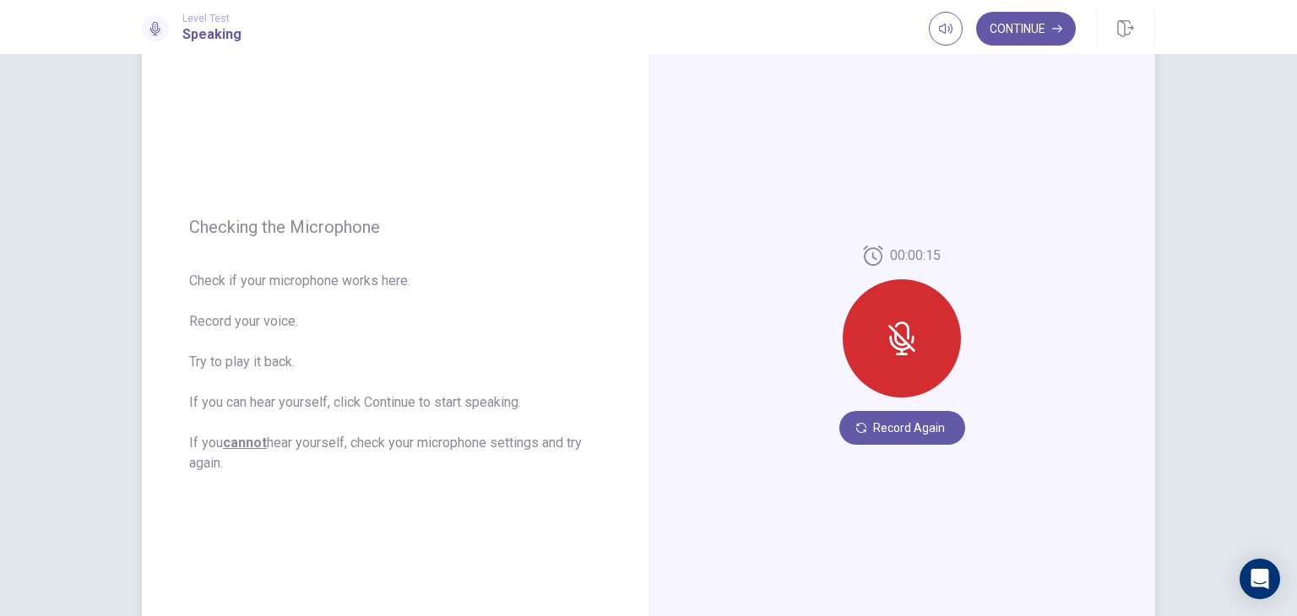
click at [692, 218] on div "00:00:15 Record Again" at bounding box center [901, 345] width 507 height 736
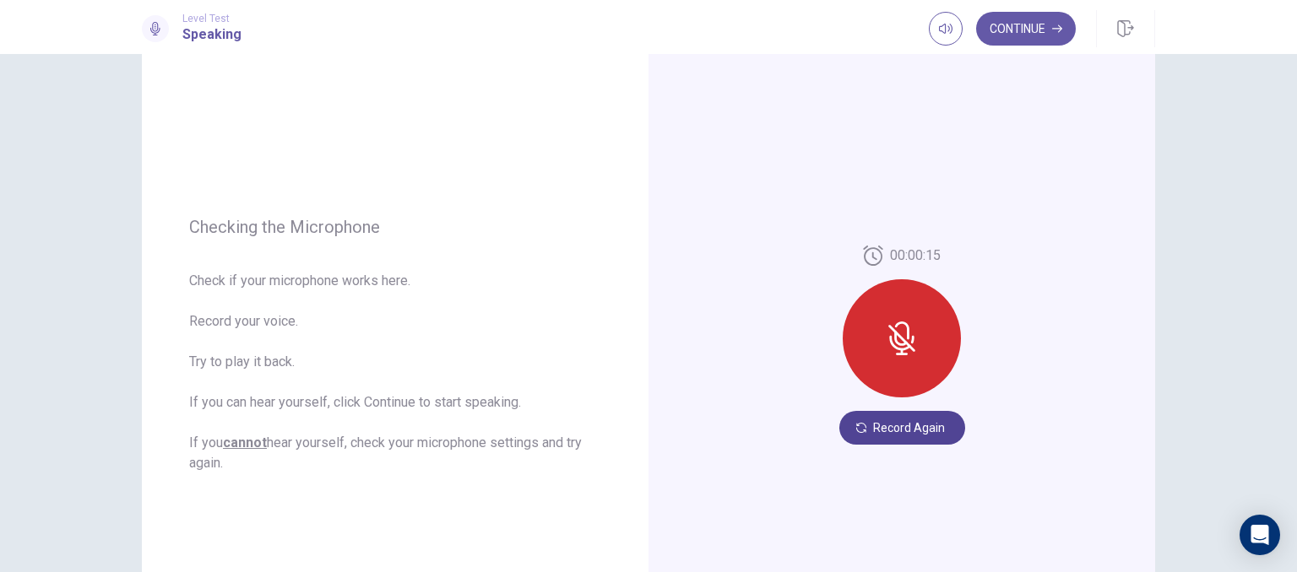
click at [888, 420] on button "Record Again" at bounding box center [902, 428] width 126 height 34
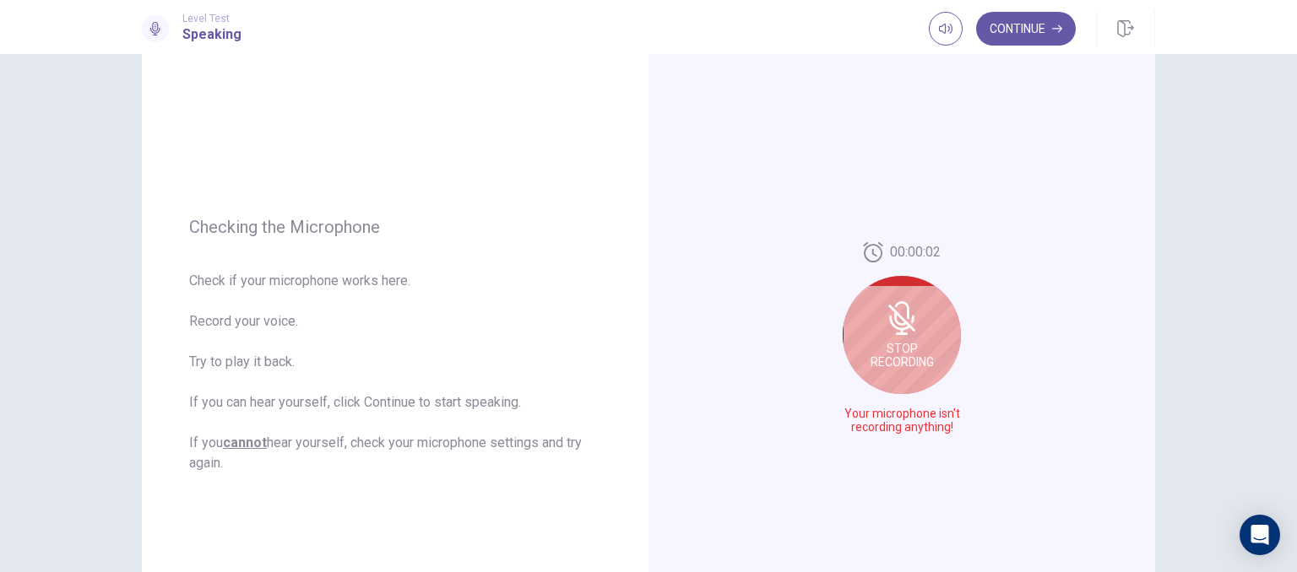
click at [892, 338] on div "Stop Recording" at bounding box center [902, 335] width 118 height 118
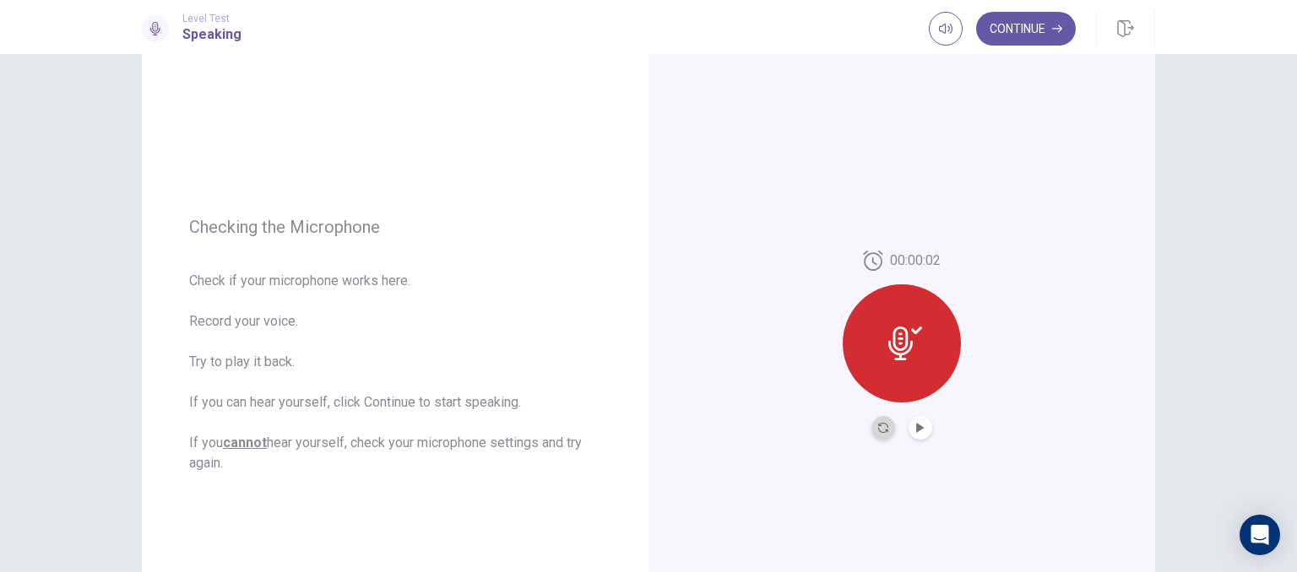
click at [875, 420] on button "Record Again" at bounding box center [883, 428] width 24 height 24
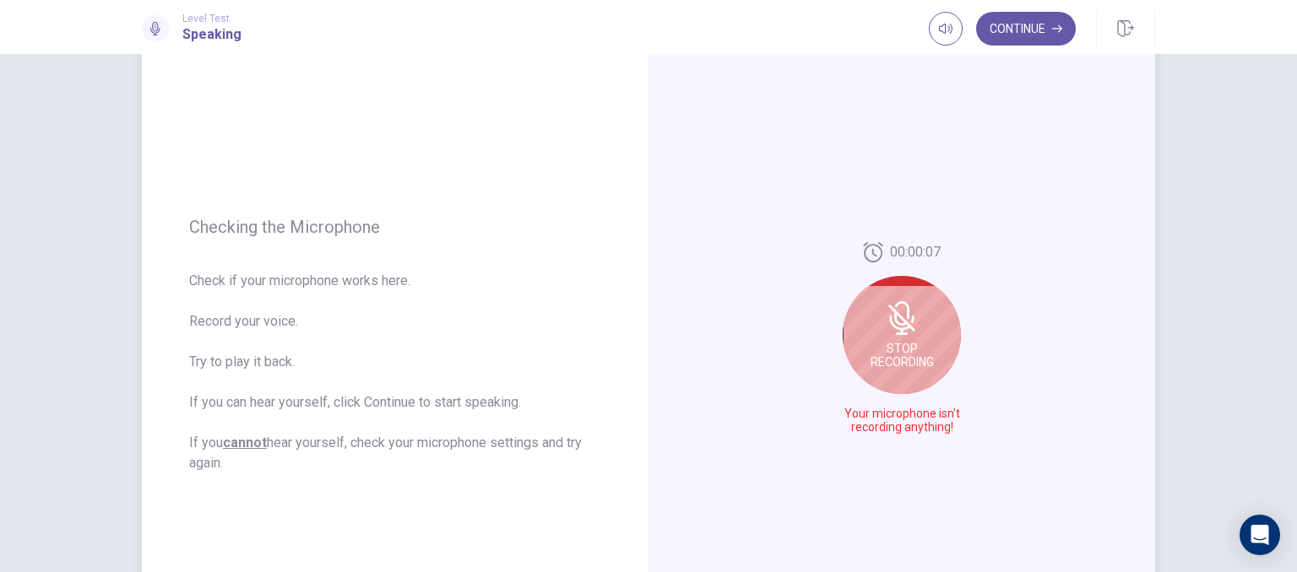
click at [890, 424] on span "Your microphone isn't recording anything!" at bounding box center [901, 421] width 123 height 27
click at [905, 339] on div "Stop Recording" at bounding box center [902, 335] width 118 height 118
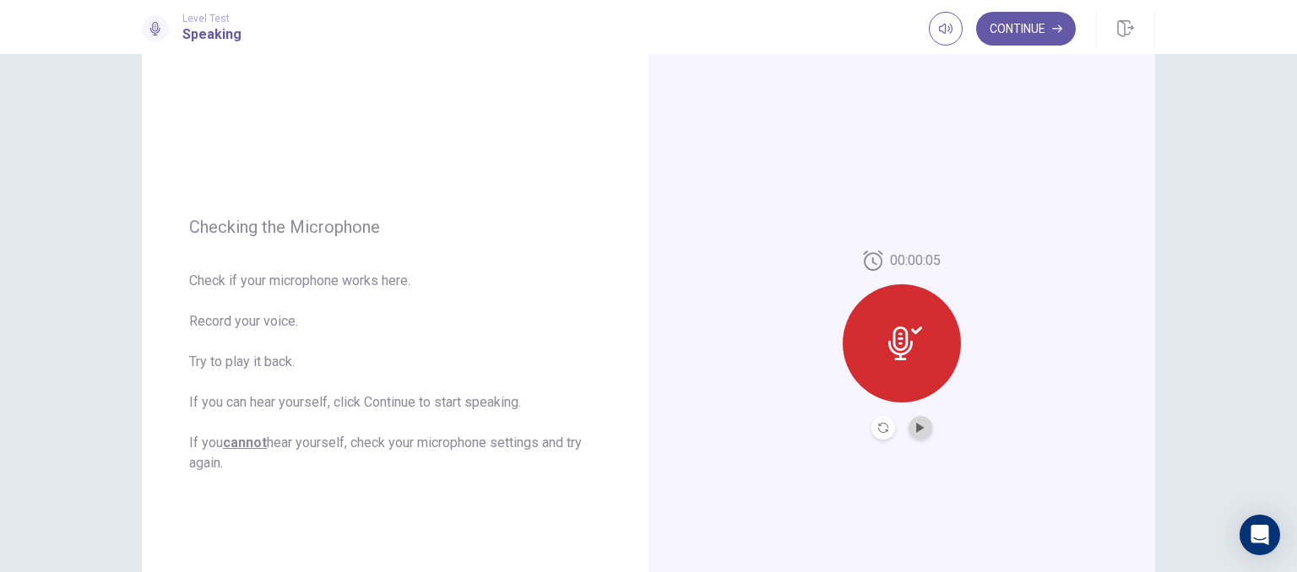
click at [922, 426] on button "Play Audio" at bounding box center [920, 428] width 24 height 24
click at [922, 426] on button "Pause Audio" at bounding box center [920, 428] width 24 height 24
click at [1030, 30] on button "Continue" at bounding box center [1026, 29] width 100 height 34
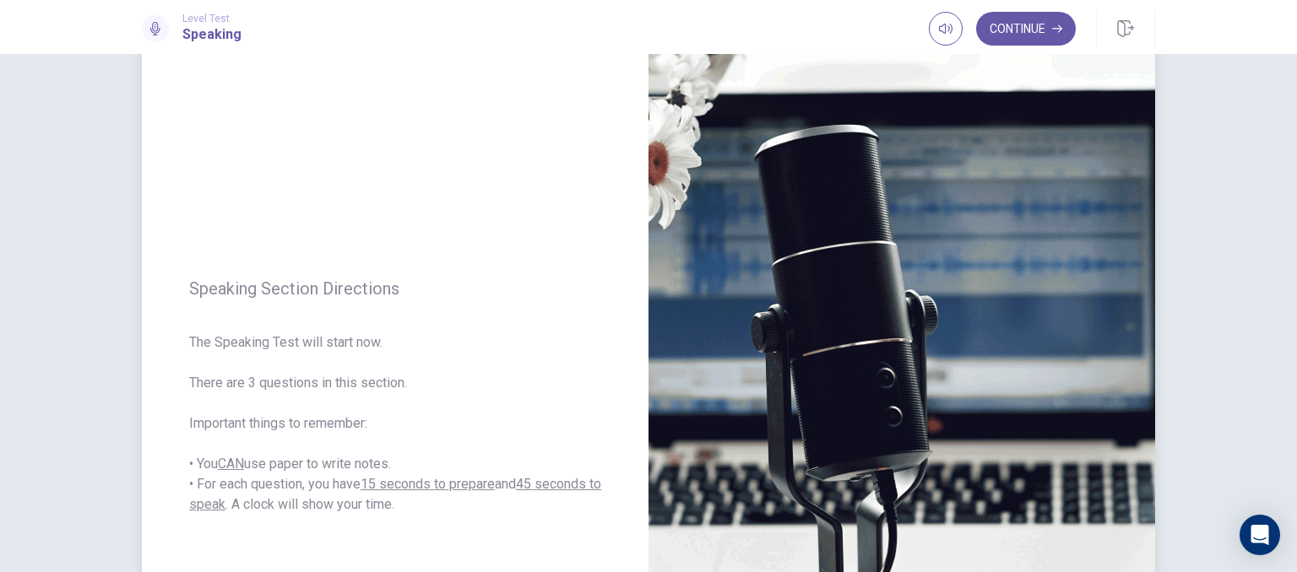
scroll to position [0, 0]
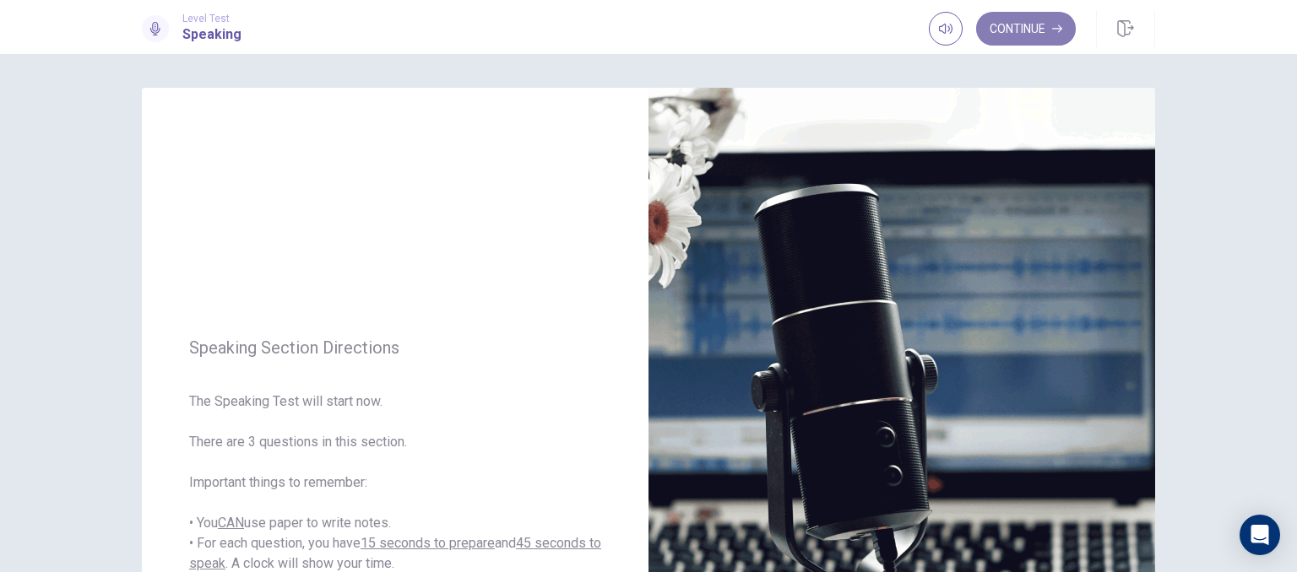
click at [1017, 28] on button "Continue" at bounding box center [1026, 29] width 100 height 34
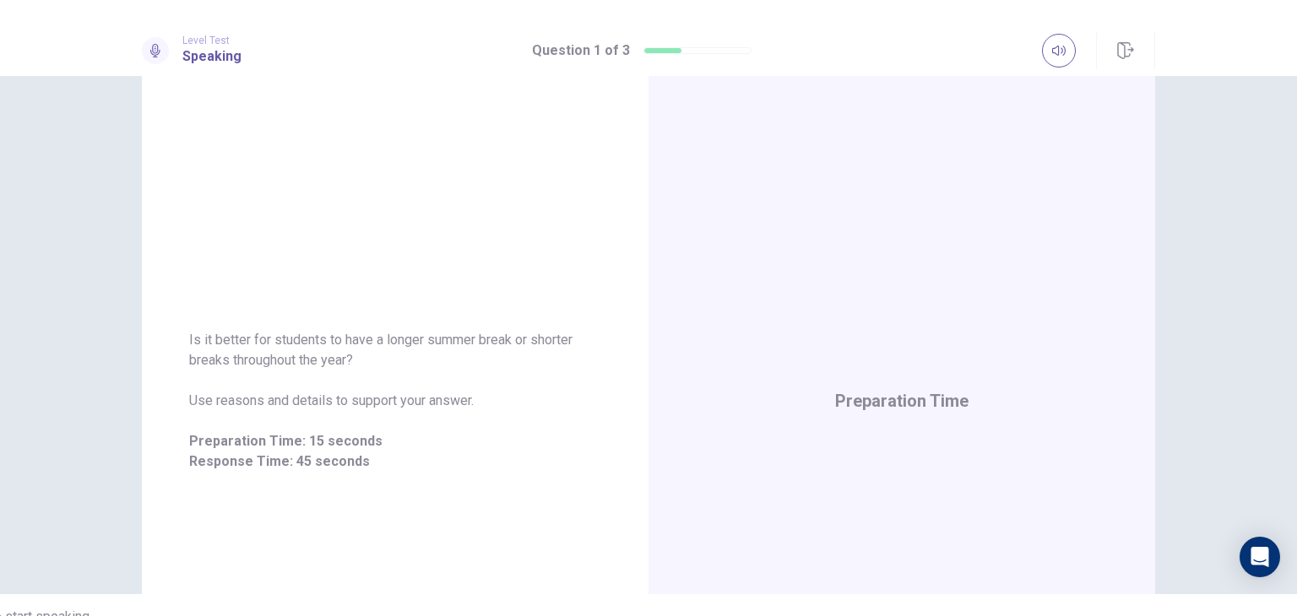
scroll to position [79, 0]
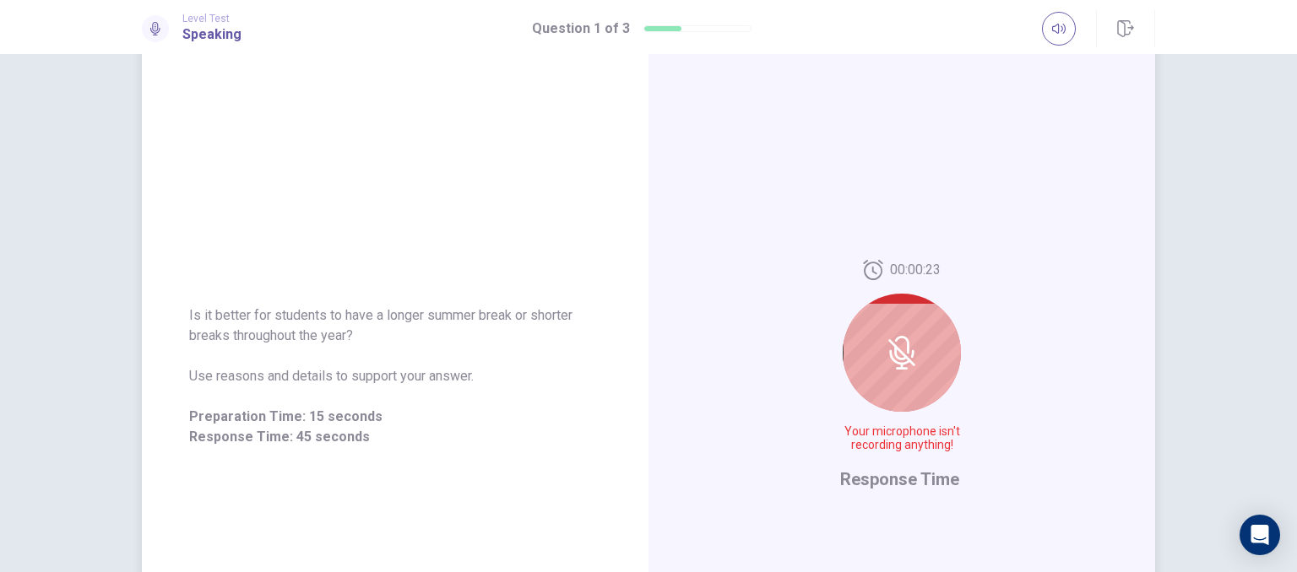
click at [900, 440] on span "Your microphone isn't recording anything!" at bounding box center [901, 439] width 123 height 27
click at [894, 349] on icon at bounding box center [901, 352] width 14 height 15
click at [884, 478] on span "Response Time" at bounding box center [899, 479] width 119 height 20
